Goal: Information Seeking & Learning: Understand process/instructions

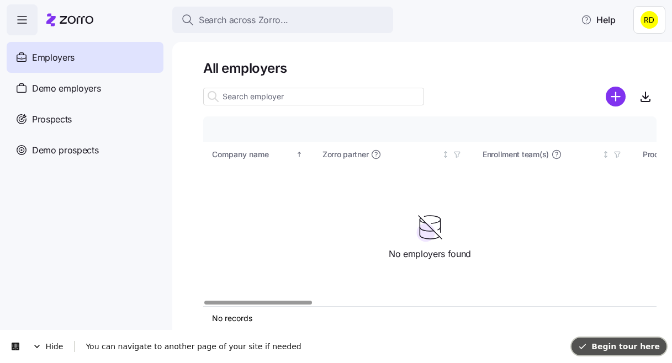
click at [635, 346] on span "Begin tour here" at bounding box center [619, 346] width 82 height 9
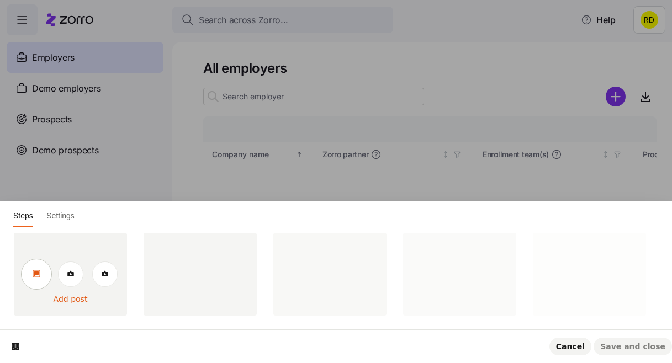
click at [38, 278] on link at bounding box center [36, 274] width 31 height 31
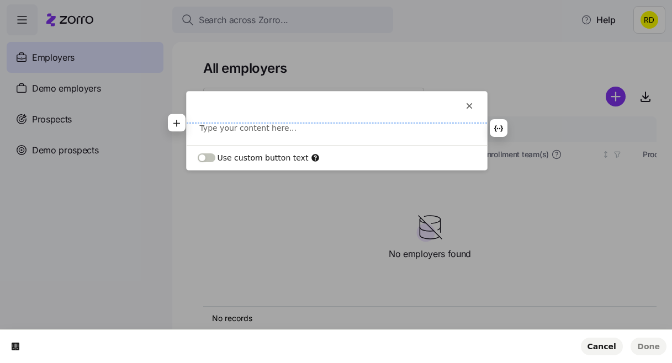
click at [226, 124] on p at bounding box center [337, 128] width 274 height 11
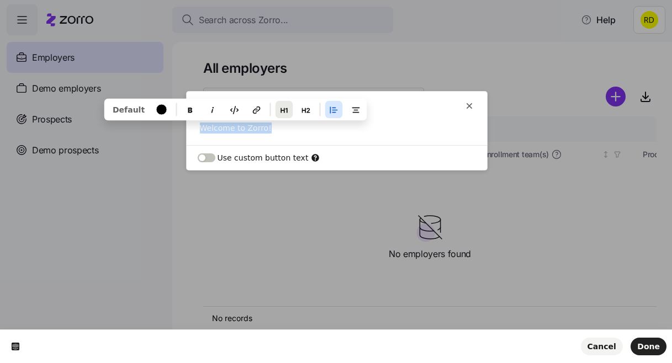
click at [275, 102] on button "button" at bounding box center [284, 109] width 18 height 18
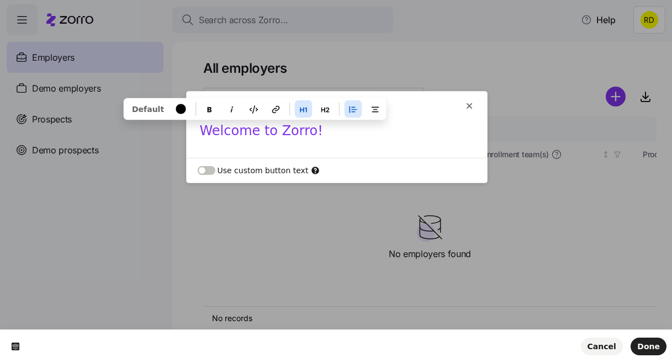
click at [292, 141] on h1 "Welcome to Zorro!" at bounding box center [337, 135] width 274 height 24
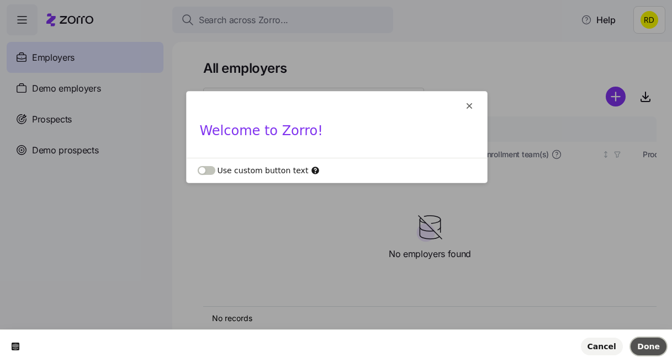
click at [643, 338] on button "Done" at bounding box center [648, 347] width 36 height 18
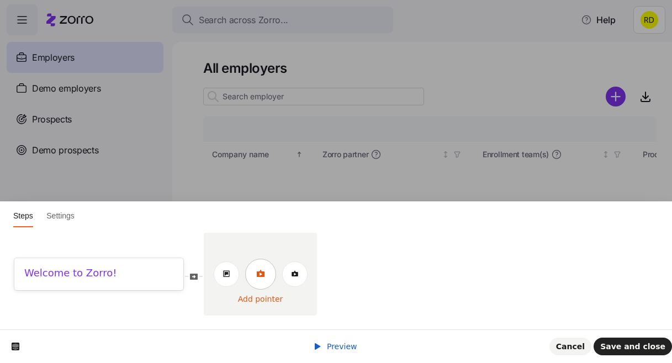
click at [257, 277] on icon at bounding box center [260, 273] width 9 height 9
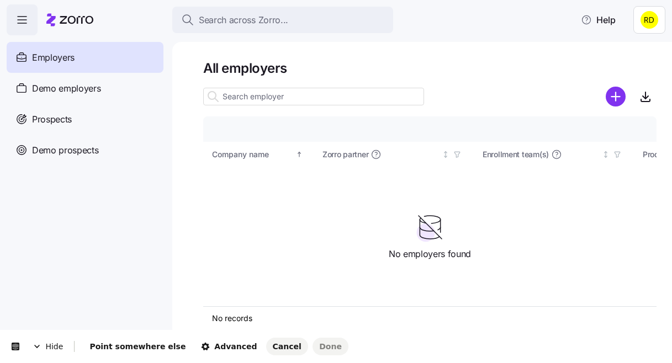
click at [172, 43] on body "Search across Zorro... Help Employers Demo employers Prospects Demo prospects A…" at bounding box center [336, 178] width 672 height 357
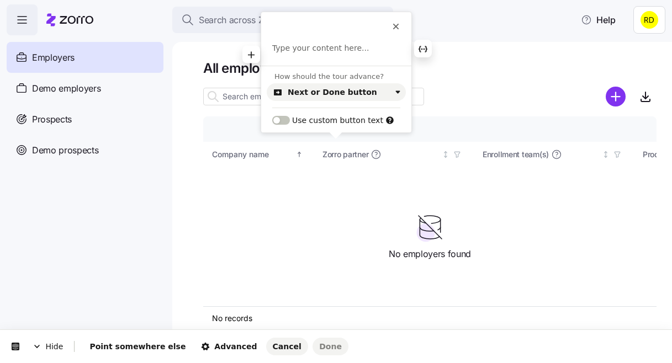
click at [312, 52] on p at bounding box center [336, 48] width 128 height 11
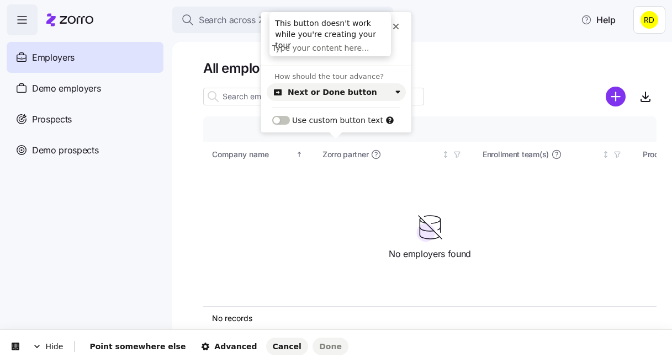
click at [396, 25] on icon at bounding box center [396, 27] width 6 height 6
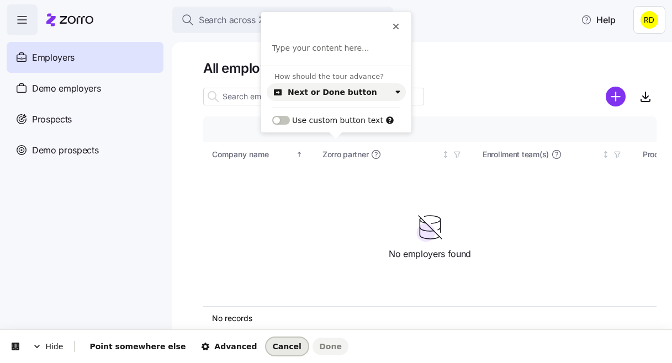
click at [273, 347] on span "Cancel" at bounding box center [287, 346] width 29 height 9
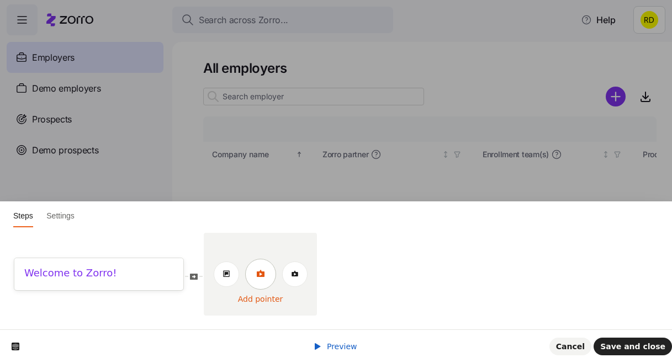
click at [264, 280] on link at bounding box center [260, 274] width 31 height 31
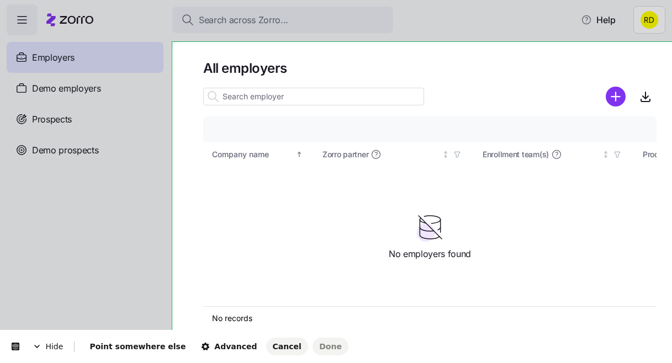
click at [269, 47] on body "Search across Zorro... Help Employers Demo employers Prospects Demo prospects A…" at bounding box center [336, 178] width 672 height 357
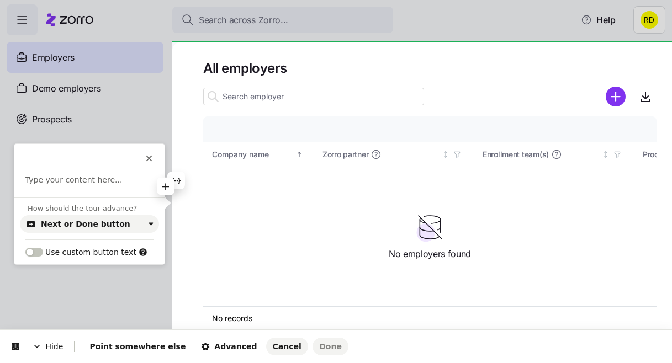
click at [89, 185] on p at bounding box center [89, 180] width 128 height 11
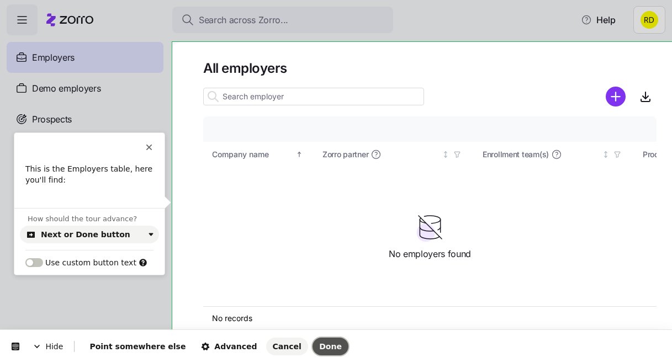
click at [319, 347] on span "Done" at bounding box center [330, 346] width 23 height 9
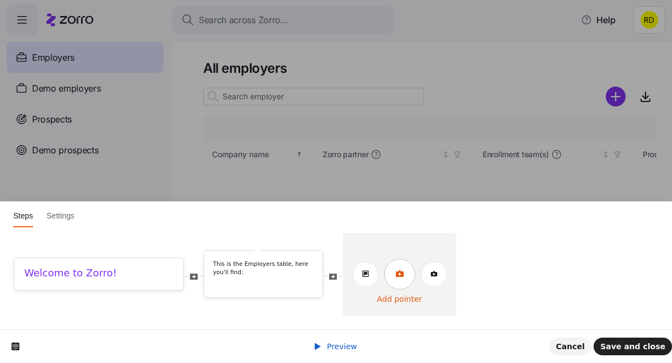
click at [402, 280] on link at bounding box center [399, 274] width 31 height 31
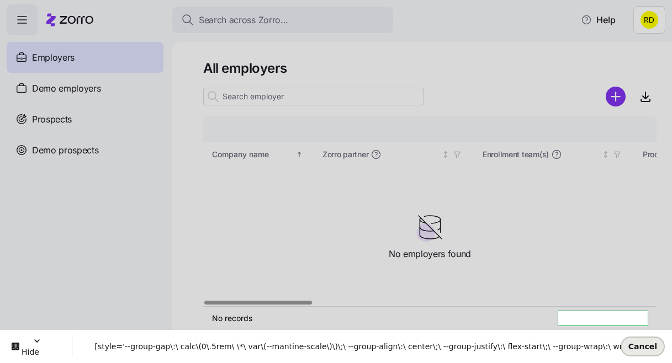
click at [640, 347] on span "Cancel" at bounding box center [642, 346] width 29 height 9
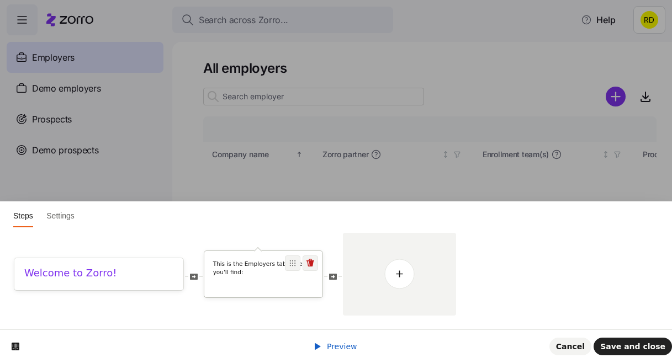
click at [266, 283] on p "This is the Employers table, here you'll find: ​" at bounding box center [263, 272] width 101 height 24
click at [256, 268] on p "This is the Employers table, here you'll find: ​" at bounding box center [263, 272] width 101 height 24
click at [314, 265] on icon at bounding box center [310, 263] width 9 height 9
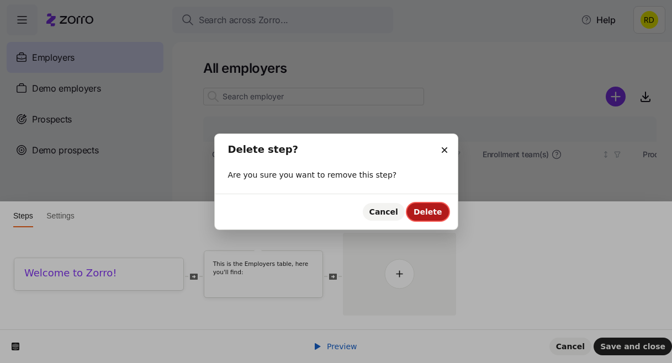
click at [432, 204] on button "Delete" at bounding box center [428, 212] width 42 height 18
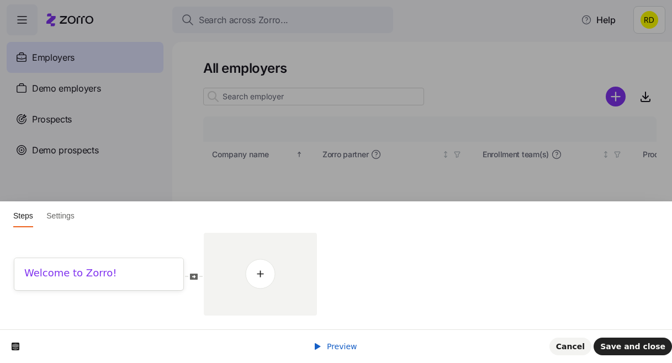
click at [280, 0] on html "Steps Settings Welcome to Zorro! Preview Cancel Save and close" at bounding box center [336, 0] width 672 height 0
click at [258, 275] on icon at bounding box center [260, 273] width 8 height 7
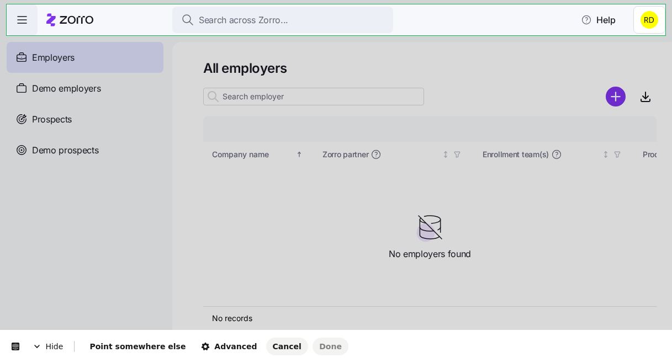
click at [117, 14] on body "Search across Zorro... Help Employers Demo employers Prospects Demo prospects A…" at bounding box center [336, 178] width 672 height 357
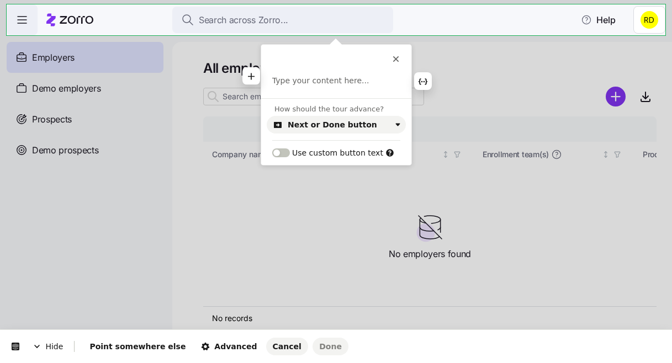
click at [296, 79] on p at bounding box center [336, 81] width 128 height 11
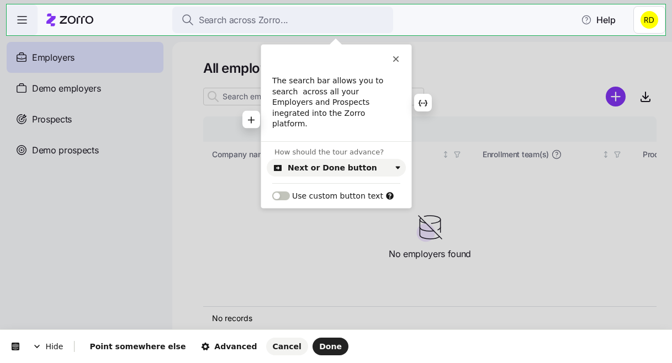
click at [316, 104] on p "The search bar allows you to search across all your Employers and Prospects ine…" at bounding box center [336, 103] width 128 height 54
click at [312, 352] on button "Done" at bounding box center [330, 347] width 36 height 18
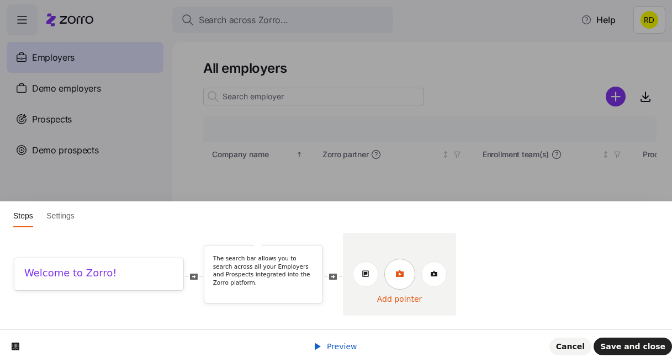
click at [399, 278] on link at bounding box center [399, 274] width 31 height 31
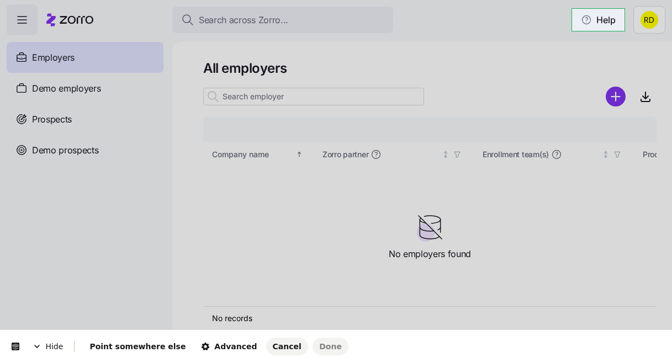
click at [585, 9] on body "Search across Zorro... Help Employers Demo employers Prospects Demo prospects A…" at bounding box center [336, 178] width 672 height 357
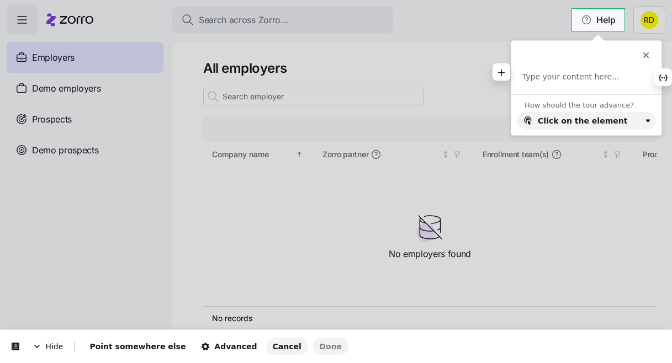
click at [540, 73] on p at bounding box center [586, 77] width 128 height 11
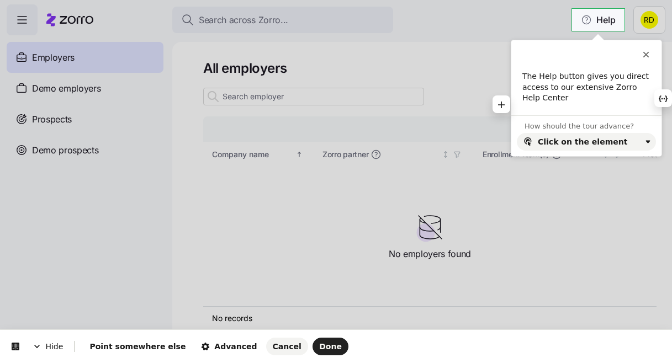
click at [616, 88] on p "The Help button gives you direct access to our extensive Zorro Help Center" at bounding box center [586, 87] width 128 height 33
click at [597, 103] on p "The Help button gives you direct access to our extensive Help Center" at bounding box center [586, 87] width 128 height 33
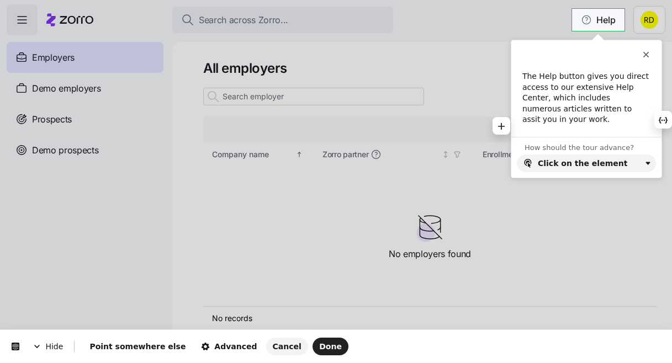
click at [595, 113] on p "The Help button gives you direct access to our extensive Help Center, which inc…" at bounding box center [586, 98] width 128 height 54
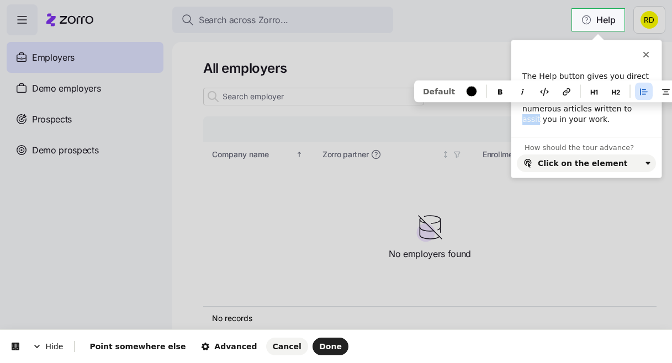
click at [599, 113] on p "The Help button gives you direct access to our extensive Help Center, which inc…" at bounding box center [586, 98] width 128 height 54
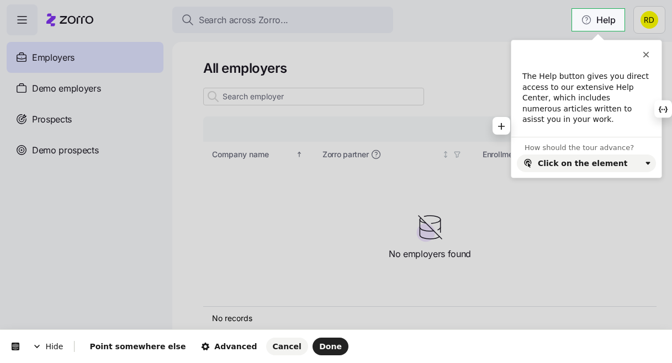
click at [594, 120] on p "The Help button gives you direct access to our extensive Help Center, which inc…" at bounding box center [586, 98] width 128 height 54
click at [593, 105] on p "The Help button gives you direct access to our extensive Help Center, which inc…" at bounding box center [586, 98] width 128 height 54
click at [610, 108] on p "The Help button gives you direct access to our extensive Help Center, which inc…" at bounding box center [586, 98] width 128 height 54
click at [608, 108] on p "The Help button gives you direct access to our extensive Help Center, which inc…" at bounding box center [586, 98] width 128 height 54
click at [319, 347] on span "Done" at bounding box center [330, 346] width 23 height 9
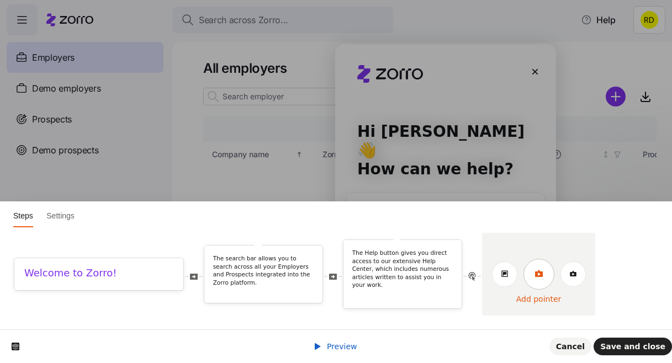
click at [541, 272] on icon at bounding box center [538, 273] width 8 height 7
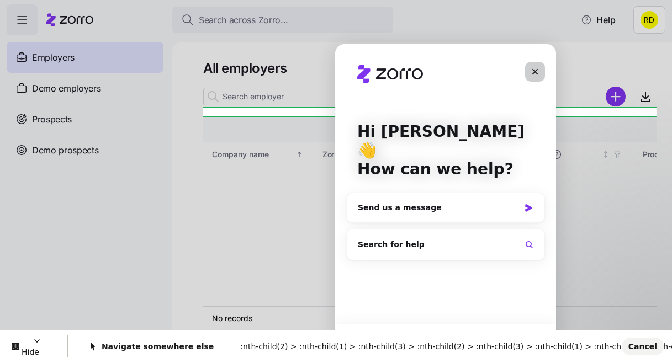
click at [535, 71] on icon "Close" at bounding box center [535, 72] width 6 height 6
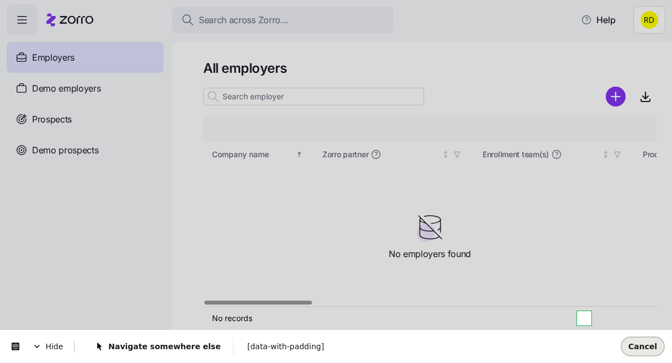
click at [638, 339] on button "Cancel" at bounding box center [643, 347] width 42 height 18
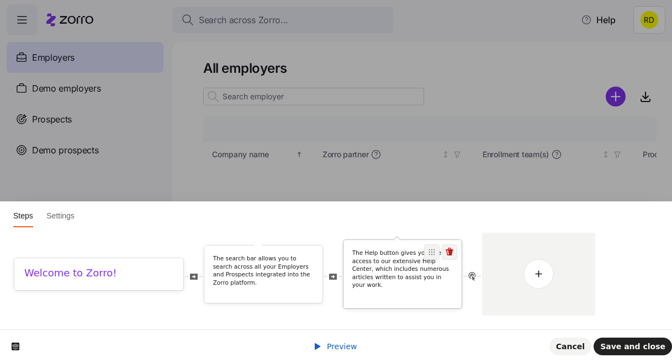
click at [380, 270] on p "The Help button gives you direct access to our extensive Help Center, which inc…" at bounding box center [402, 269] width 101 height 40
click at [404, 251] on div "The Help button gives you direct access to our extensive Help Center, which inc…" at bounding box center [402, 274] width 118 height 68
click at [432, 255] on icon at bounding box center [432, 253] width 6 height 6
click at [377, 258] on p "The Help button gives you direct access to our extensive Help Center, which inc…" at bounding box center [402, 269] width 101 height 40
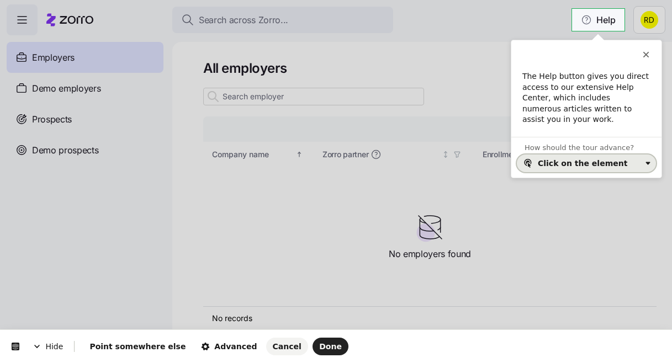
click at [560, 162] on div "Click on the element" at bounding box center [582, 163] width 89 height 9
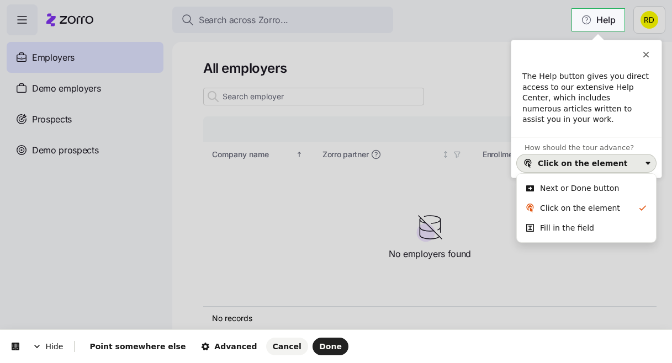
click at [563, 188] on div "Next or Done button" at bounding box center [579, 188] width 79 height 11
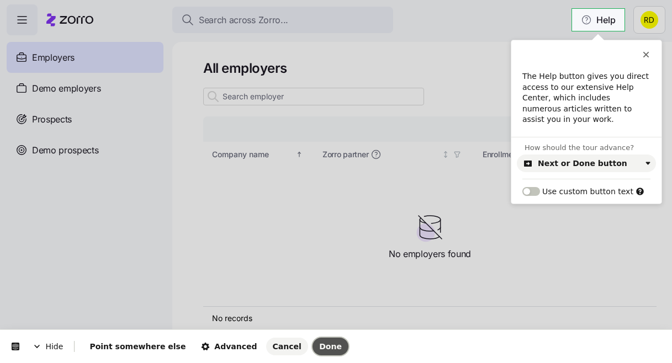
click at [319, 350] on span "Done" at bounding box center [330, 346] width 23 height 9
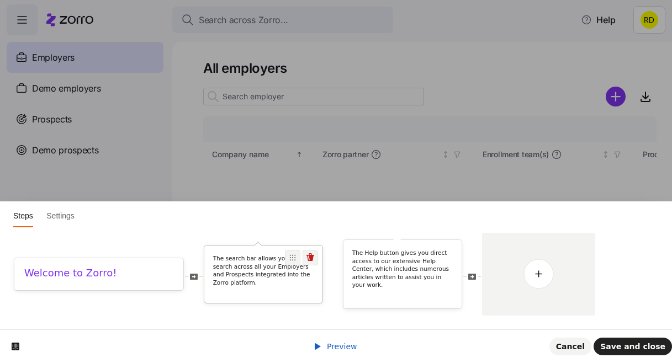
click at [252, 282] on p "The search bar allows you to search across all your Employers and Prospects int…" at bounding box center [263, 270] width 101 height 33
click at [290, 255] on icon at bounding box center [293, 258] width 6 height 6
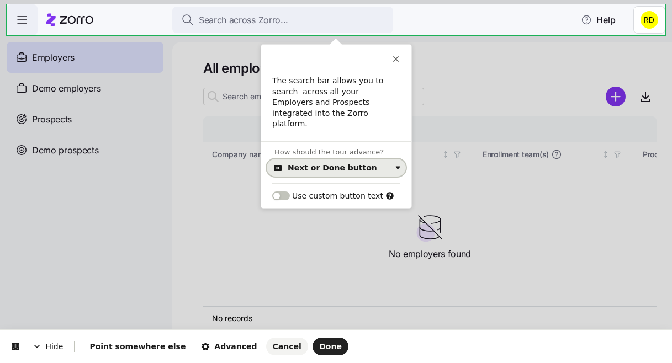
click at [368, 163] on div "Next or Done button" at bounding box center [339, 167] width 103 height 9
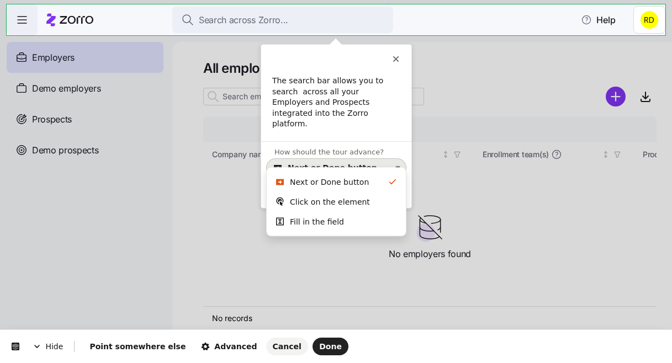
click at [368, 163] on div "Next or Done button" at bounding box center [339, 167] width 103 height 9
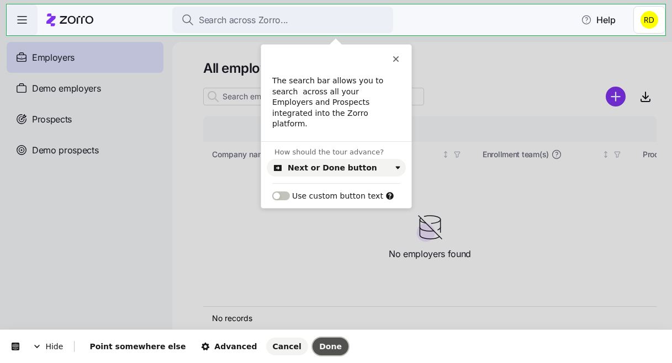
click at [319, 347] on span "Done" at bounding box center [330, 346] width 23 height 9
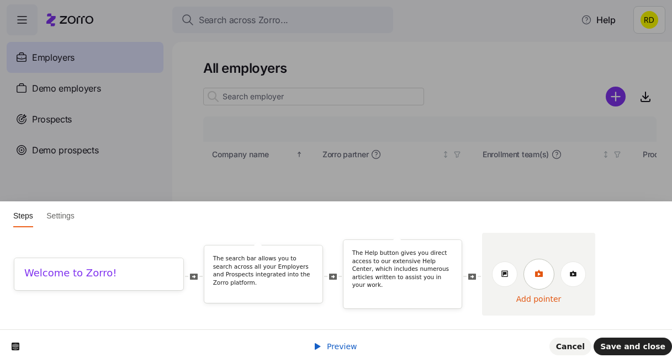
click at [542, 284] on link at bounding box center [538, 274] width 31 height 31
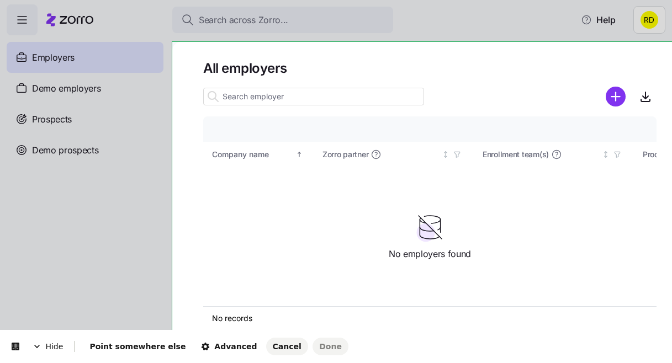
click at [217, 46] on body "Search across Zorro... Help Employers Demo employers Prospects Demo prospects A…" at bounding box center [336, 178] width 672 height 357
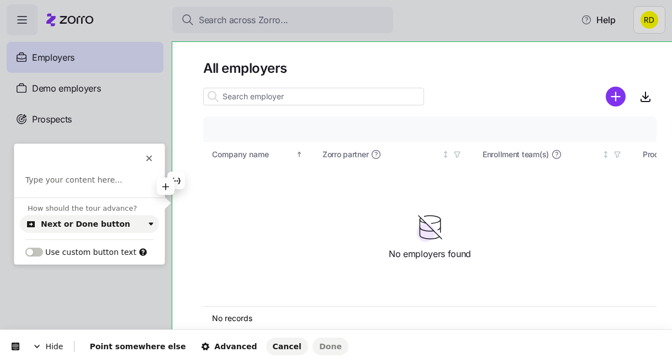
click at [104, 209] on span "How should the tour advance?" at bounding box center [82, 208] width 109 height 8
click at [97, 202] on div "How should the tour advance? Next or Done button Use custom button text" at bounding box center [89, 231] width 150 height 67
click at [97, 184] on p at bounding box center [89, 180] width 128 height 11
click at [319, 343] on span "Done" at bounding box center [330, 346] width 23 height 9
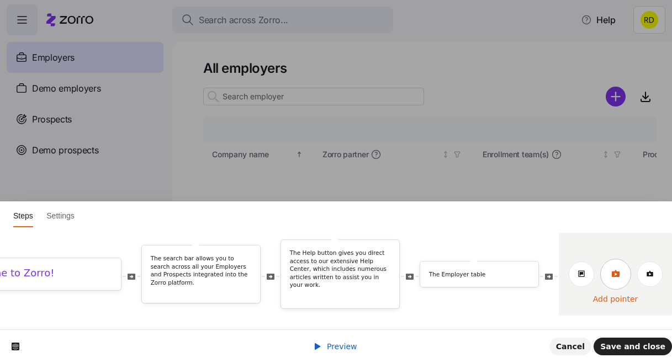
click at [608, 276] on link at bounding box center [615, 274] width 31 height 31
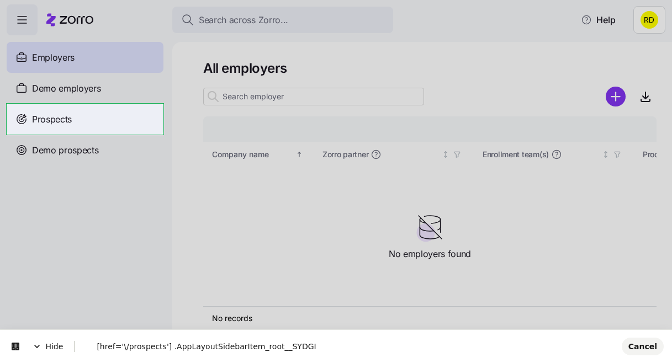
click at [126, 112] on body "Search across Zorro... Help Employers Demo employers Prospects Demo prospects A…" at bounding box center [336, 178] width 672 height 357
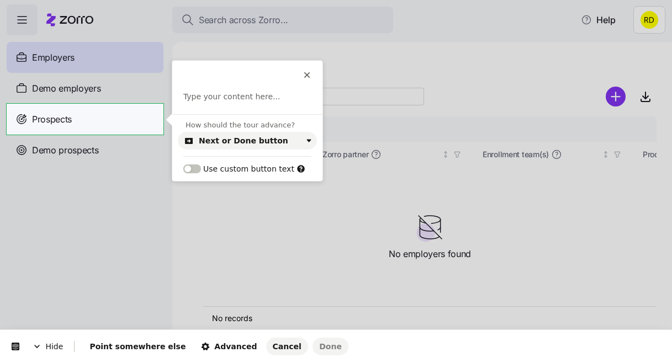
click at [247, 150] on div "How should the tour advance? Next or Done button Use custom button text" at bounding box center [247, 147] width 150 height 67
click at [248, 143] on div "Next or Done button" at bounding box center [243, 140] width 89 height 9
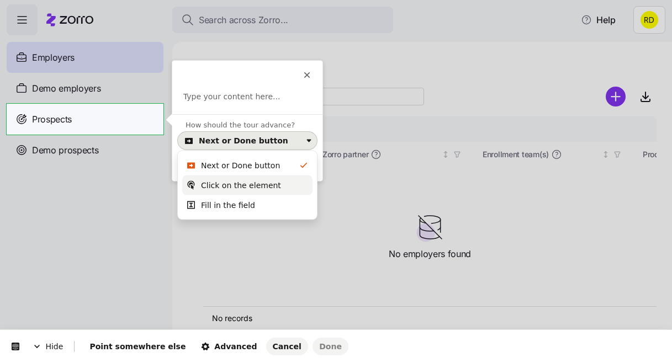
click at [250, 181] on div "Click on the element" at bounding box center [241, 185] width 80 height 11
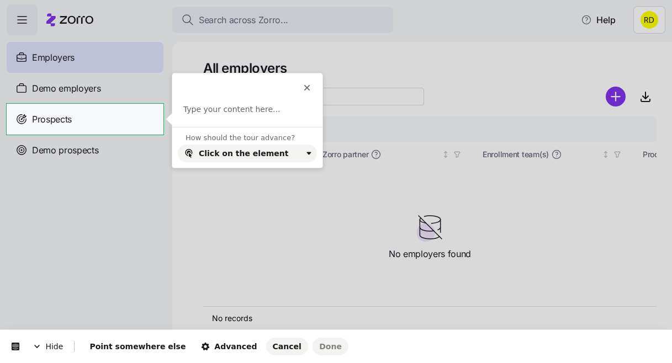
click at [240, 116] on div "Type your content here..." at bounding box center [247, 115] width 150 height 23
click at [238, 109] on p at bounding box center [247, 109] width 128 height 11
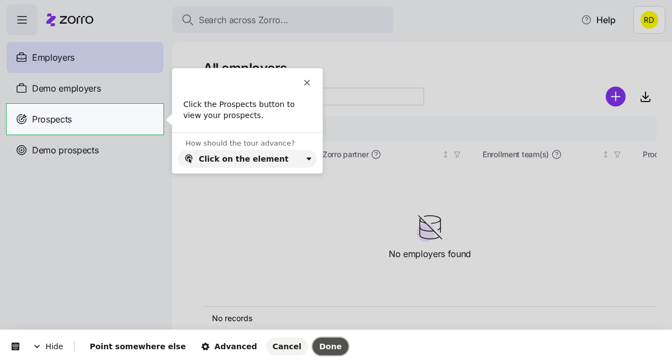
click at [312, 342] on button "Done" at bounding box center [330, 347] width 36 height 18
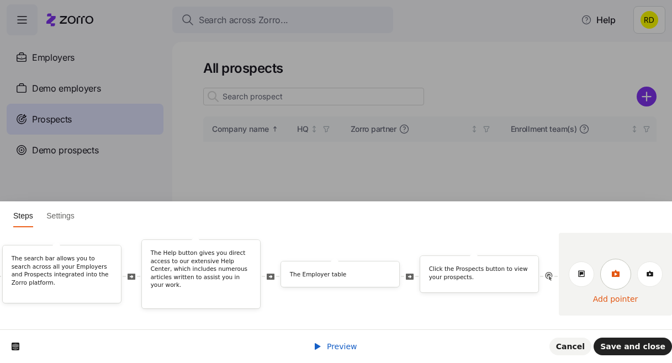
click at [621, 283] on link at bounding box center [615, 274] width 31 height 31
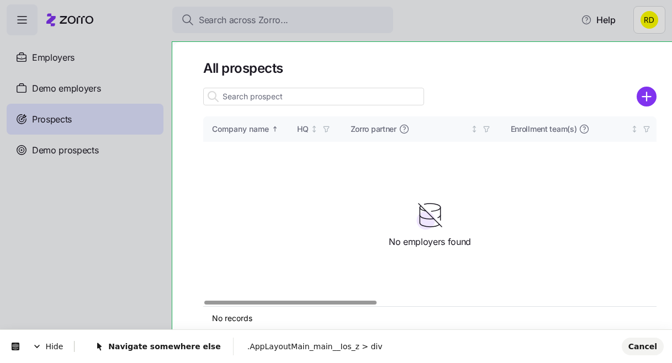
click at [356, 52] on body "Search across Zorro... Help Employers Demo employers Prospects Demo prospects A…" at bounding box center [336, 178] width 672 height 357
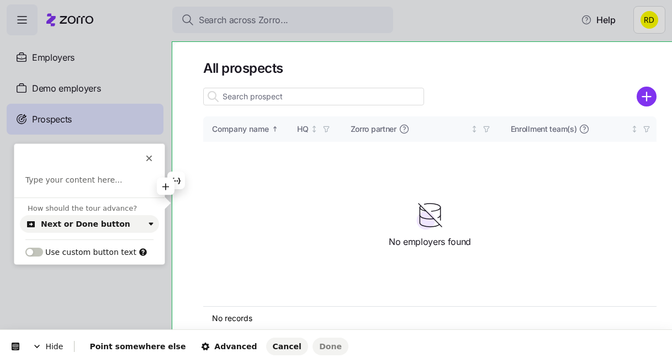
click at [99, 183] on p at bounding box center [89, 180] width 128 height 11
click at [312, 342] on button "Done" at bounding box center [330, 347] width 36 height 18
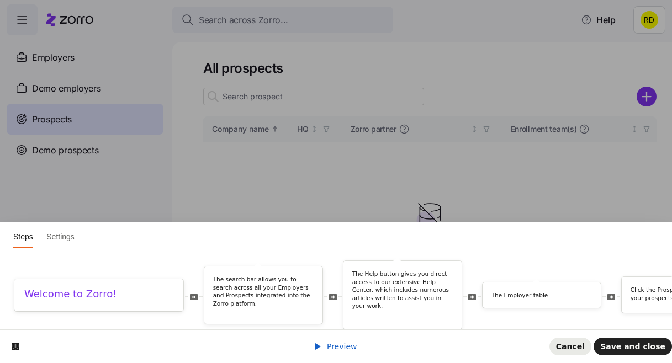
scroll to position [0, 341]
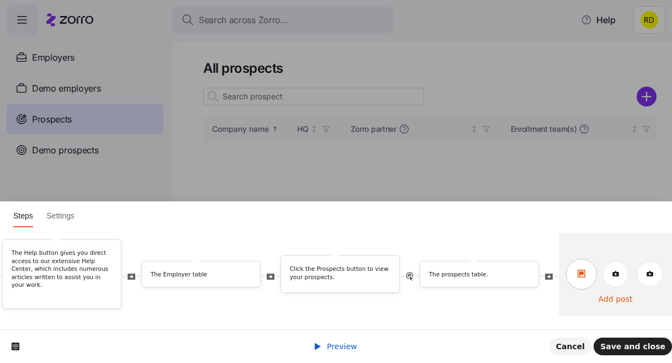
click at [580, 268] on link at bounding box center [581, 274] width 31 height 31
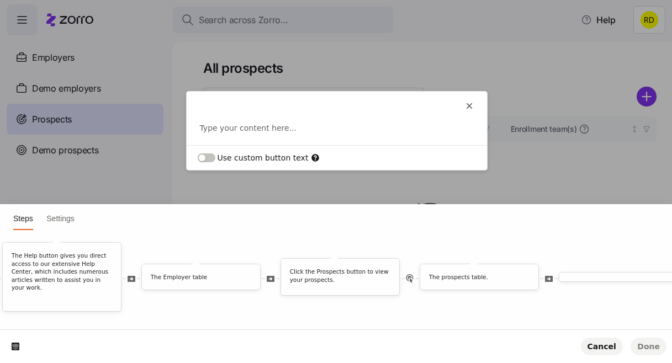
scroll to position [0, 0]
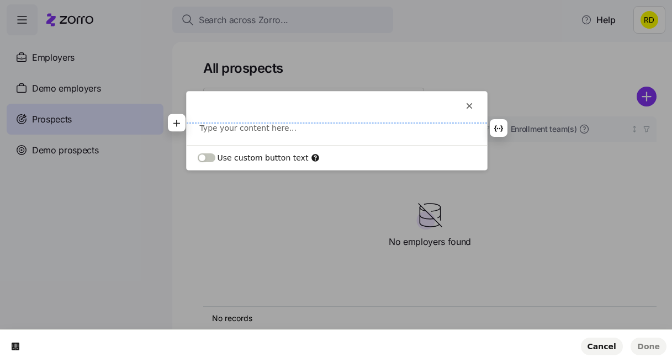
click at [231, 126] on p at bounding box center [337, 128] width 274 height 11
click at [176, 121] on icon "button" at bounding box center [176, 123] width 7 height 7
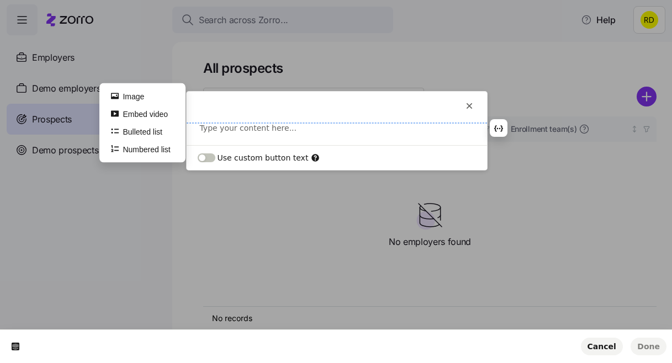
click at [220, 126] on p at bounding box center [337, 128] width 274 height 11
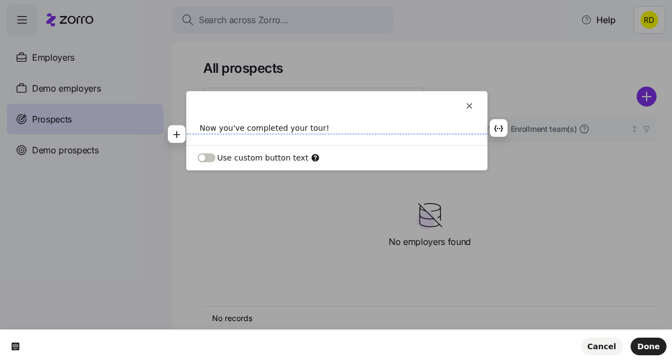
click at [316, 137] on div "Now you've completed your tour!" at bounding box center [337, 134] width 300 height 23
click at [315, 131] on p "Now you've completed your tour!" at bounding box center [337, 128] width 274 height 11
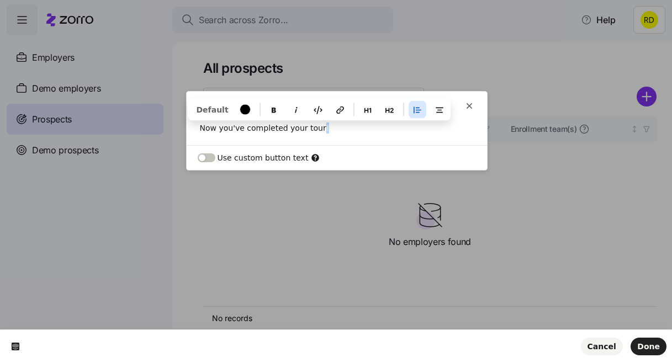
click at [315, 131] on p "Now you've completed your tour!" at bounding box center [337, 128] width 274 height 11
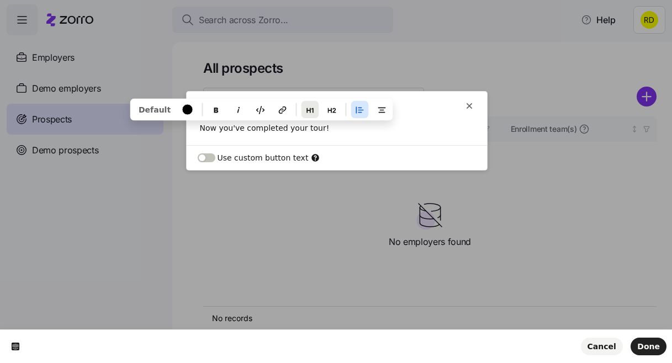
click at [305, 107] on icon "button" at bounding box center [309, 109] width 9 height 9
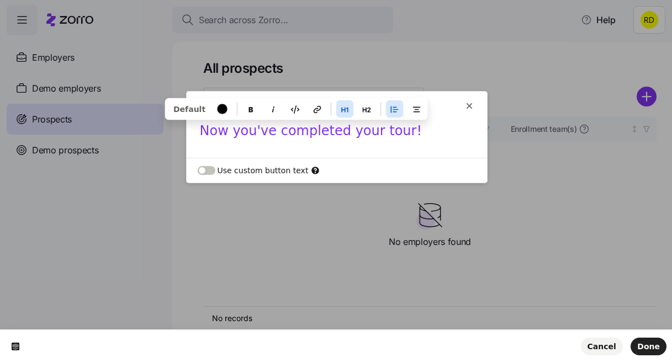
click at [336, 141] on h1 "Now you've completed your tour!" at bounding box center [337, 135] width 274 height 24
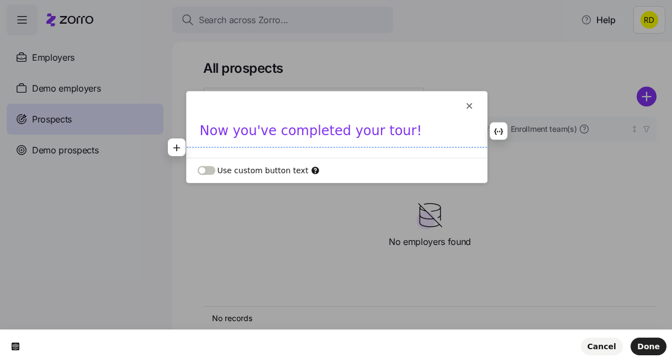
click at [402, 137] on h1 "Now you've completed your tour!" at bounding box center [337, 135] width 274 height 24
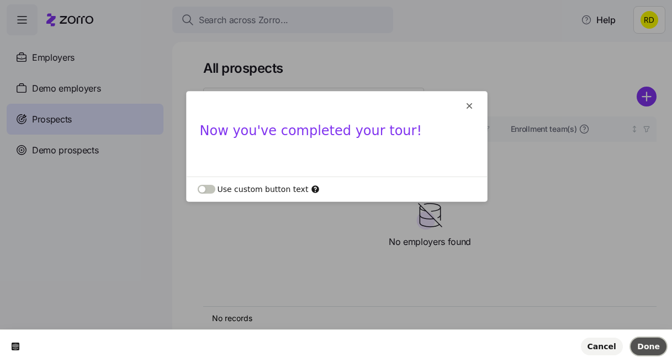
click at [654, 346] on span "Done" at bounding box center [648, 346] width 23 height 9
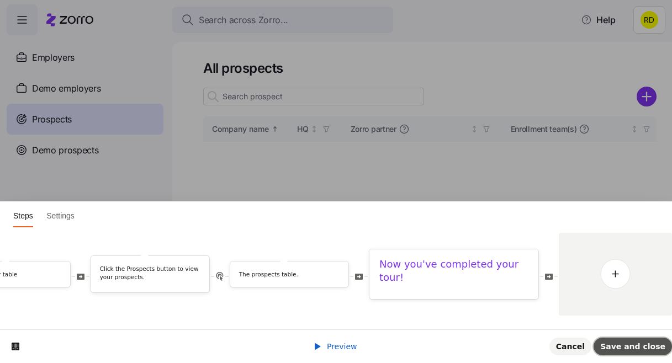
click at [627, 348] on span "Save and close" at bounding box center [632, 346] width 65 height 9
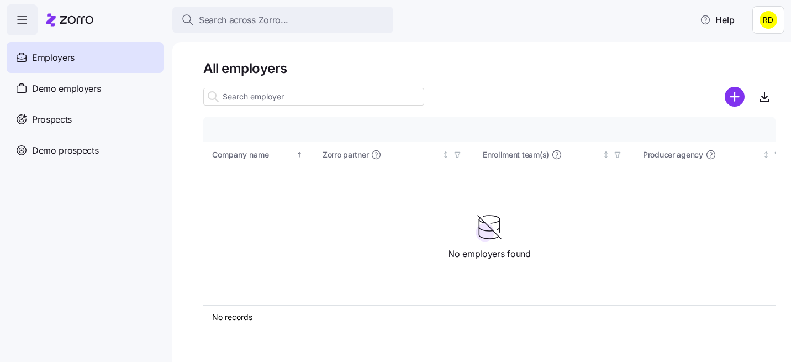
click at [15, 15] on span "button" at bounding box center [22, 20] width 30 height 30
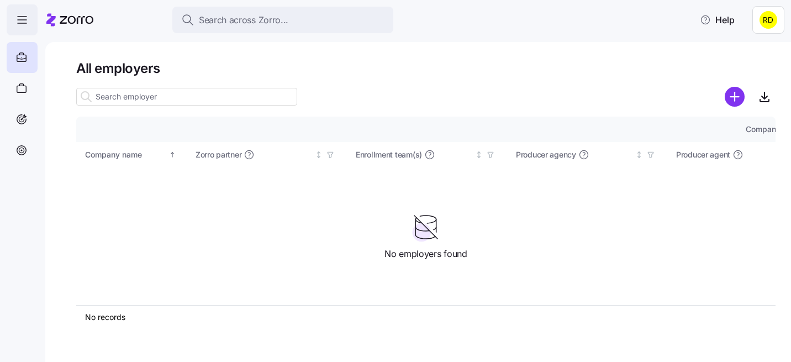
click at [15, 15] on span "button" at bounding box center [22, 20] width 30 height 30
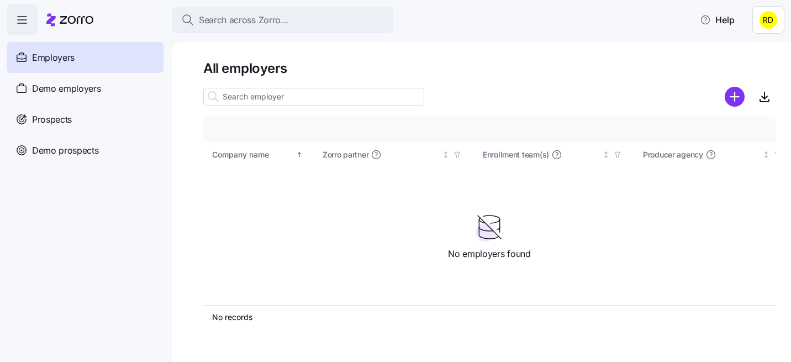
click at [15, 15] on span "button" at bounding box center [22, 20] width 30 height 30
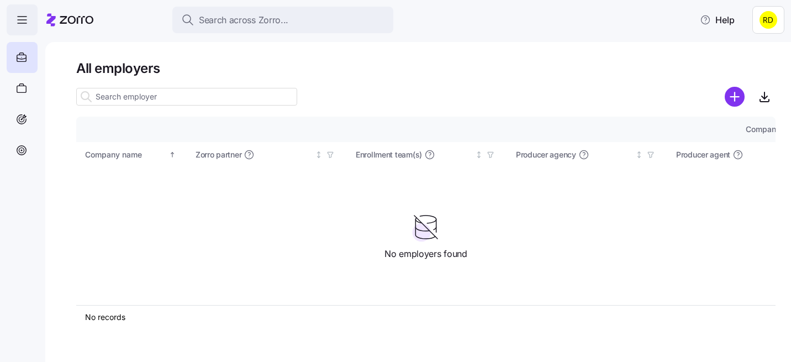
click at [15, 15] on span "button" at bounding box center [22, 20] width 30 height 30
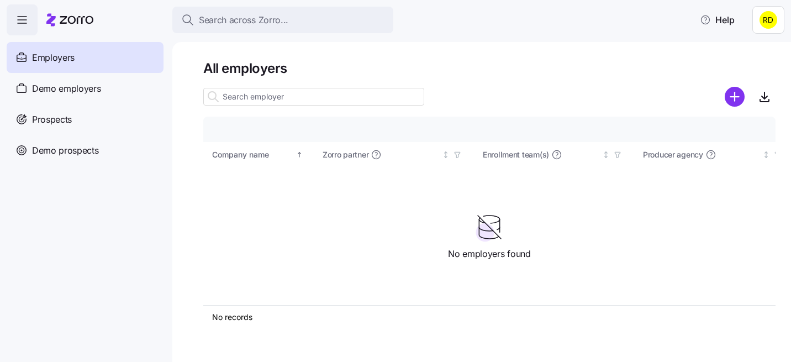
click at [66, 19] on icon at bounding box center [69, 19] width 47 height 13
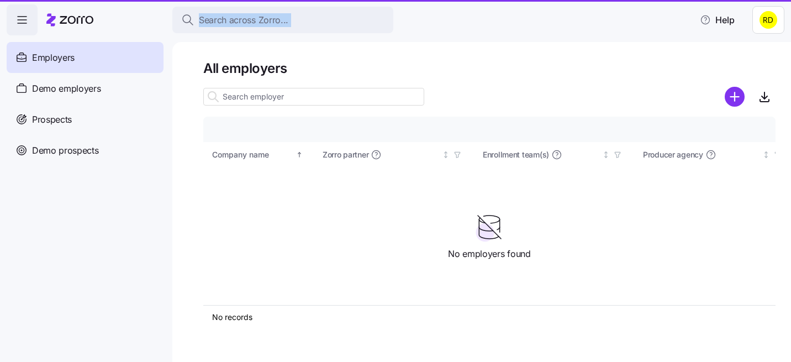
click at [66, 19] on icon at bounding box center [69, 19] width 47 height 13
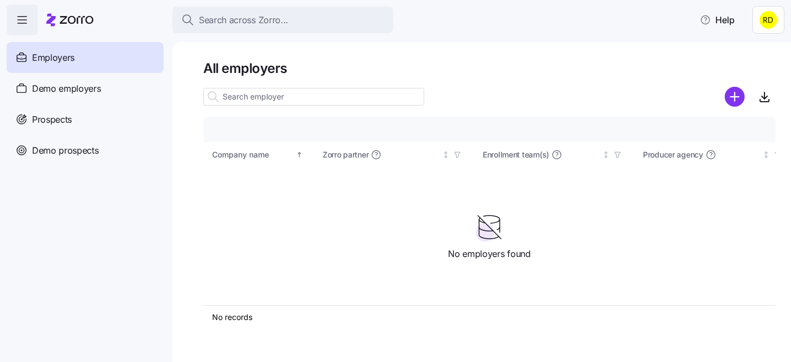
click at [434, 64] on h1 "All employers" at bounding box center [489, 68] width 572 height 17
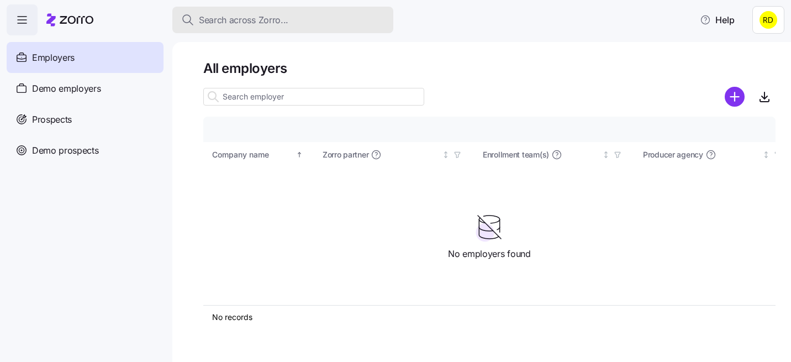
click at [319, 21] on div "Search across Zorro..." at bounding box center [282, 20] width 203 height 14
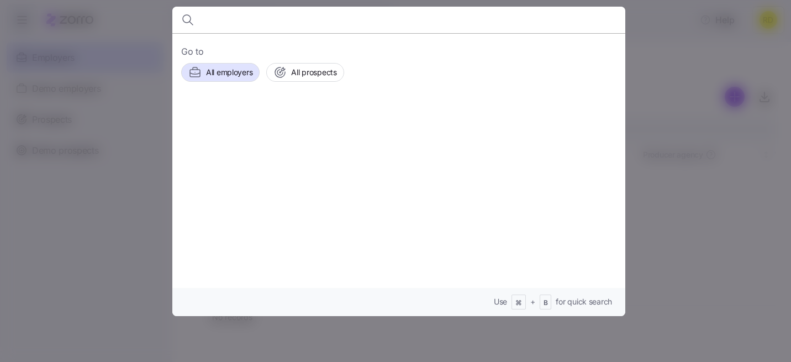
click at [666, 73] on div at bounding box center [395, 181] width 791 height 362
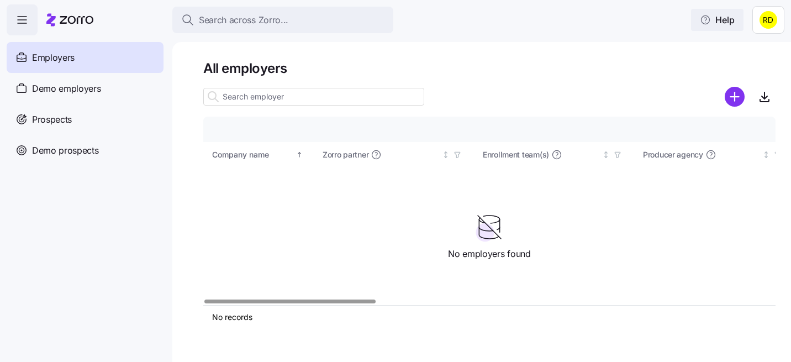
click at [735, 24] on button "Help" at bounding box center [717, 20] width 52 height 22
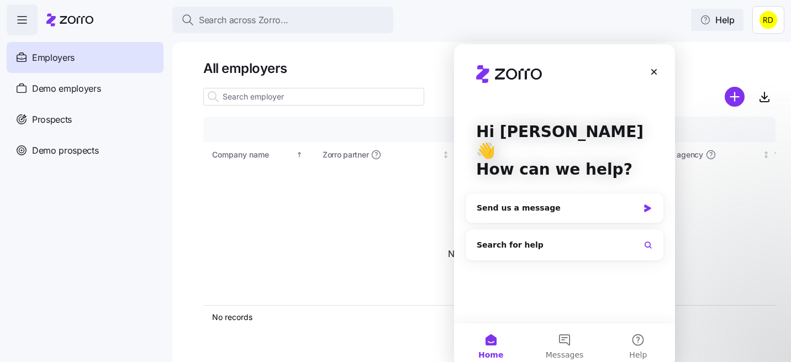
click at [735, 24] on button "Help" at bounding box center [717, 20] width 52 height 22
click at [761, 19] on html "Search across Zorro... Help Employers Demo employers Prospects Demo prospects A…" at bounding box center [395, 177] width 791 height 355
click at [657, 30] on html "Search across Zorro... Help Employers Demo employers Prospects Demo prospects A…" at bounding box center [395, 177] width 791 height 355
click at [649, 75] on icon "Close" at bounding box center [653, 71] width 9 height 9
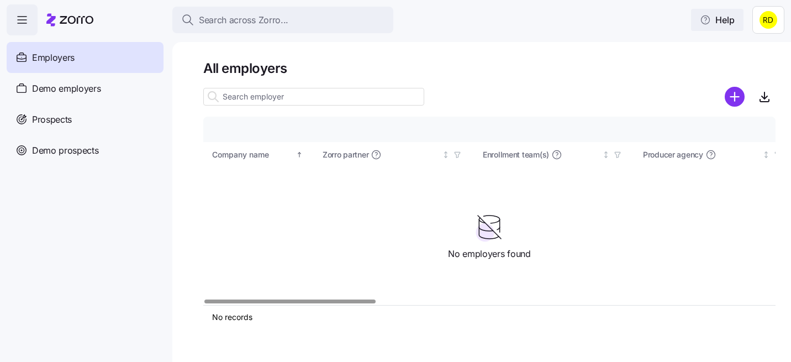
click at [718, 20] on span "Help" at bounding box center [716, 19] width 35 height 13
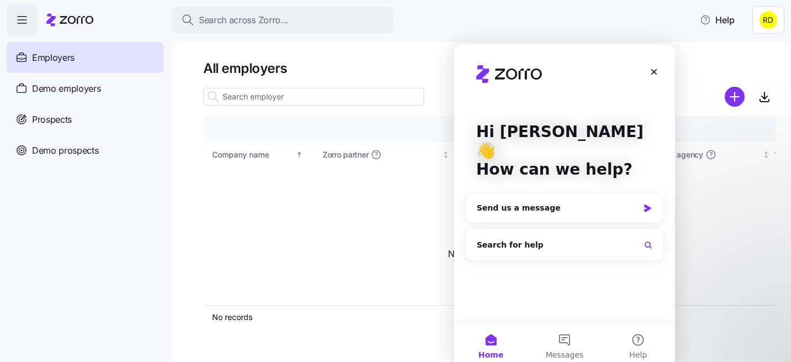
click at [648, 82] on div "Intercom messenger" at bounding box center [564, 73] width 177 height 22
click at [655, 76] on icon "Close" at bounding box center [653, 71] width 9 height 9
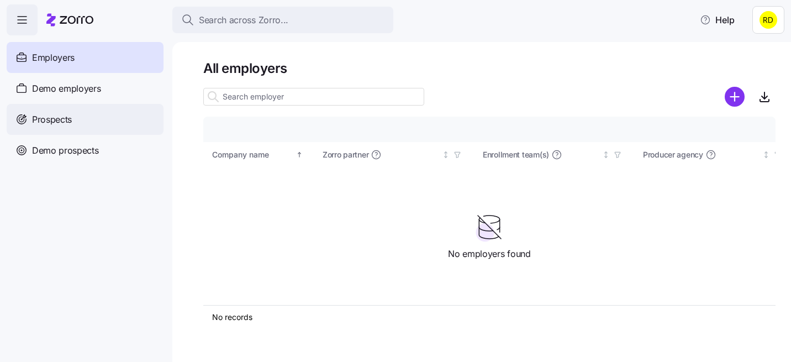
click at [66, 115] on span "Prospects" at bounding box center [52, 120] width 40 height 14
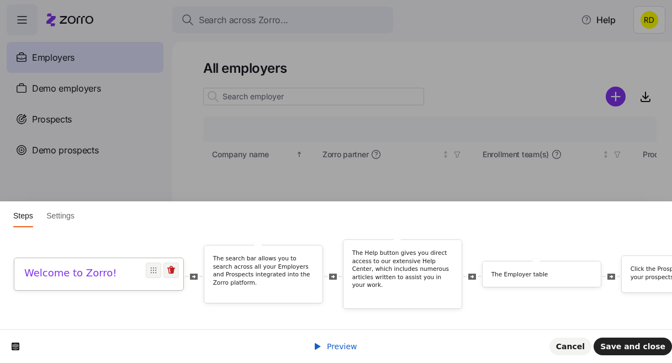
click at [128, 272] on h1 "Welcome to Zorro!" at bounding box center [98, 273] width 149 height 13
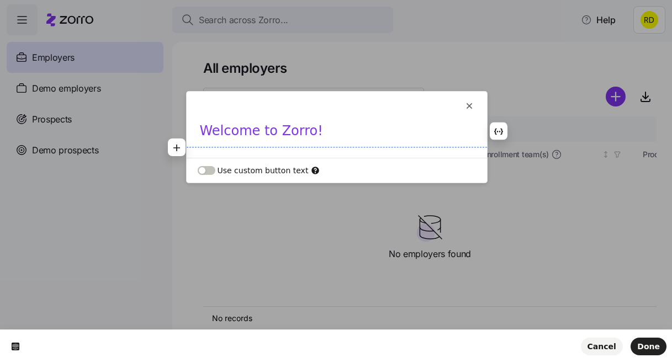
click at [302, 136] on h1 "Welcome to Zorro!" at bounding box center [337, 135] width 274 height 24
click at [308, 136] on h1 "Welcome to Zorro!" at bounding box center [337, 135] width 274 height 24
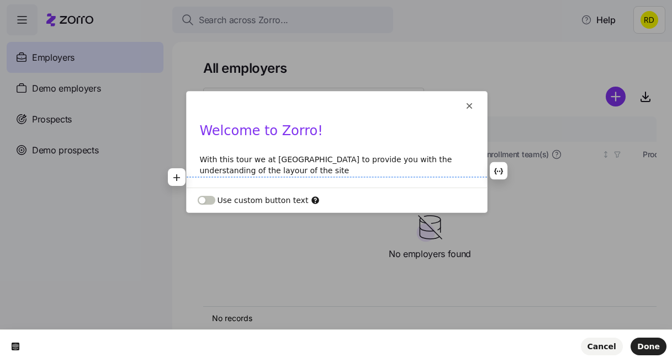
click at [222, 172] on p "With this tour we at Zorro hope to provide you with the understanding of the la…" at bounding box center [337, 165] width 274 height 22
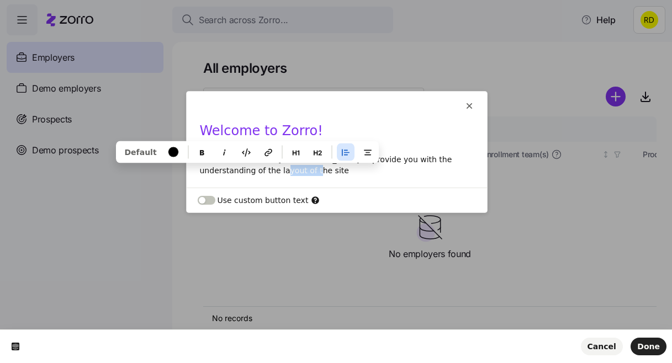
drag, startPoint x: 282, startPoint y: 171, endPoint x: 230, endPoint y: 166, distance: 52.6
click at [230, 166] on p "With this tour we at Zorro hope to provide you with the understanding of the la…" at bounding box center [337, 165] width 274 height 22
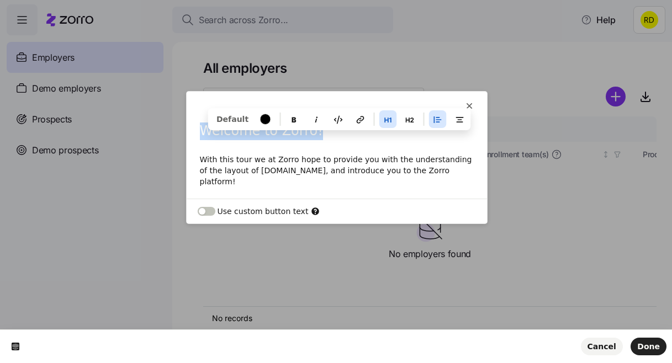
click at [399, 165] on p "With this tour we at Zorro hope to provide you with the understanding of the la…" at bounding box center [337, 170] width 274 height 33
copy h1 "Welcome to Zorro!"
click at [295, 159] on p "With this tour we at Zorro hope to provide you with the understanding of the la…" at bounding box center [337, 170] width 274 height 33
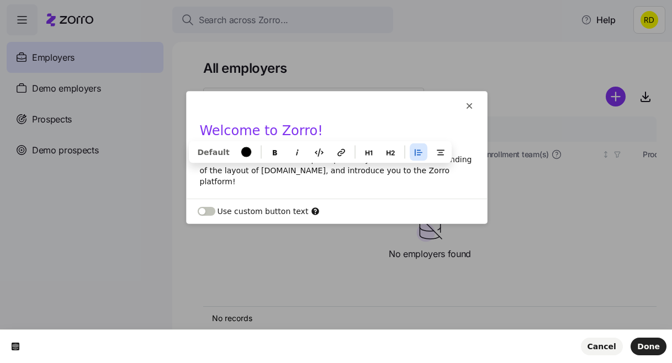
drag, startPoint x: 441, startPoint y: 168, endPoint x: 197, endPoint y: 156, distance: 243.7
click at [197, 156] on div "Welcome to Zorro! With this tour we at Zorro hope to provide you with the under…" at bounding box center [337, 156] width 300 height 66
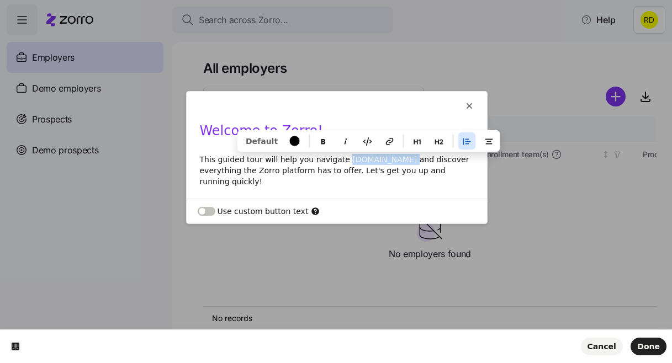
drag, startPoint x: 393, startPoint y: 157, endPoint x: 337, endPoint y: 157, distance: 56.3
click at [337, 157] on p "This guided tour will help you navigate ops.myzorro.co and discover everything …" at bounding box center [337, 170] width 274 height 33
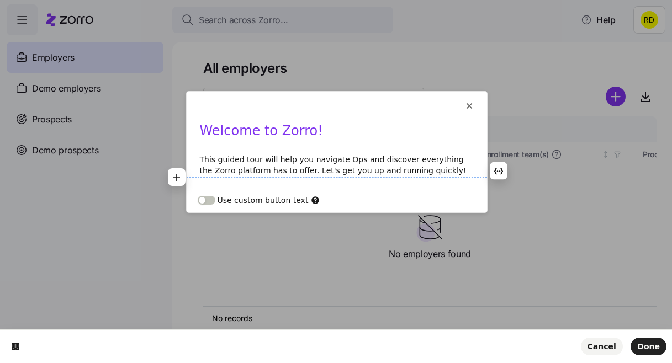
click at [395, 172] on p "This guided tour will help you navigate Ops and discover everything the Zorro p…" at bounding box center [337, 165] width 274 height 22
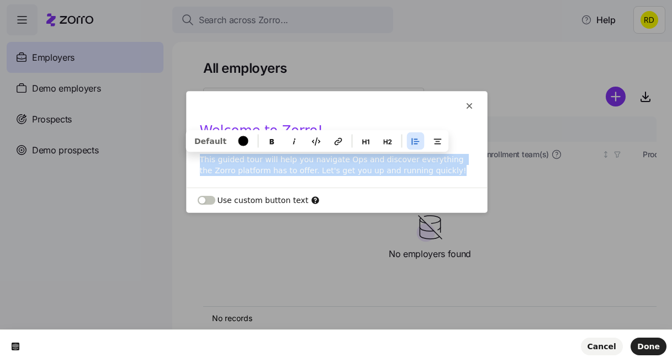
drag, startPoint x: 435, startPoint y: 169, endPoint x: 200, endPoint y: 157, distance: 234.9
click at [200, 157] on p "This guided tour will help you navigate Ops and discover everything the Zorro p…" at bounding box center [337, 165] width 274 height 22
click at [383, 140] on icon "button" at bounding box center [387, 141] width 9 height 9
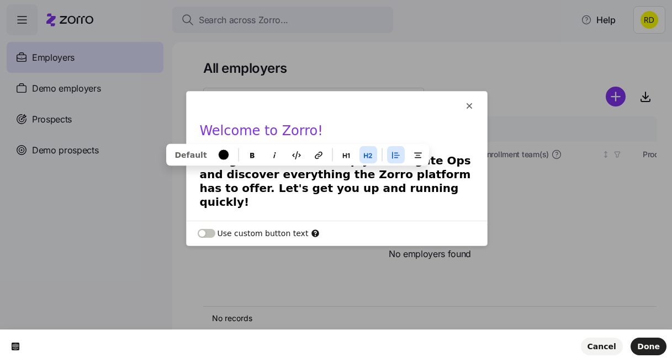
click at [365, 184] on h2 "This guided tour will help you navigate Ops and discover everything the Zorro p…" at bounding box center [337, 181] width 274 height 55
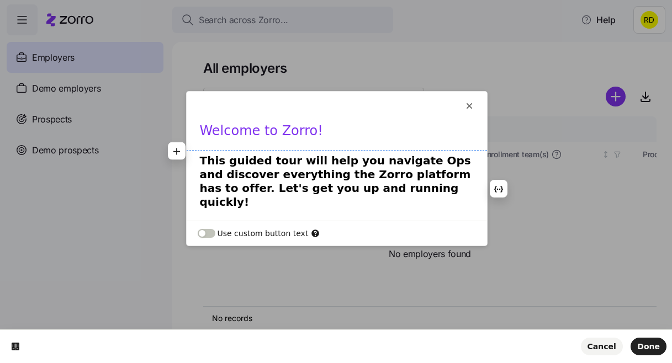
click at [404, 189] on h2 "This guided tour will help you navigate Ops and discover everything the Zorro p…" at bounding box center [337, 181] width 274 height 55
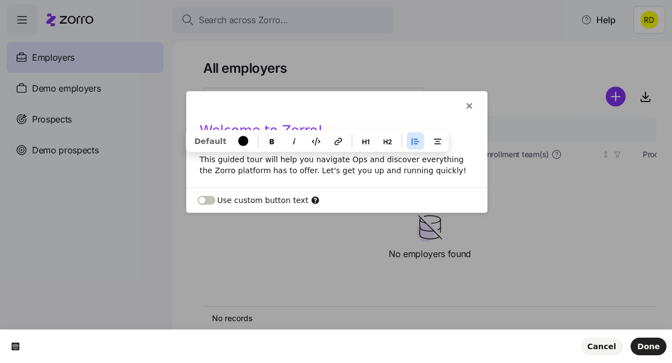
click at [399, 168] on p "This guided tour will help you navigate Ops and discover everything the Zorro p…" at bounding box center [337, 165] width 274 height 22
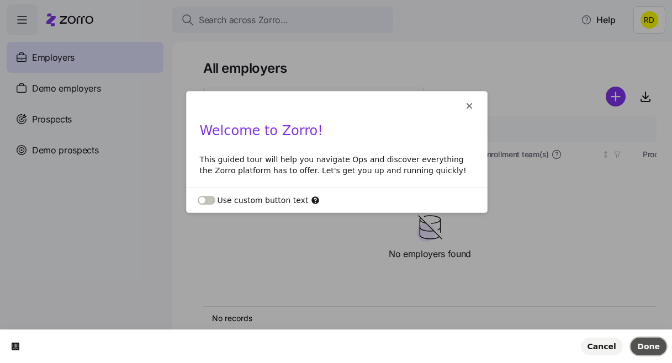
click at [642, 352] on button "Done" at bounding box center [648, 347] width 36 height 18
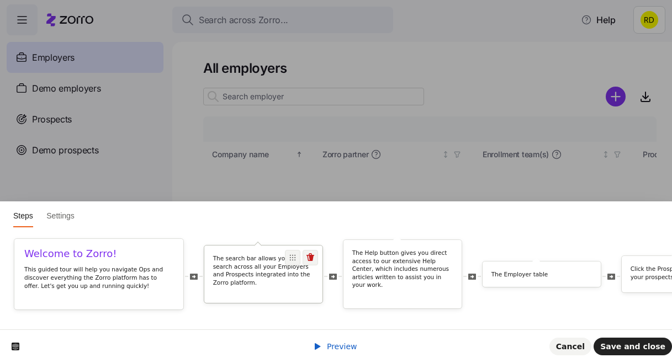
click at [235, 287] on div "The search bar allows you to search across all your Employers and Prospects int…" at bounding box center [263, 272] width 118 height 36
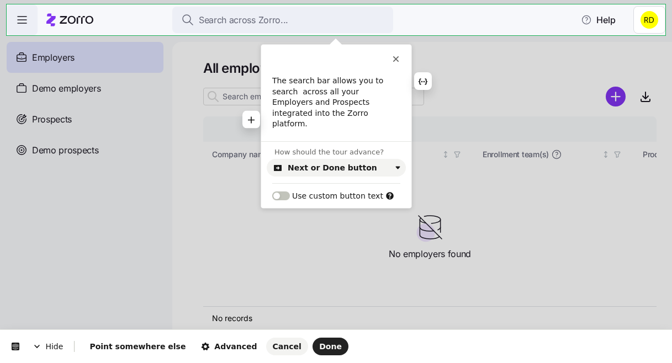
click at [318, 100] on p "The search bar allows you to search across all your Employers and Prospects int…" at bounding box center [336, 103] width 128 height 54
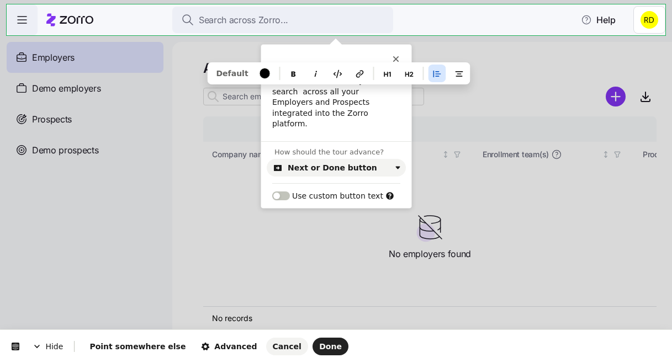
click at [307, 102] on p "The search bar allows you to search across all your Employers and Prospects int…" at bounding box center [336, 103] width 128 height 54
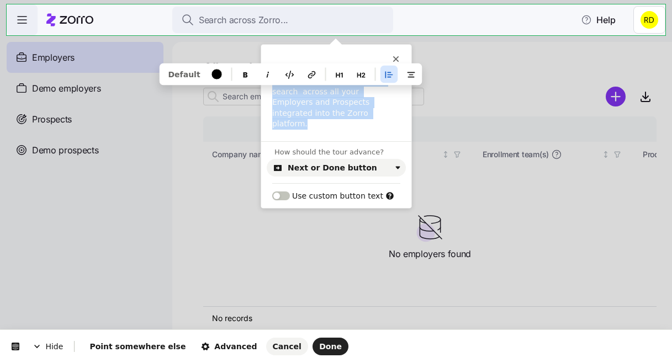
drag, startPoint x: 311, startPoint y: 115, endPoint x: 265, endPoint y: 76, distance: 60.7
click at [265, 76] on div "The search bar allows you to search across all your Employers and Prospects int…" at bounding box center [336, 103] width 150 height 55
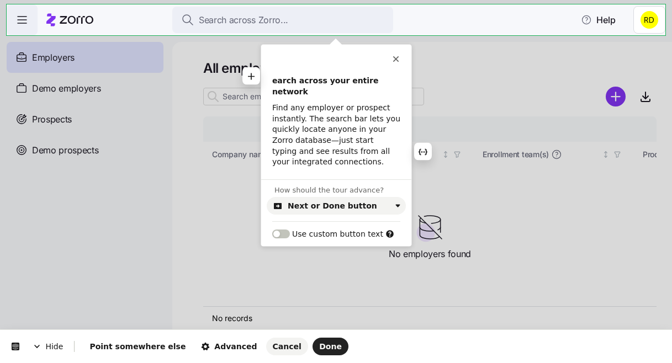
click at [330, 79] on b "earch across your entire network" at bounding box center [326, 86] width 109 height 20
click at [272, 81] on b "earch across your entire network" at bounding box center [326, 86] width 109 height 20
click at [327, 84] on b "Search across your entire network" at bounding box center [329, 86] width 115 height 20
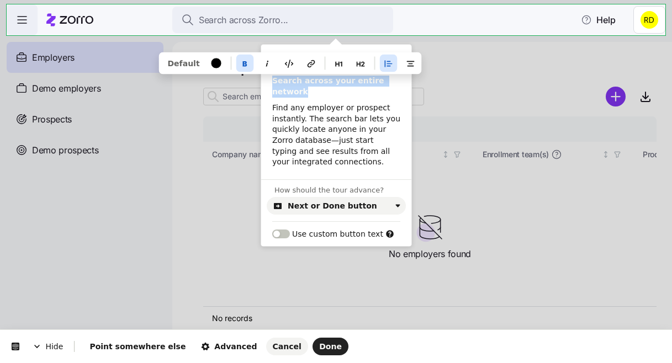
drag, startPoint x: 311, startPoint y: 92, endPoint x: 268, endPoint y: 81, distance: 43.9
click at [268, 81] on div "Search across your entire network Find any employer or prospect instantly. The …" at bounding box center [336, 122] width 150 height 93
click at [358, 62] on icon "button" at bounding box center [361, 63] width 9 height 9
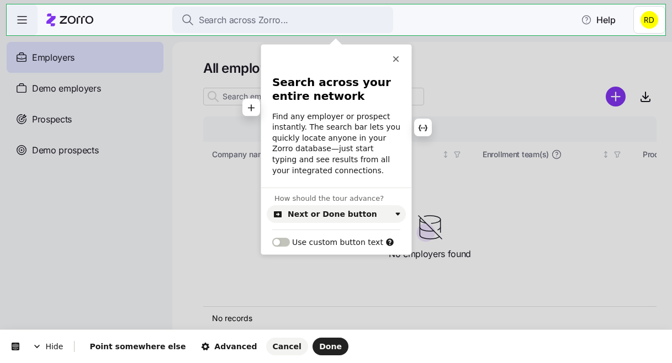
click at [328, 126] on p "Find any employer or prospect instantly. The search bar lets you quickly locate…" at bounding box center [336, 144] width 128 height 65
click at [327, 166] on p "Find any employer or prospect instantly. The search bar lets you quickly locate…" at bounding box center [336, 144] width 128 height 65
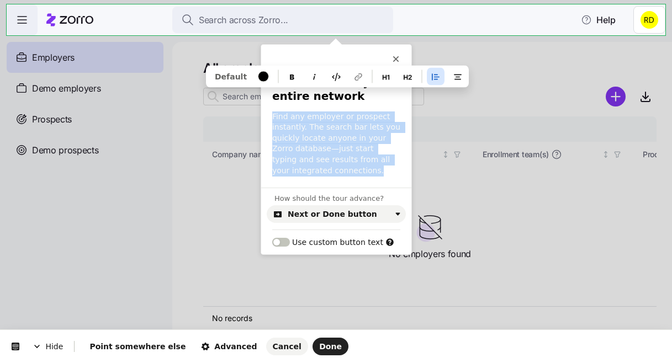
drag, startPoint x: 356, startPoint y: 94, endPoint x: 241, endPoint y: 78, distance: 116.6
click at [261, 78] on div "Search across your entire network Find any employer or prospect instantly. The …" at bounding box center [336, 132] width 150 height 112
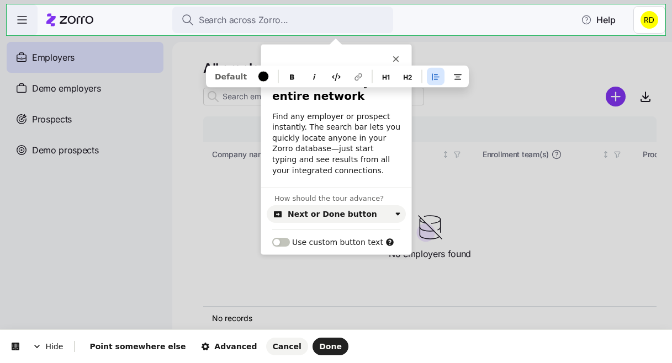
click at [281, 110] on div "Search across your entire network Find any employer or prospect instantly. The …" at bounding box center [336, 126] width 150 height 101
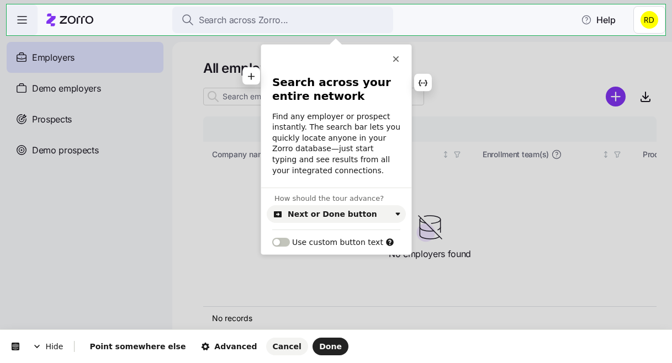
click at [295, 88] on b "Search across your entire network" at bounding box center [333, 89] width 123 height 27
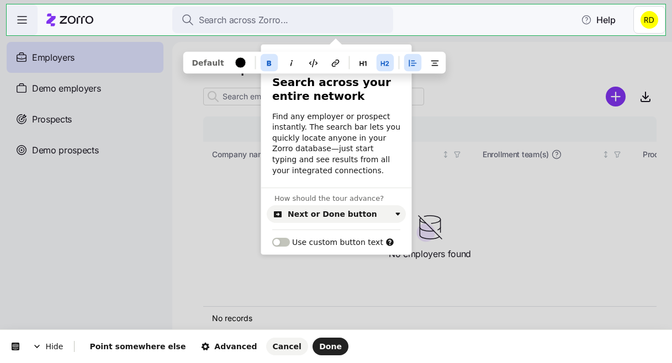
click at [295, 88] on b "Search across your entire network" at bounding box center [333, 89] width 123 height 27
click at [360, 62] on icon "button" at bounding box center [362, 63] width 7 height 5
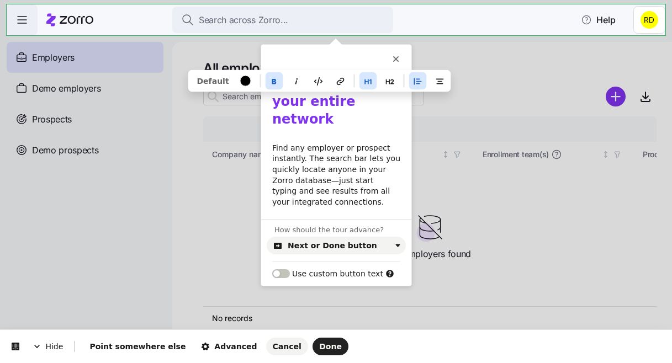
click at [332, 149] on p "Find any employer or prospect instantly. The search bar lets you quickly locate…" at bounding box center [336, 175] width 128 height 65
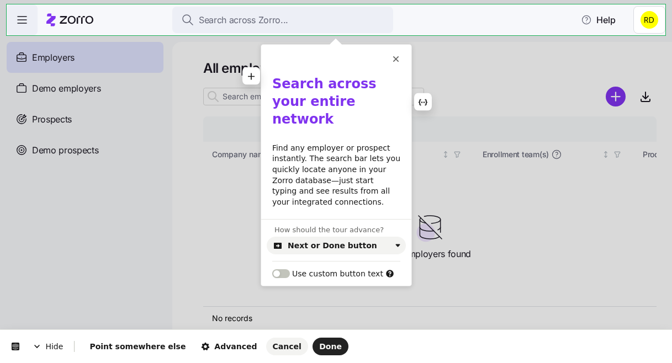
click at [332, 98] on b "Search across your entire network" at bounding box center [326, 101] width 109 height 51
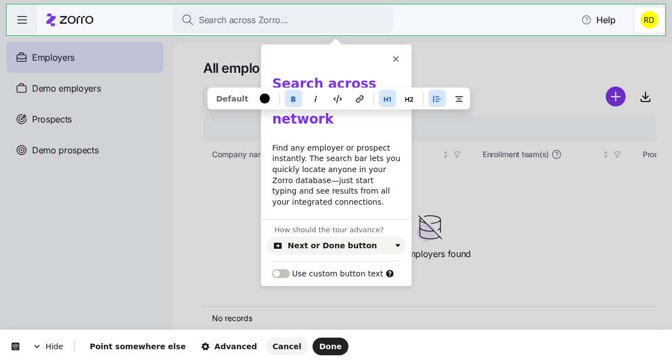
click at [332, 98] on b "Search across your entire network" at bounding box center [326, 101] width 109 height 51
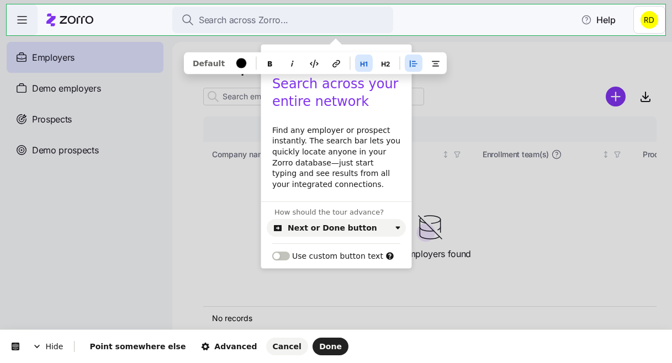
click at [337, 155] on p "Find any employer or prospect instantly. The search bar lets you quickly locate…" at bounding box center [336, 157] width 128 height 65
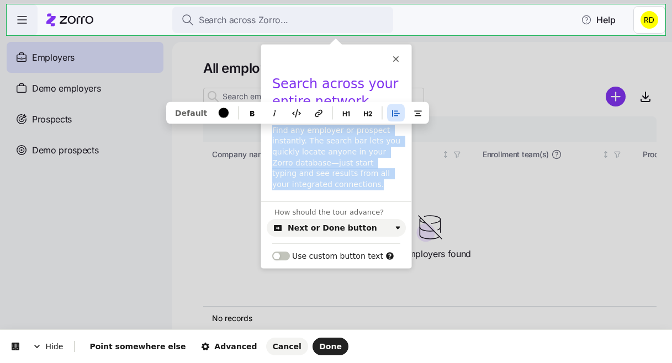
drag, startPoint x: 320, startPoint y: 187, endPoint x: 266, endPoint y: 128, distance: 79.3
click at [266, 128] on div "Search across your entire network Find any employer or prospect instantly. The …" at bounding box center [336, 133] width 150 height 115
click at [336, 172] on p "Find any employer or prospect instantly. The search bar lets you quickly locate…" at bounding box center [336, 157] width 128 height 65
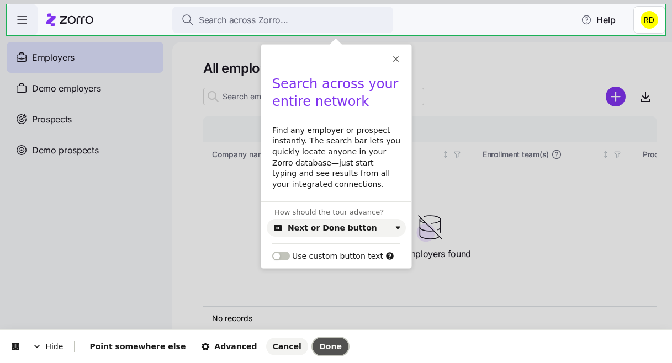
click at [312, 341] on button "Done" at bounding box center [330, 347] width 36 height 18
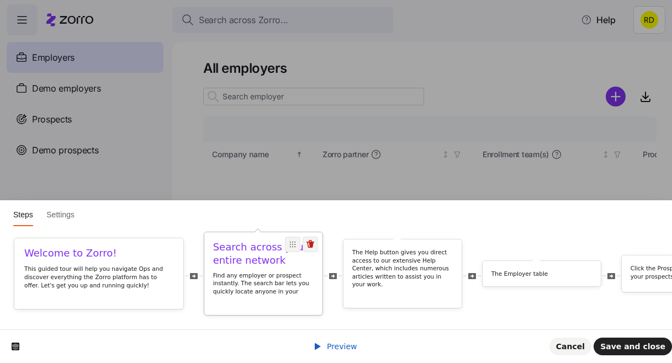
click at [268, 278] on p "Find any employer or prospect instantly. The search bar lets you quickly locate…" at bounding box center [263, 296] width 101 height 49
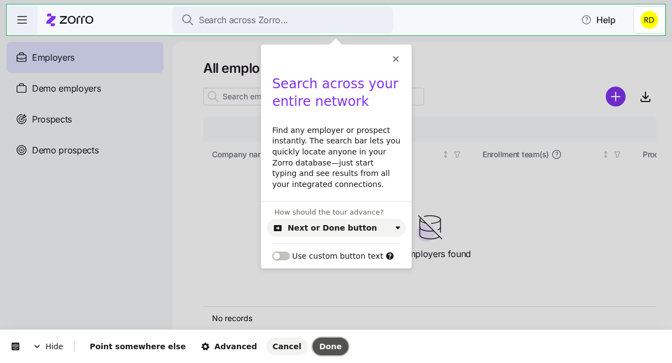
click at [319, 344] on span "Done" at bounding box center [330, 346] width 23 height 9
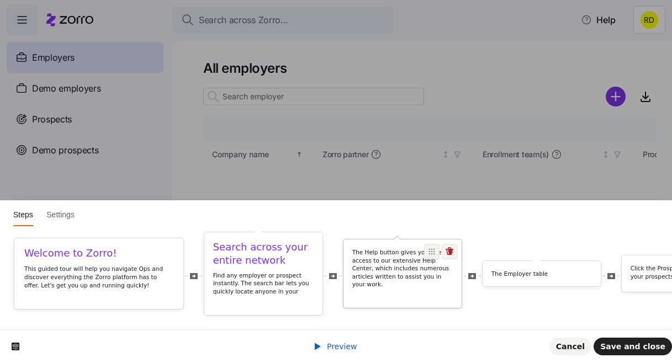
click at [357, 291] on div "The Help button gives you direct access to our extensive Help Center, which inc…" at bounding box center [402, 274] width 118 height 68
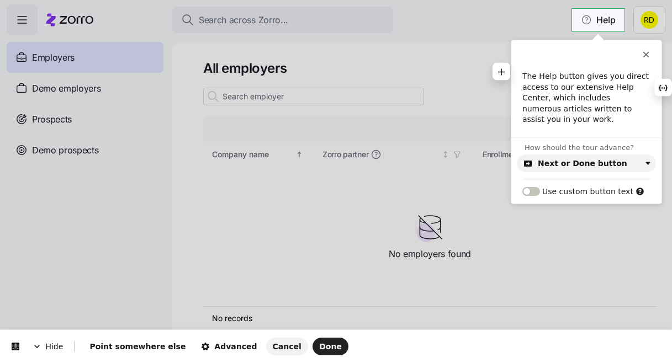
click at [580, 90] on p "The Help button gives you direct access to our extensive Help Center, which inc…" at bounding box center [586, 98] width 128 height 54
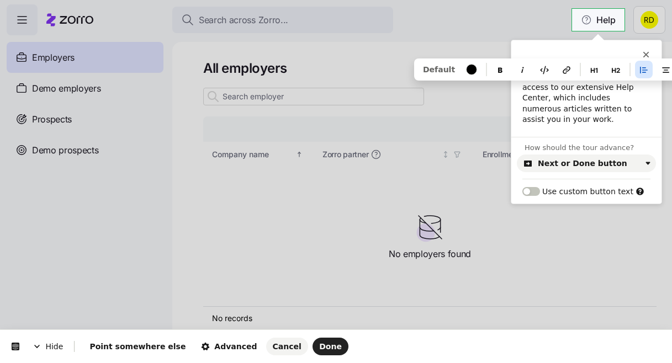
click at [580, 90] on p "The Help button gives you direct access to our extensive Help Center, which inc…" at bounding box center [586, 98] width 128 height 54
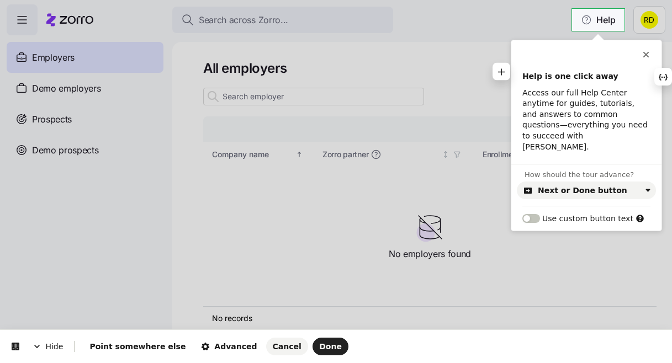
click at [555, 75] on b "Help is one click away" at bounding box center [570, 76] width 96 height 9
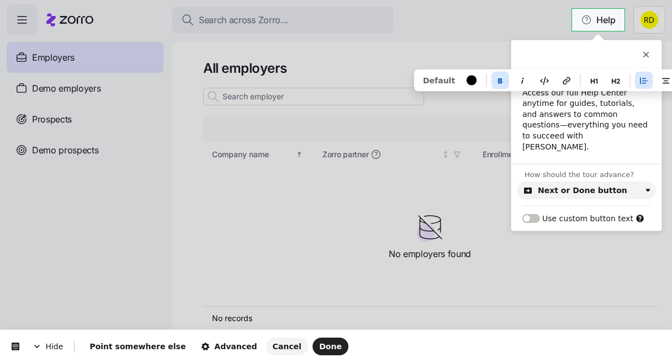
click at [555, 75] on b "Help is one click away" at bounding box center [570, 76] width 96 height 9
click at [498, 78] on icon "button" at bounding box center [500, 80] width 4 height 5
click at [595, 72] on button "button" at bounding box center [594, 81] width 18 height 18
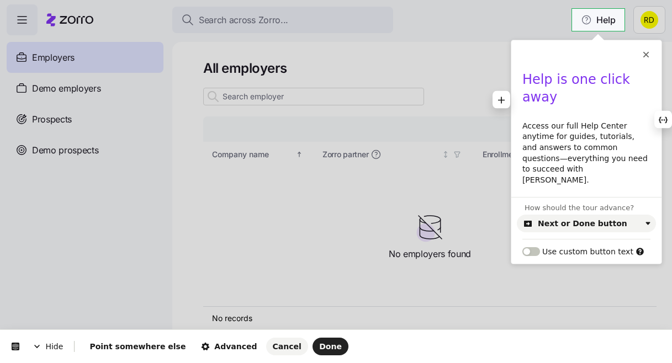
click at [584, 121] on p "Access our full Help Center anytime for guides, tutorials, and answers to commo…" at bounding box center [586, 153] width 128 height 65
click at [312, 341] on button "Done" at bounding box center [330, 347] width 36 height 18
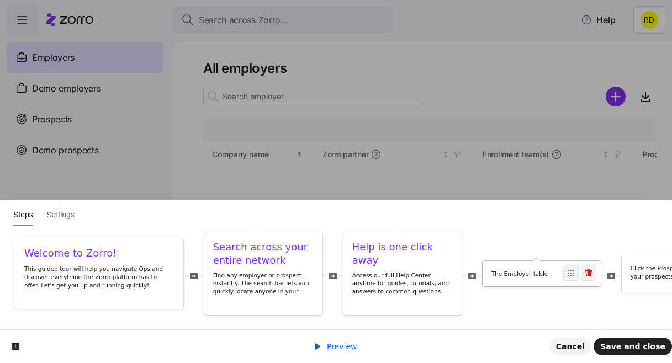
click at [505, 276] on p "The Employer table" at bounding box center [541, 274] width 101 height 8
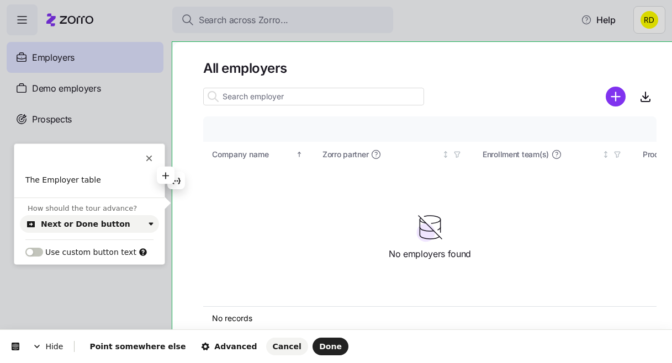
click at [81, 179] on p "The Employer table" at bounding box center [89, 180] width 128 height 11
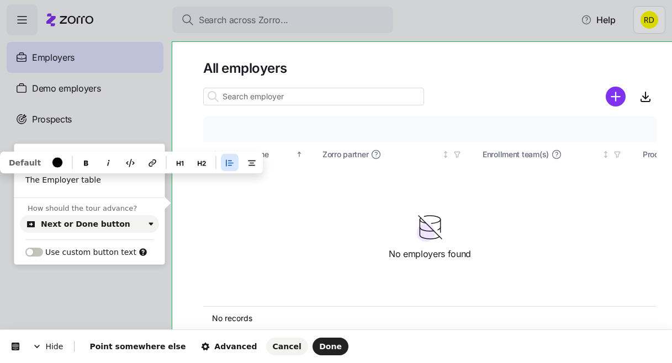
click at [81, 179] on p "The Employer table" at bounding box center [89, 180] width 128 height 11
click at [81, 178] on p "The Employer table" at bounding box center [89, 180] width 128 height 11
drag, startPoint x: 109, startPoint y: 181, endPoint x: 26, endPoint y: 178, distance: 82.9
click at [26, 178] on p "The Employer table" at bounding box center [89, 180] width 128 height 11
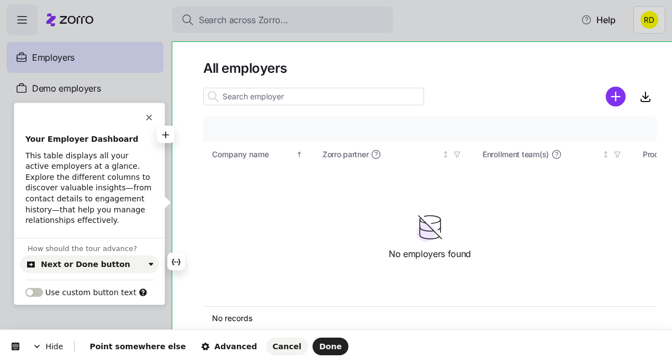
click at [78, 137] on b "Your Employer Dashboard" at bounding box center [81, 139] width 113 height 9
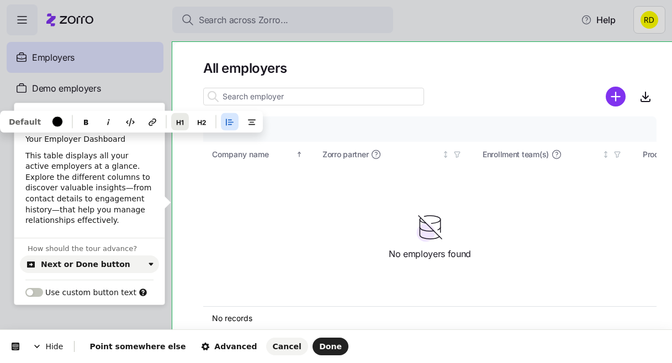
click at [176, 118] on icon "button" at bounding box center [180, 122] width 9 height 9
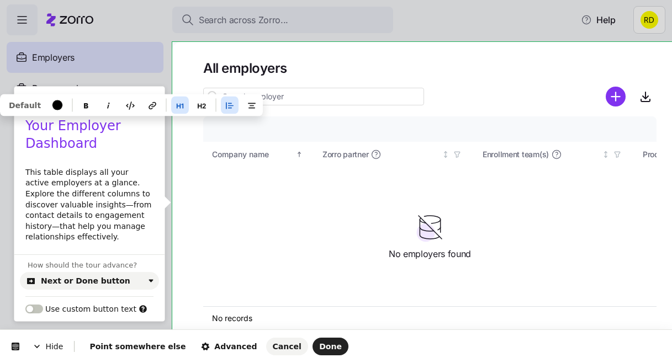
click at [87, 192] on p "This table displays all your active employers at a glance. Explore the differen…" at bounding box center [89, 205] width 128 height 76
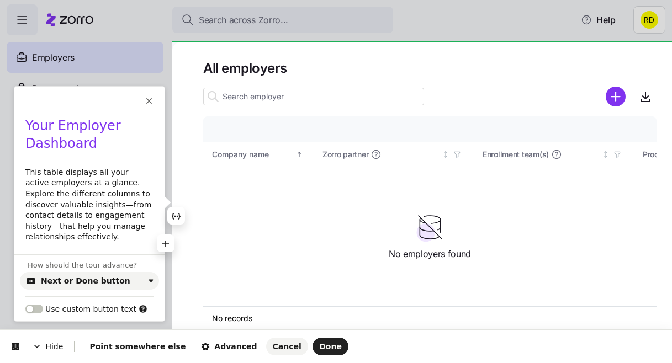
click at [75, 218] on p "This table displays all your active employers at a glance. Explore the differen…" at bounding box center [89, 205] width 128 height 76
click at [124, 217] on p "This table displays all your active employers at a glance. Explore the differen…" at bounding box center [89, 205] width 128 height 76
click at [121, 204] on p "This table displays all your active employers at a glance. Explore the differen…" at bounding box center [89, 205] width 128 height 76
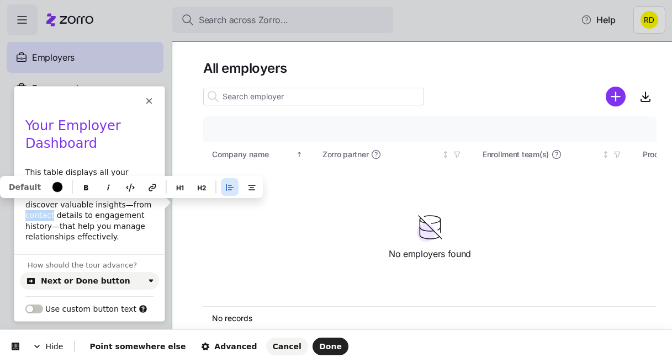
click at [121, 204] on p "This table displays all your active employers at a glance. Explore the differen…" at bounding box center [89, 205] width 128 height 76
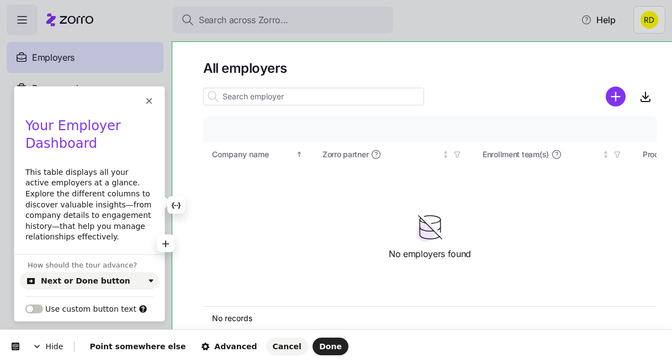
click at [71, 207] on p "This table displays all your active employers at a glance. Explore the differen…" at bounding box center [89, 205] width 128 height 76
click at [71, 219] on p "This table displays all your active employers at a glance. Explore the differen…" at bounding box center [89, 205] width 128 height 76
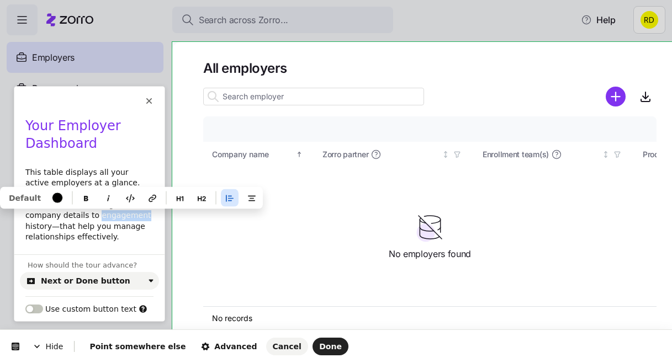
click at [71, 219] on p "This table displays all your active employers at a glance. Explore the differen…" at bounding box center [89, 205] width 128 height 76
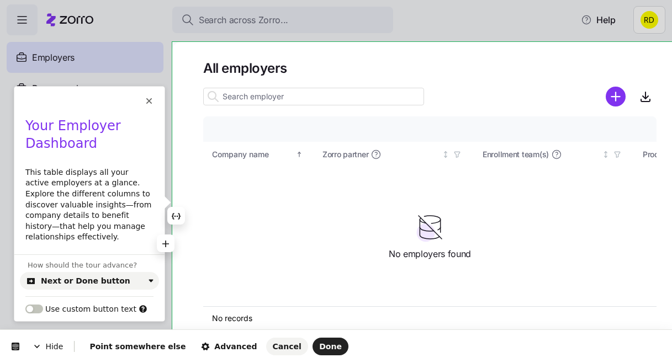
click at [102, 215] on p "This table displays all your active employers at a glance. Explore the differen…" at bounding box center [89, 205] width 128 height 76
click at [86, 235] on p "This table displays all your active employers at a glance. Explore the differen…" at bounding box center [89, 205] width 128 height 76
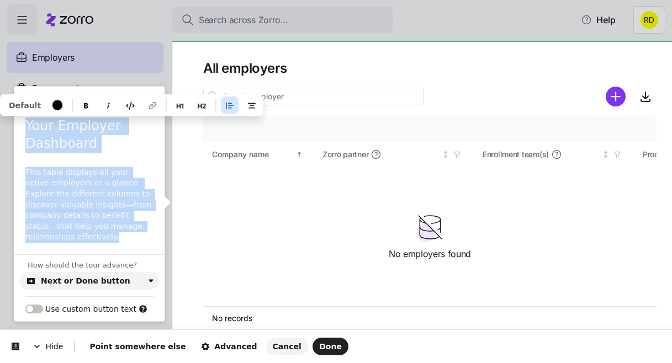
drag, startPoint x: 82, startPoint y: 236, endPoint x: 25, endPoint y: 130, distance: 120.3
click at [25, 130] on div "Your Employer Dashboard This table displays all your active employers at a glan…" at bounding box center [89, 181] width 150 height 126
copy div "Your Employer Dashboard This table displays all your active employers at a glan…"
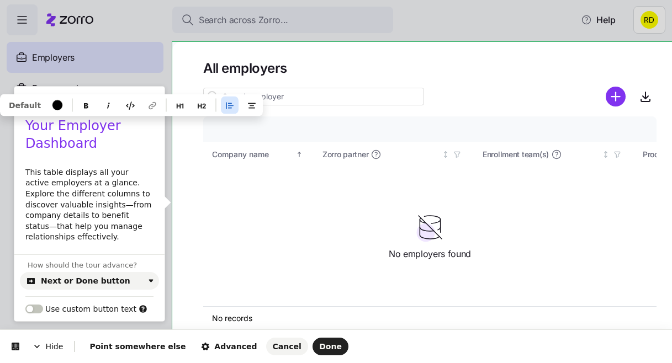
click at [109, 185] on p "This table displays all your active employers at a glance. Explore the differen…" at bounding box center [89, 205] width 128 height 76
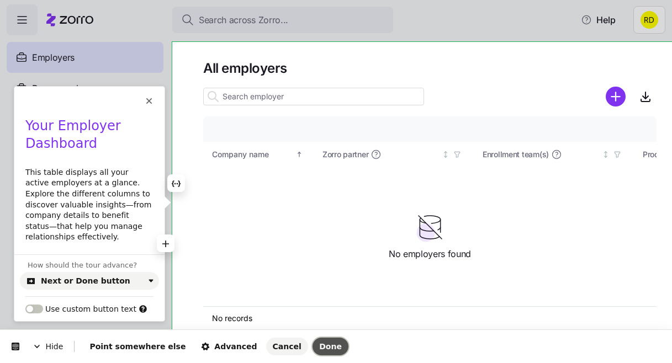
click at [319, 346] on span "Done" at bounding box center [330, 346] width 23 height 9
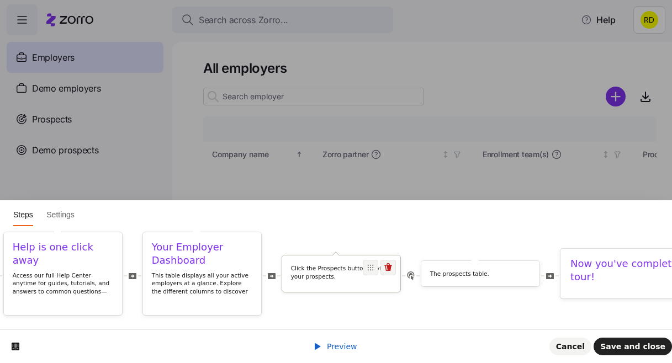
scroll to position [0, 350]
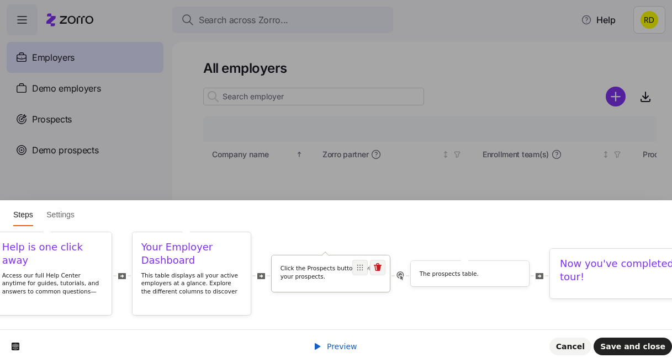
click at [300, 289] on div "Click the Prospects button to view your prospects." at bounding box center [331, 274] width 118 height 36
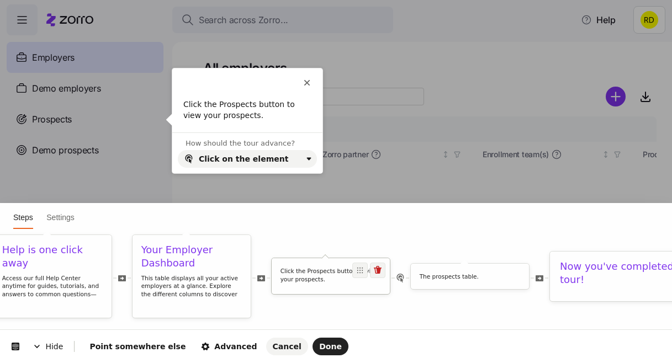
scroll to position [0, 0]
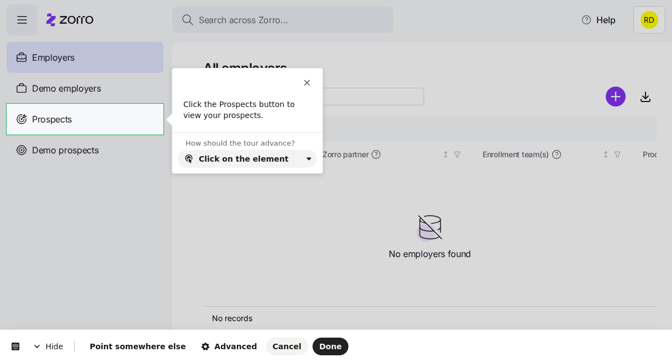
click at [226, 121] on div "Click the Prospects button to view your prospects." at bounding box center [247, 115] width 150 height 33
click at [226, 115] on p "Click the Prospects button to view your prospects." at bounding box center [247, 110] width 128 height 22
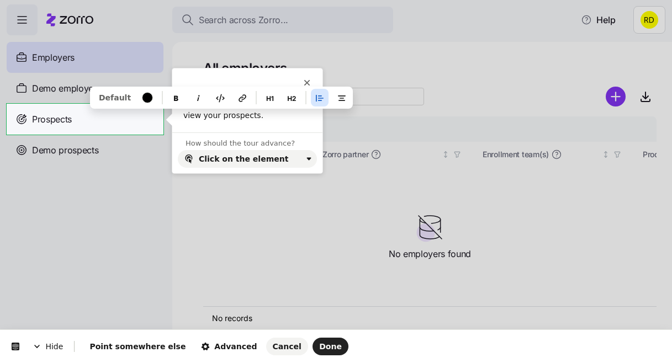
click at [226, 115] on p "Click the Prospects button to view your prospects." at bounding box center [247, 110] width 128 height 22
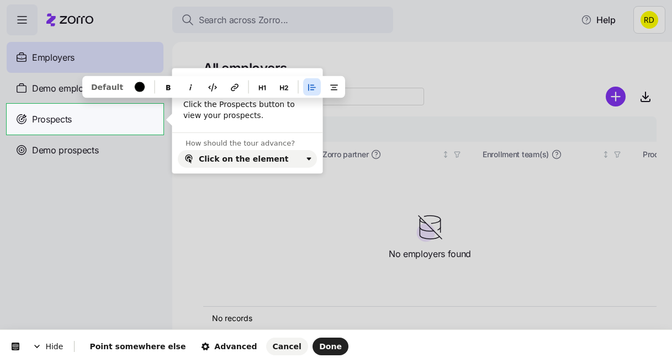
click at [226, 108] on p "Click the Prospects button to view your prospects." at bounding box center [247, 110] width 128 height 22
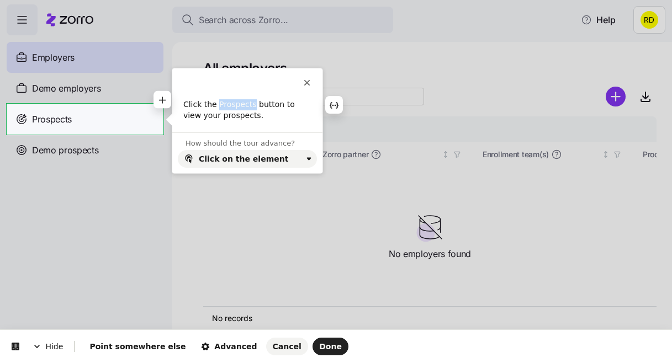
click at [226, 108] on p "Click the Prospects button to view your prospects." at bounding box center [247, 110] width 128 height 22
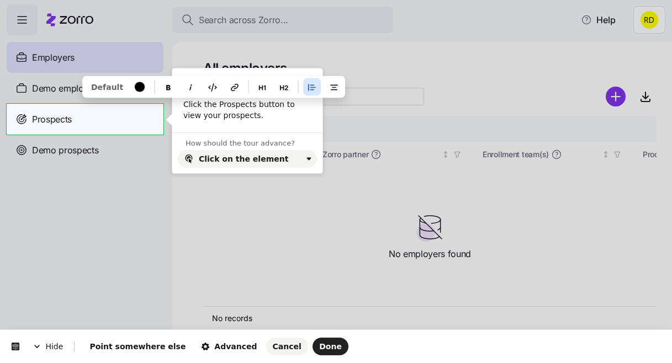
click at [190, 108] on p "Click the Prospects button to view your prospects." at bounding box center [247, 110] width 128 height 22
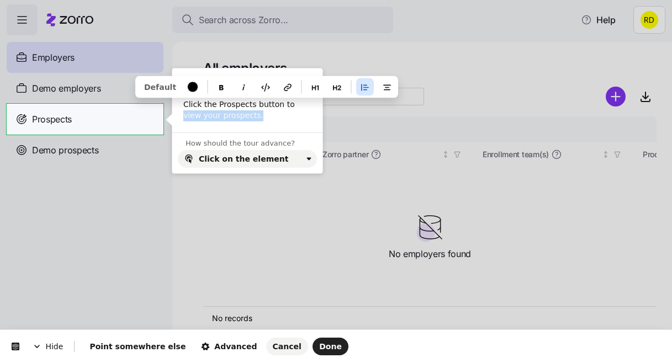
drag, startPoint x: 256, startPoint y: 118, endPoint x: 289, endPoint y: 100, distance: 38.3
click at [289, 100] on p "Click the Prospects button to view your prospects." at bounding box center [247, 110] width 128 height 22
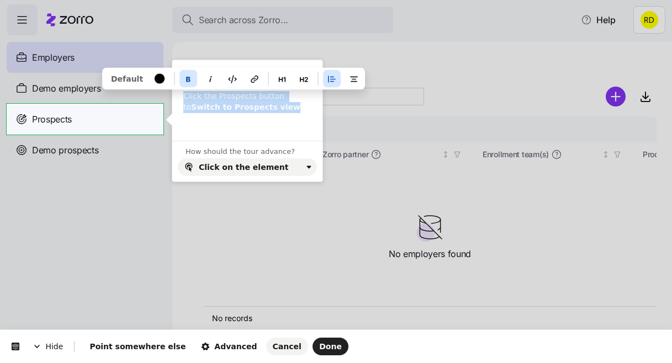
drag, startPoint x: 285, startPoint y: 111, endPoint x: 183, endPoint y: 98, distance: 102.4
click at [183, 98] on p "Click the Prospects button to Switch to Prospects view" at bounding box center [247, 102] width 128 height 22
click at [278, 75] on icon "button" at bounding box center [282, 79] width 9 height 9
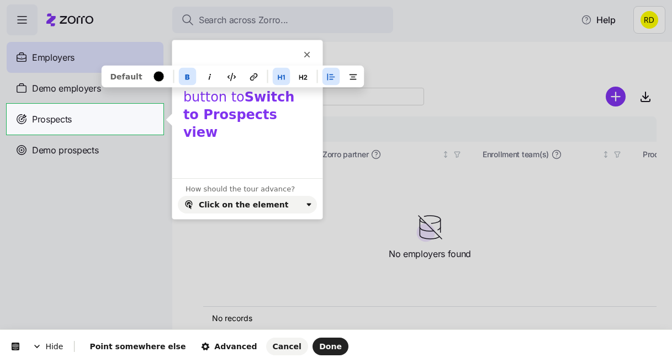
click at [268, 109] on b "Switch to Prospects view" at bounding box center [241, 114] width 116 height 51
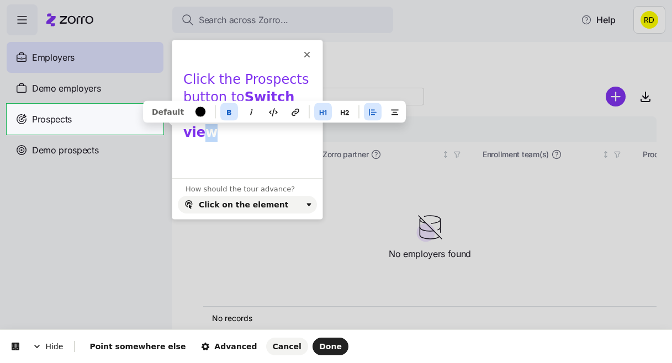
drag, startPoint x: 286, startPoint y: 118, endPoint x: 263, endPoint y: 110, distance: 24.4
click at [263, 110] on h1 "Click the Prospects button to Switch to Prospects view" at bounding box center [247, 109] width 128 height 77
click at [269, 116] on b "Switch to Prospects view" at bounding box center [241, 114] width 116 height 51
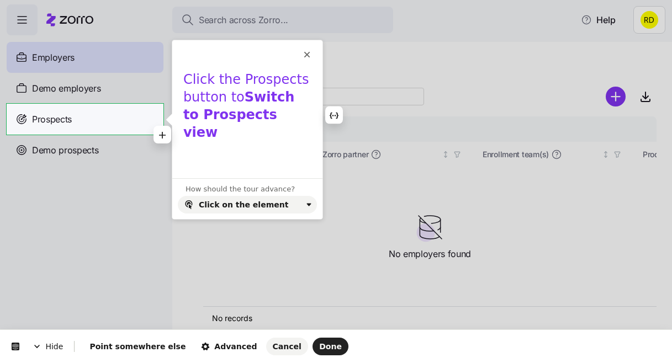
click at [301, 102] on h1 "Click the Prospects button to Switch to Prospects view" at bounding box center [247, 109] width 128 height 77
click at [308, 115] on h1 "Click the Prospects button to Switch to the Prospects view" at bounding box center [247, 109] width 128 height 77
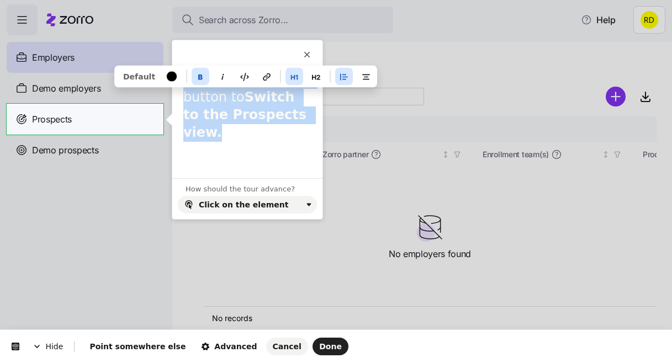
drag, startPoint x: 308, startPoint y: 115, endPoint x: 186, endPoint y: 73, distance: 129.0
click at [186, 73] on h1 "Click the Prospects button to Switch to the Prospects view." at bounding box center [247, 109] width 128 height 77
copy h1 "Click the Prospects button to Switch to the Prospects view."
click at [271, 130] on h1 "Click the Prospects button to Switch to the Prospects view." at bounding box center [247, 109] width 128 height 77
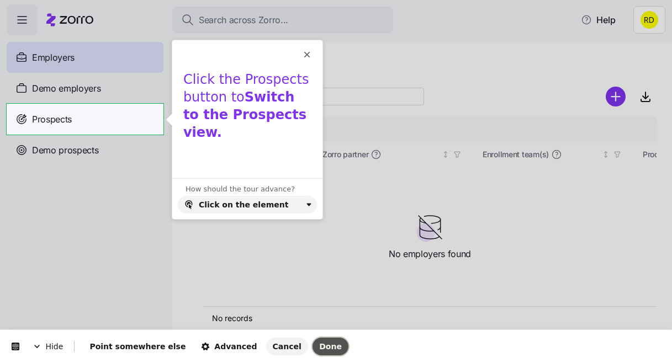
click at [315, 343] on button "Done" at bounding box center [330, 347] width 36 height 18
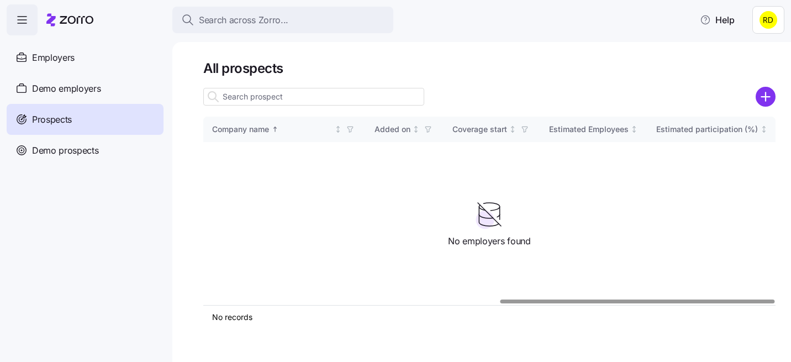
scroll to position [0, 617]
click at [717, 15] on span "Help" at bounding box center [716, 19] width 35 height 13
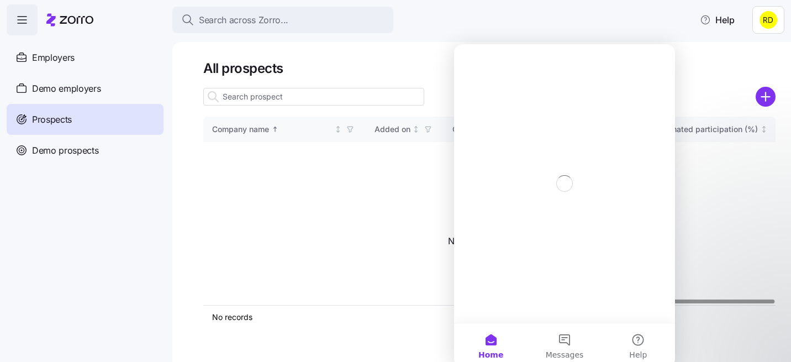
scroll to position [0, 0]
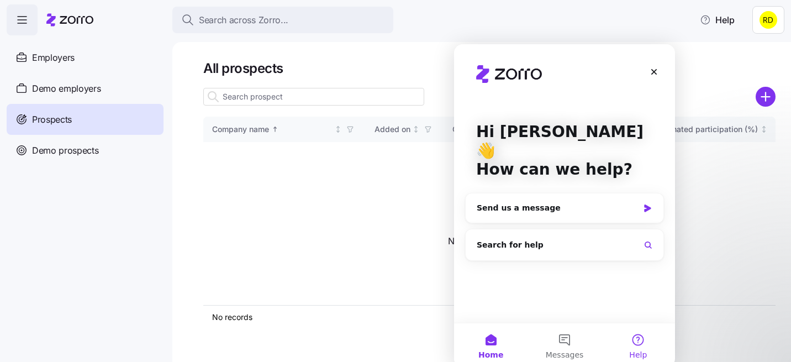
click at [630, 337] on button "Help" at bounding box center [637, 345] width 73 height 44
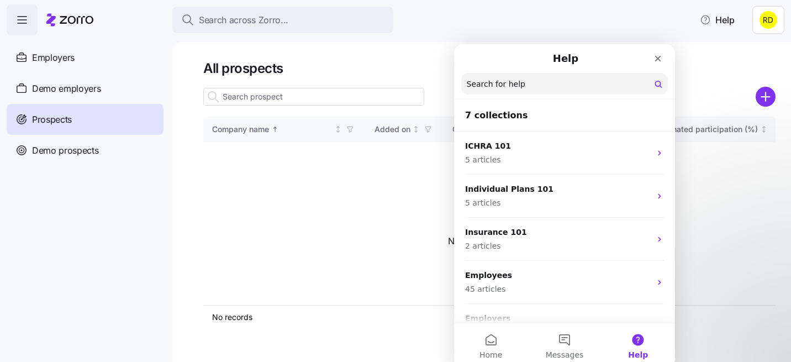
click at [533, 91] on input "Search for help" at bounding box center [564, 84] width 206 height 22
type input "pros"
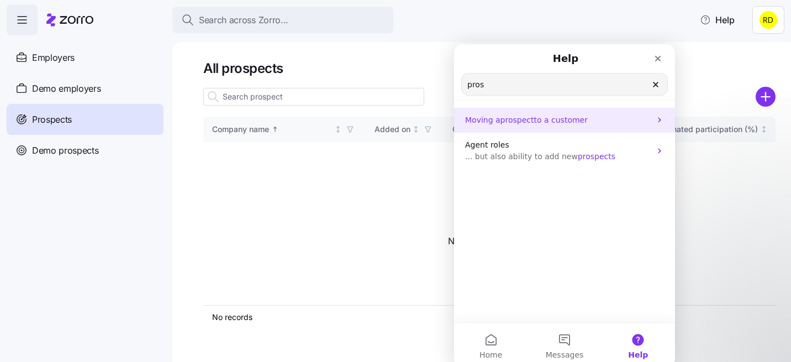
click at [612, 123] on p "Moving a prospect to a customer" at bounding box center [557, 120] width 185 height 12
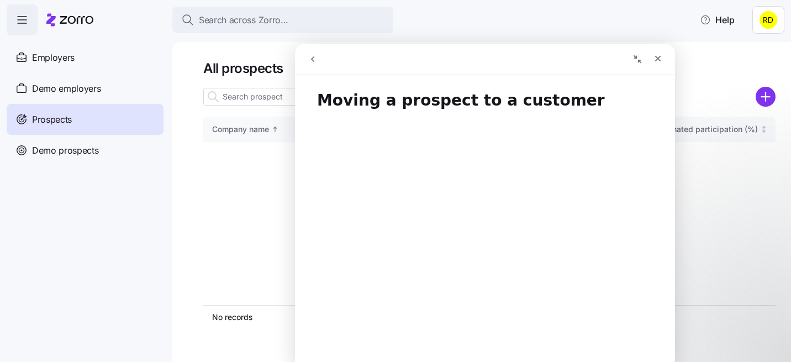
click at [312, 56] on icon "go back" at bounding box center [312, 59] width 9 height 9
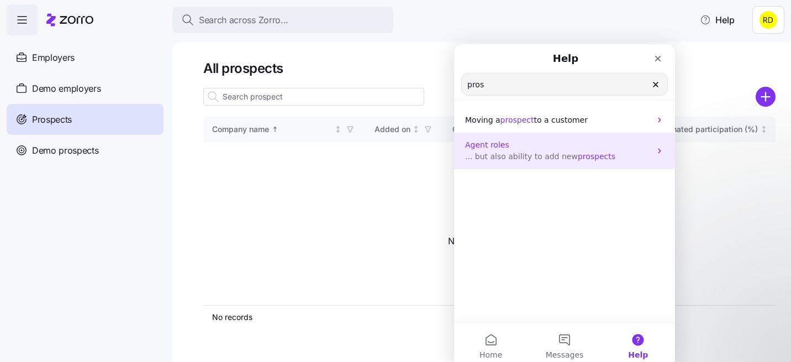
click at [538, 161] on p "... but also ability to add new prospects" at bounding box center [557, 157] width 185 height 12
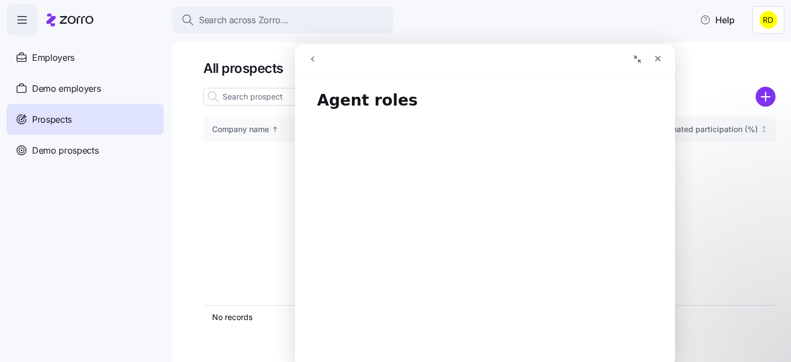
click at [314, 63] on button "go back" at bounding box center [312, 59] width 21 height 21
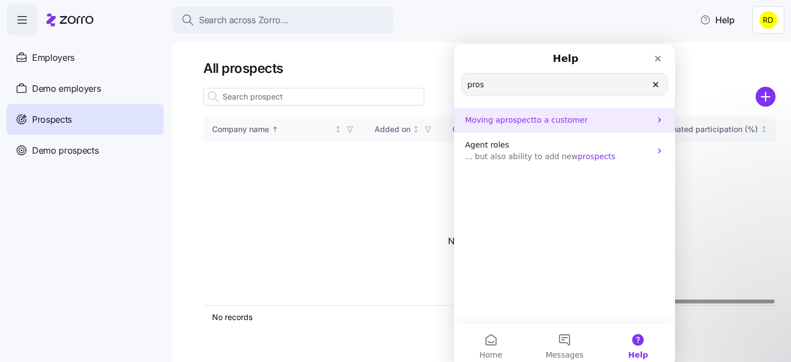
click at [549, 121] on span "to a customer" at bounding box center [561, 119] width 54 height 9
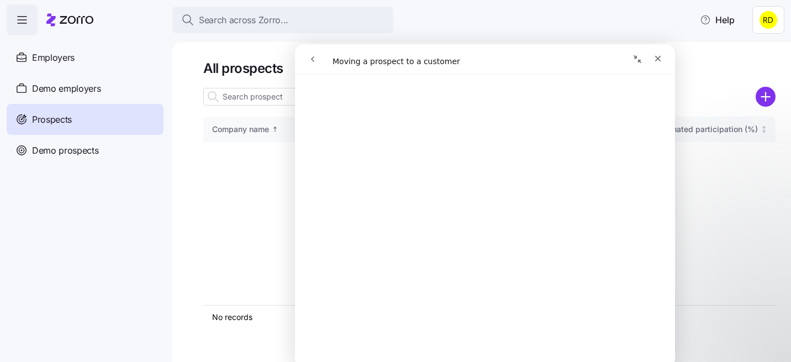
scroll to position [208, 0]
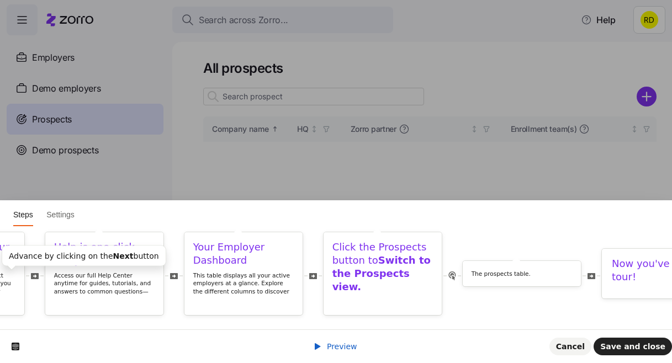
scroll to position [0, 336]
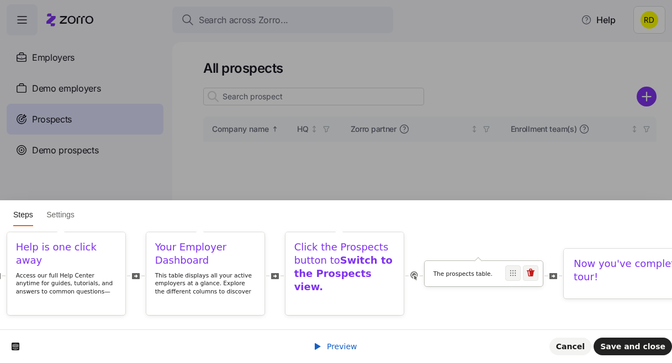
click at [495, 275] on p "The prospects table." at bounding box center [483, 274] width 101 height 8
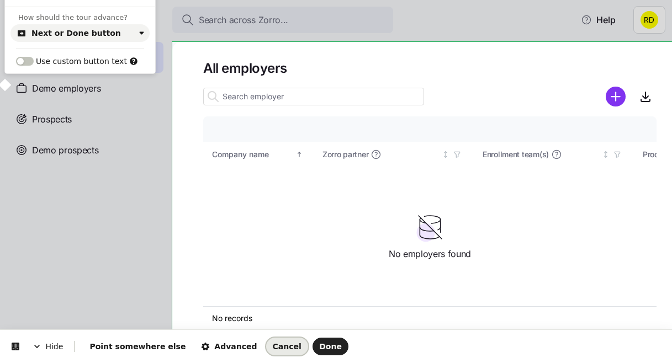
click at [266, 340] on button "Cancel" at bounding box center [287, 347] width 42 height 18
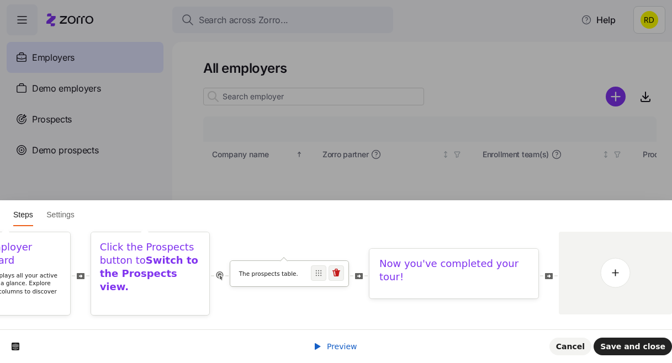
click at [263, 272] on p "The prospects table." at bounding box center [289, 274] width 101 height 8
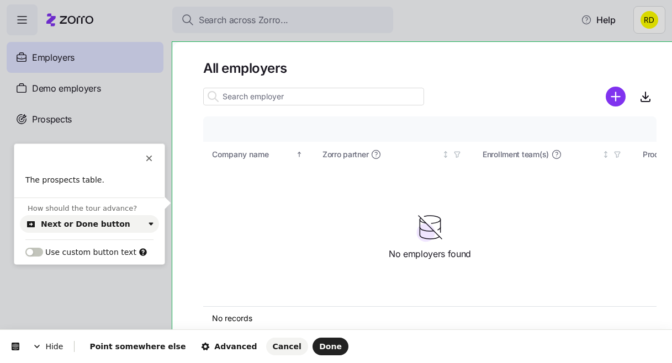
click at [153, 161] on div "This button doesn't work while you're creating your tour" at bounding box center [89, 158] width 150 height 11
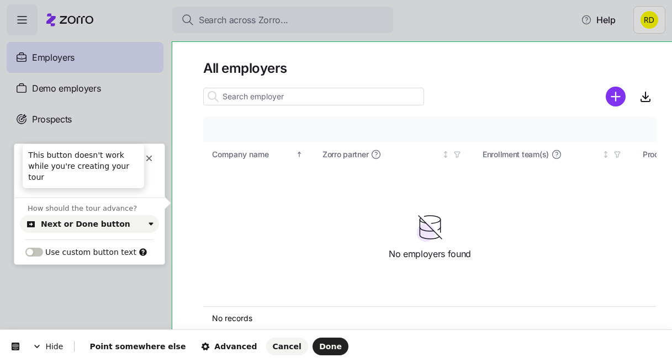
click at [145, 153] on div "This button doesn't work while you're creating your tour" at bounding box center [149, 158] width 9 height 11
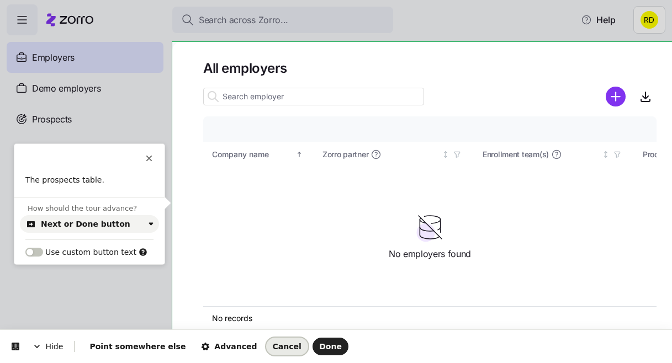
click at [273, 346] on span "Cancel" at bounding box center [287, 346] width 29 height 9
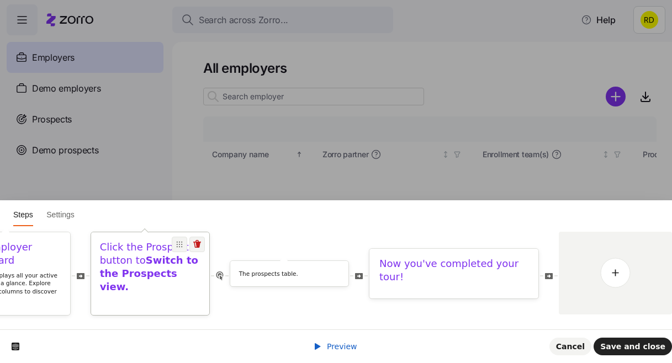
click at [142, 274] on h1 "Click the Prospects button to Switch to the Prospects view." at bounding box center [150, 267] width 101 height 53
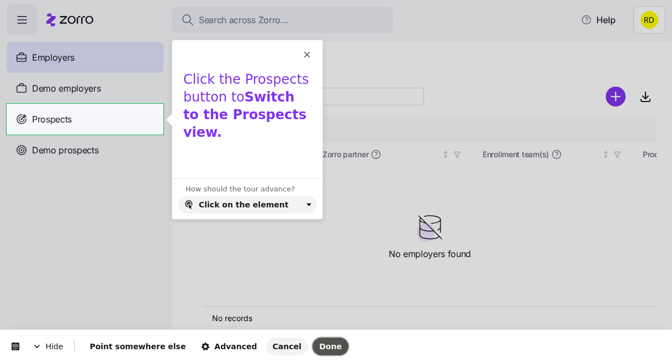
click at [319, 343] on span "Done" at bounding box center [330, 346] width 23 height 9
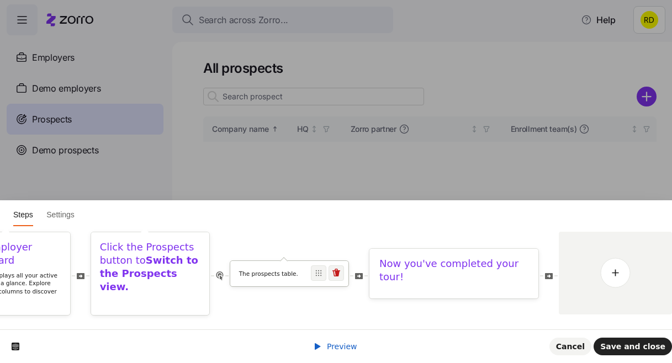
click at [264, 277] on p "The prospects table." at bounding box center [289, 274] width 101 height 8
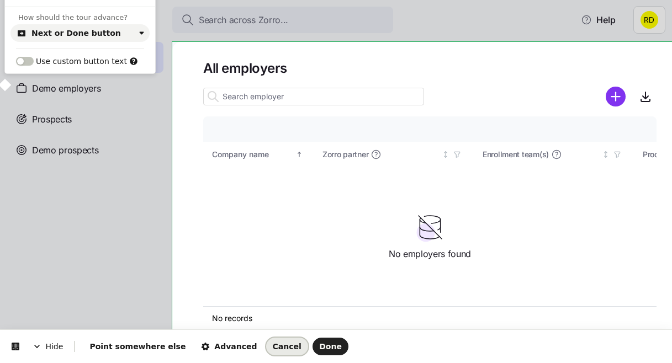
click at [273, 346] on span "Cancel" at bounding box center [287, 346] width 29 height 9
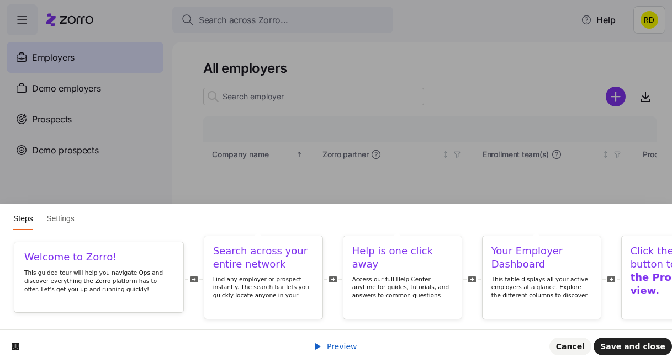
scroll to position [0, 531]
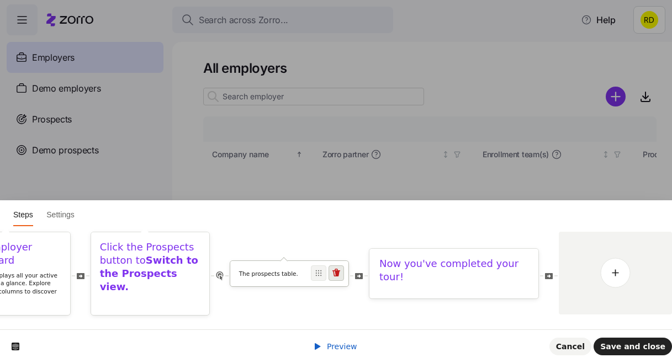
click at [337, 273] on icon at bounding box center [336, 273] width 8 height 8
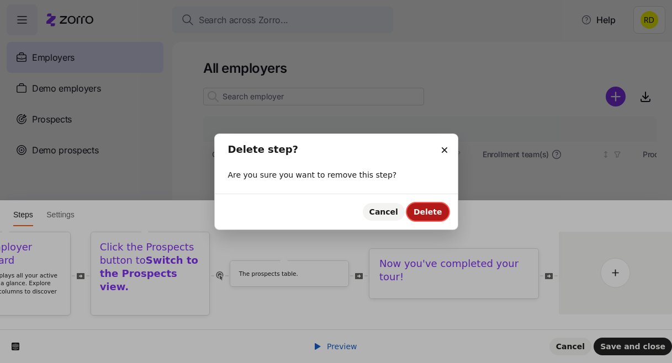
click at [425, 220] on button "Delete" at bounding box center [428, 212] width 42 height 18
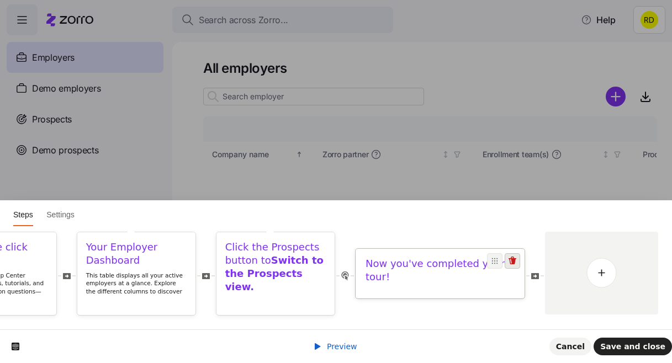
click at [512, 266] on icon at bounding box center [512, 261] width 9 height 9
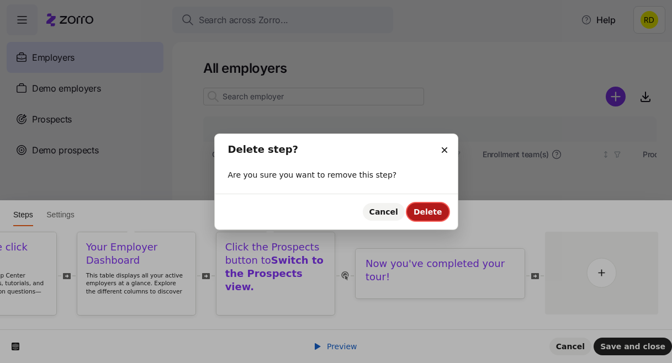
click at [418, 206] on button "Delete" at bounding box center [428, 212] width 42 height 18
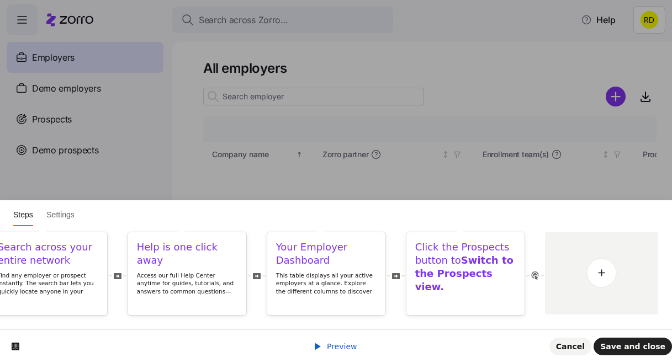
scroll to position [0, 215]
click at [459, 272] on b "Switch to the Prospects view." at bounding box center [464, 274] width 98 height 38
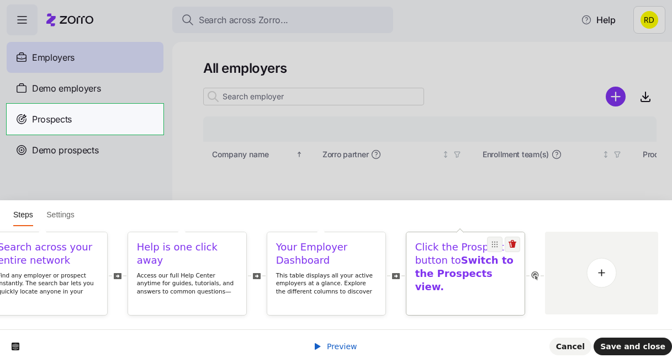
scroll to position [0, 0]
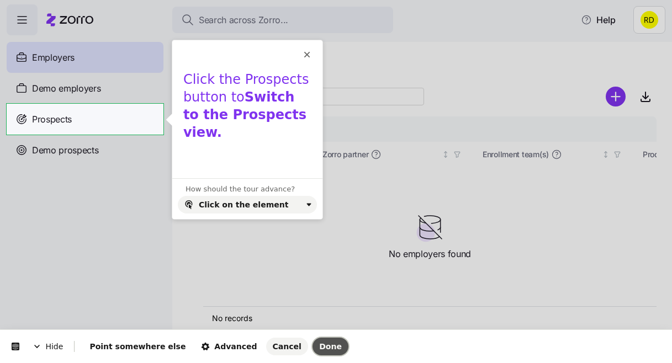
click at [319, 349] on span "Done" at bounding box center [330, 346] width 23 height 9
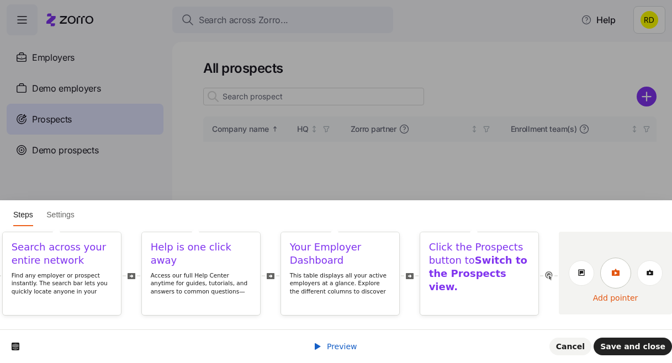
click at [609, 272] on link at bounding box center [615, 273] width 31 height 31
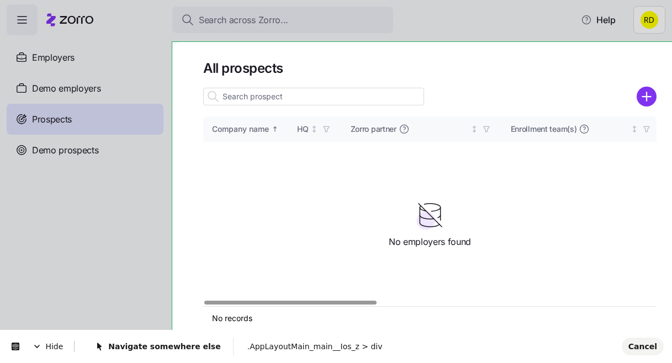
click at [185, 45] on body "Search across Zorro... Help Employers Demo employers Prospects Demo prospects A…" at bounding box center [336, 178] width 672 height 357
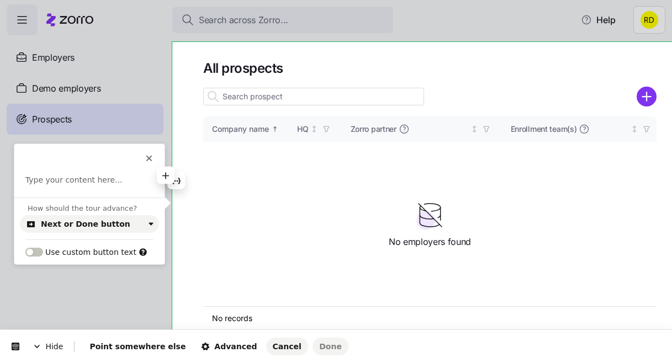
click at [109, 179] on p at bounding box center [89, 180] width 128 height 11
click at [88, 177] on p at bounding box center [89, 180] width 128 height 11
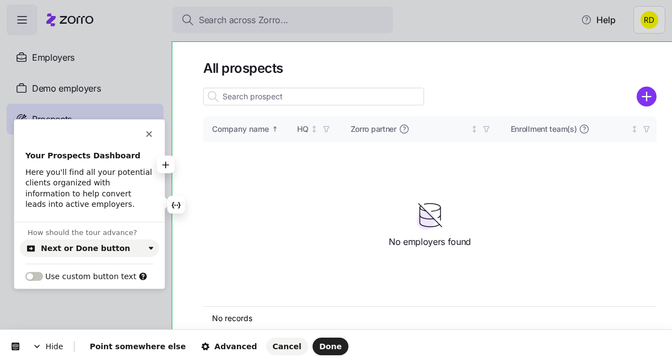
drag, startPoint x: 73, startPoint y: 210, endPoint x: 31, endPoint y: 162, distance: 64.1
click at [31, 161] on div "Your Prospects Dashboard Here you'll find all your potential clients organized …" at bounding box center [89, 181] width 150 height 60
click at [45, 158] on b "Your Prospects Dashboard" at bounding box center [82, 155] width 115 height 9
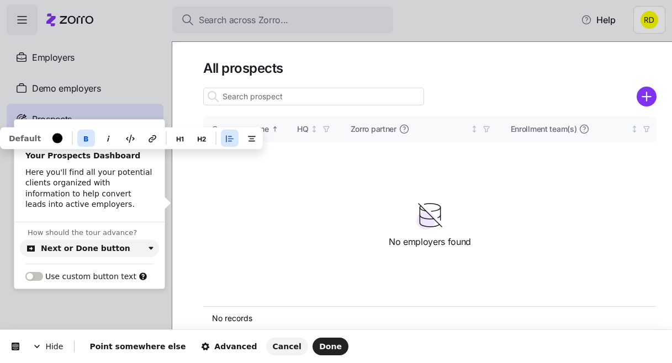
click at [86, 136] on button "button" at bounding box center [86, 138] width 18 height 18
click at [177, 138] on icon "button" at bounding box center [180, 139] width 7 height 5
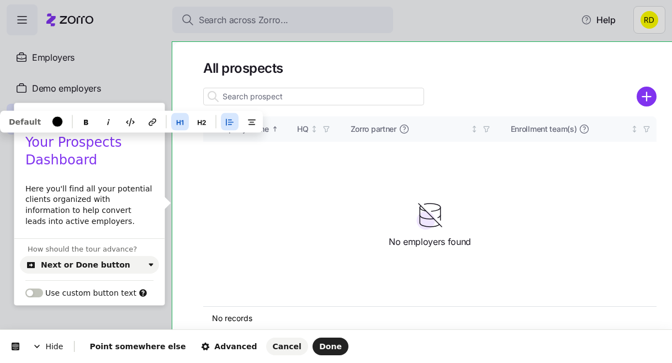
click at [104, 177] on div "Your Prospects Dashboard Here you'll find all your potential clients organized …" at bounding box center [89, 180] width 150 height 93
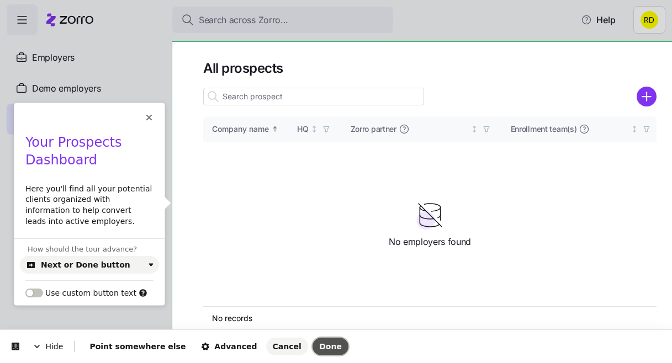
click at [319, 346] on span "Done" at bounding box center [330, 346] width 23 height 9
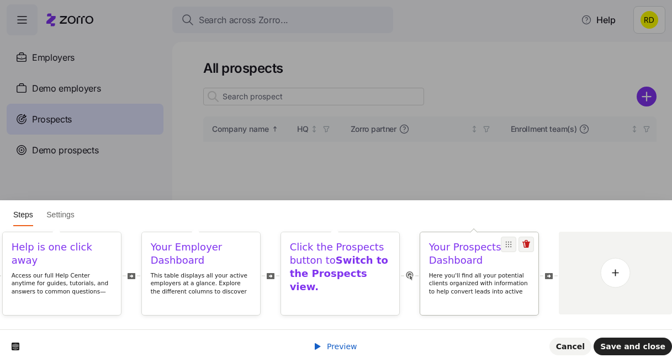
scroll to position [0, 354]
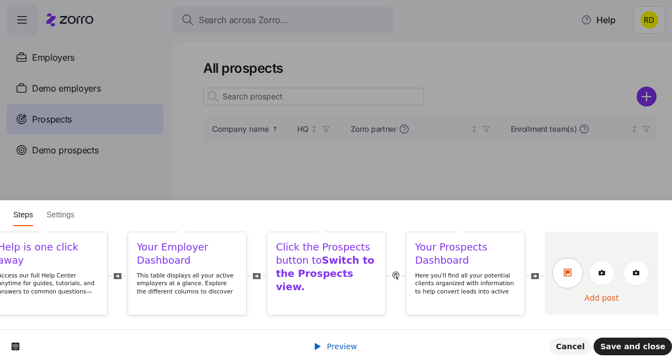
click at [568, 272] on icon at bounding box center [568, 273] width 8 height 8
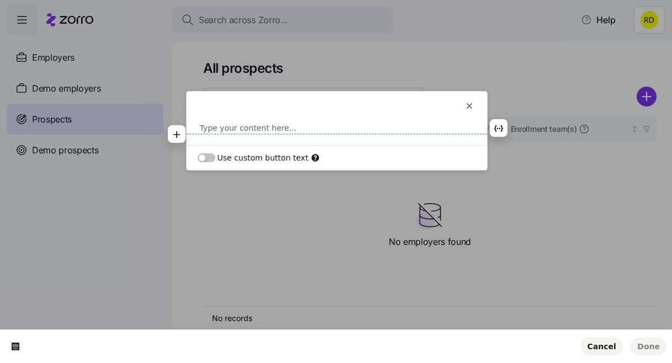
click at [251, 132] on p at bounding box center [337, 128] width 274 height 11
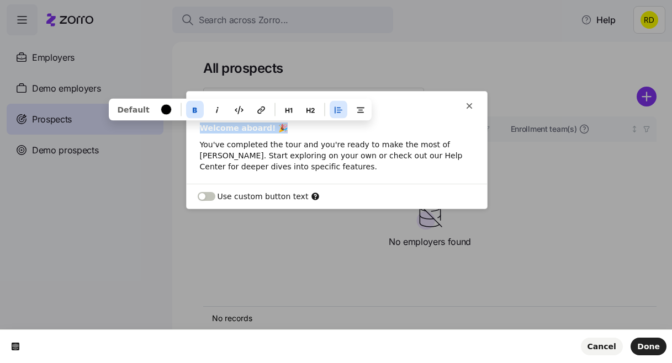
drag, startPoint x: 287, startPoint y: 128, endPoint x: 195, endPoint y: 128, distance: 91.6
click at [195, 128] on div "Welcome aboard! 🎉 You've completed the tour and you're ready to make the most o…" at bounding box center [337, 148] width 300 height 50
click at [287, 111] on icon "button" at bounding box center [288, 109] width 9 height 9
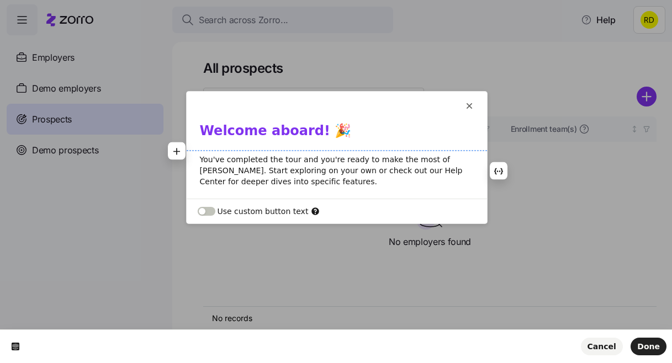
click at [298, 175] on p "You've completed the tour and you're ready to make the most of [PERSON_NAME]. S…" at bounding box center [337, 170] width 274 height 33
click at [266, 173] on p "You've completed the tour and you're ready to make the most of [PERSON_NAME]. S…" at bounding box center [337, 170] width 274 height 33
click at [258, 185] on p "You've completed the tour and you're ready to make the most of [PERSON_NAME]. S…" at bounding box center [337, 170] width 274 height 33
click at [650, 341] on button "Done" at bounding box center [648, 347] width 36 height 18
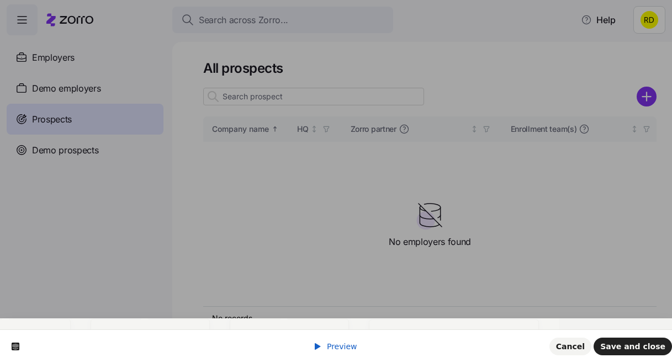
scroll to position [0, 0]
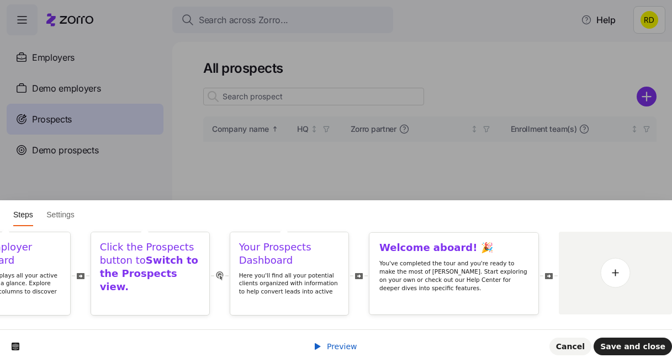
click at [333, 340] on div "Preview Cancel Save and close" at bounding box center [336, 347] width 672 height 34
click at [336, 346] on span "Preview" at bounding box center [342, 346] width 30 height 9
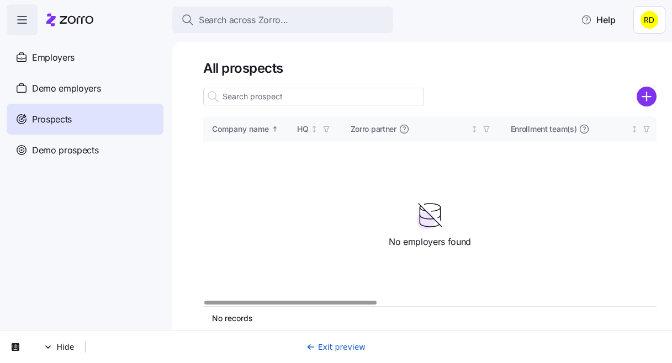
click at [332, 345] on link "Exit preview" at bounding box center [335, 347] width 59 height 9
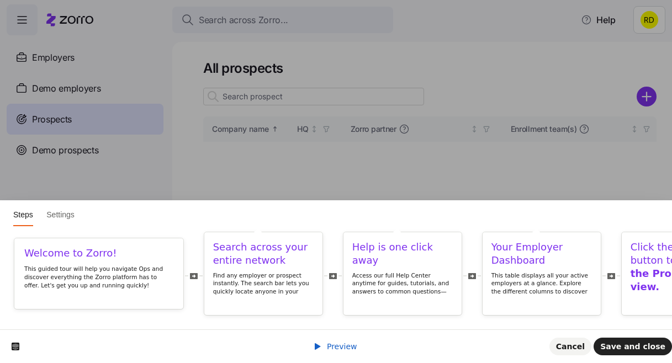
click at [338, 340] on div "Preview Cancel Save and close" at bounding box center [336, 347] width 672 height 34
click at [339, 347] on span "Preview" at bounding box center [342, 346] width 30 height 9
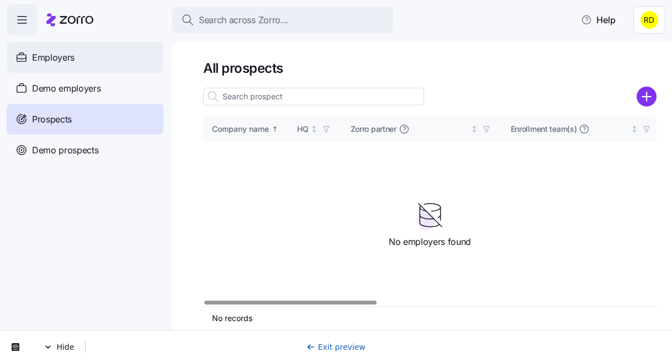
click at [68, 59] on span "Employers" at bounding box center [53, 58] width 43 height 14
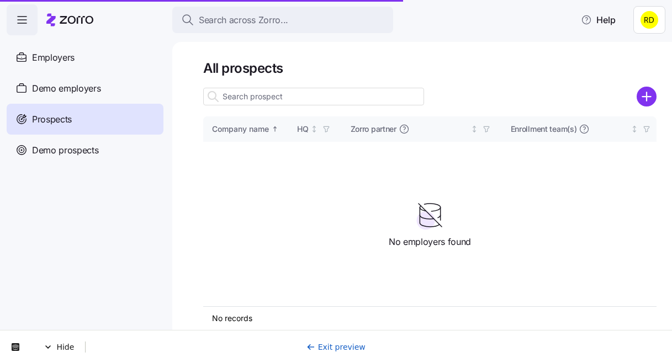
click at [331, 346] on link "Exit preview" at bounding box center [335, 347] width 59 height 9
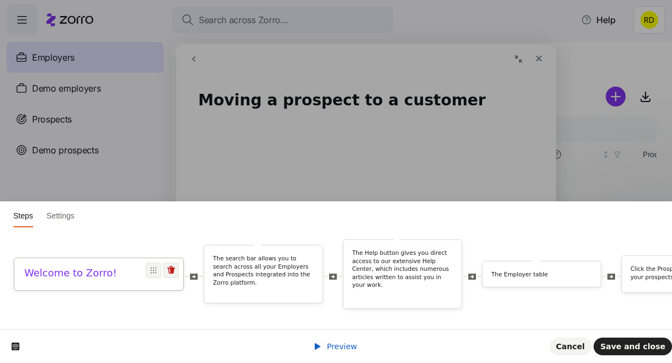
click at [114, 267] on div "Welcome to Zorro!" at bounding box center [98, 274] width 169 height 32
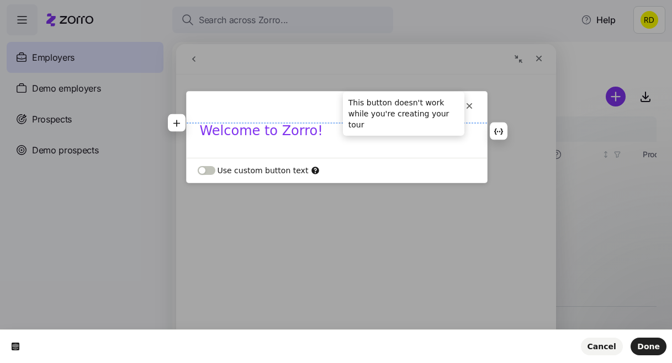
click at [469, 103] on icon at bounding box center [469, 106] width 9 height 9
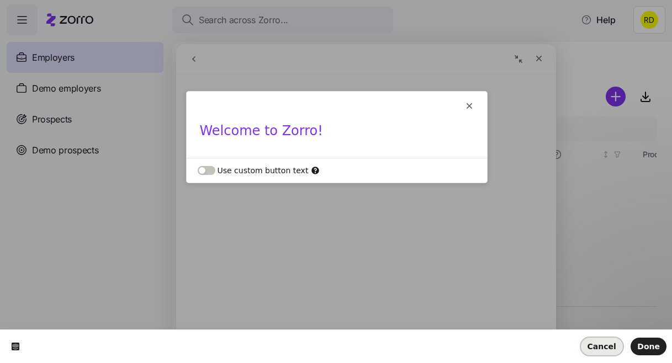
click at [612, 345] on span "Cancel" at bounding box center [601, 346] width 29 height 9
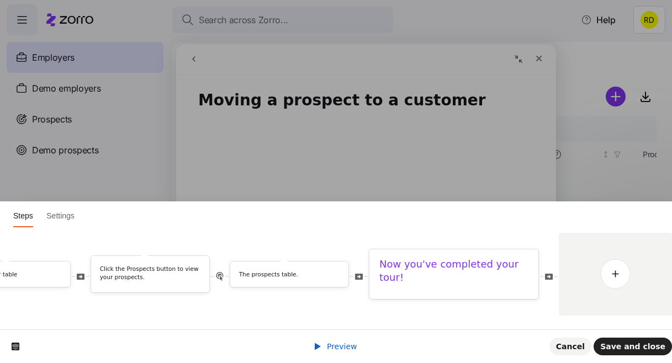
click at [538, 0] on html "Steps Settings Welcome to Zorro! The search bar allows you to search across all…" at bounding box center [336, 0] width 672 height 0
click at [575, 354] on button "Cancel" at bounding box center [570, 347] width 42 height 18
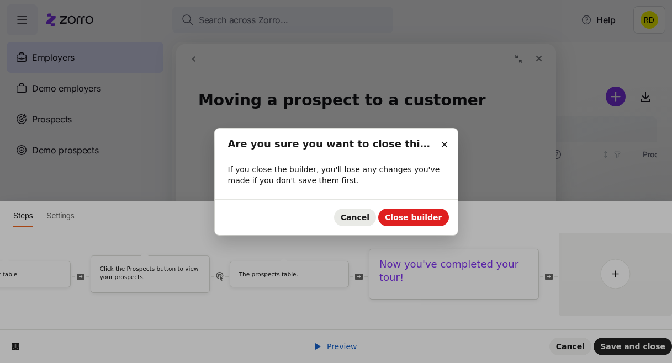
click at [367, 218] on span "Cancel" at bounding box center [355, 217] width 29 height 9
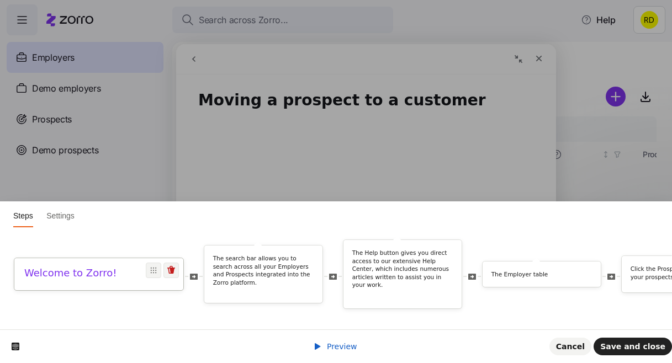
click at [113, 266] on div "Welcome to Zorro!" at bounding box center [98, 274] width 169 height 32
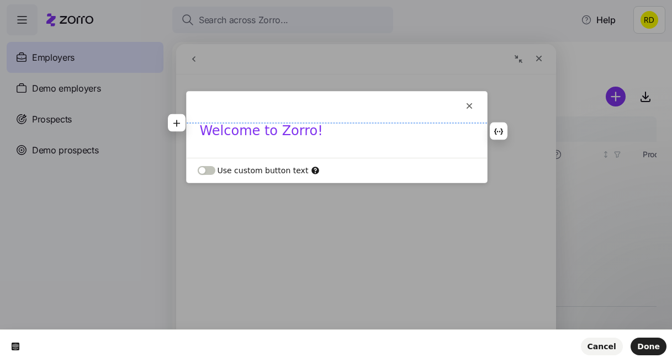
click at [289, 134] on h1 "Welcome to Zorro!" at bounding box center [337, 135] width 274 height 24
click at [303, 134] on h1 "Welcome to Zorro!" at bounding box center [337, 135] width 274 height 24
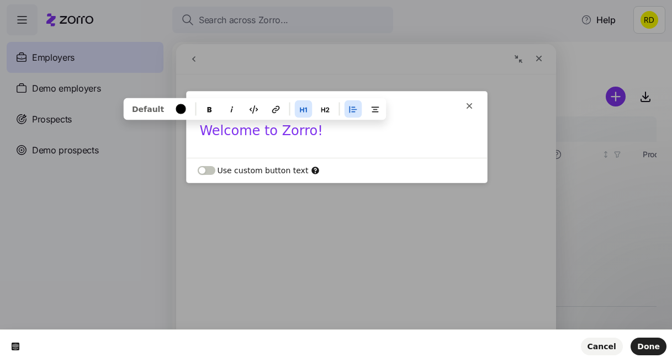
click at [303, 134] on h1 "Welcome to Zorro!" at bounding box center [337, 135] width 274 height 24
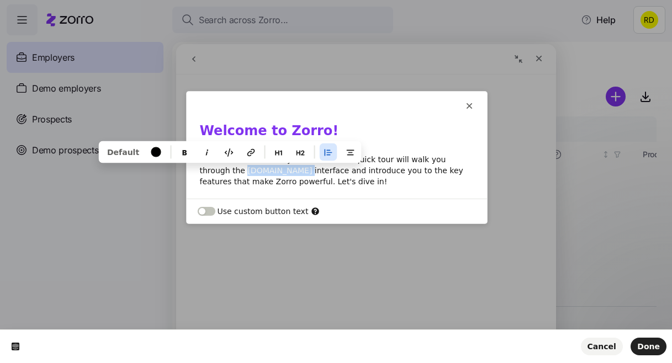
drag, startPoint x: 255, startPoint y: 168, endPoint x: 190, endPoint y: 169, distance: 65.1
click at [190, 169] on div "Welcome to Zorro! We're excited to show you around! This quick tour will walk y…" at bounding box center [337, 156] width 300 height 66
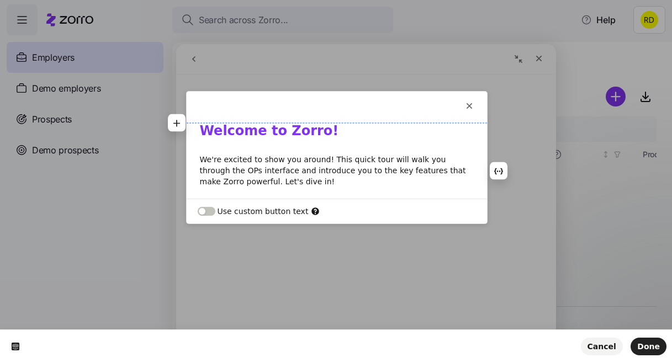
click at [274, 119] on div "This button doesn't work while you're creating your tour Welcome to Zorro! We'r…" at bounding box center [337, 146] width 300 height 108
click at [274, 128] on b "Welcome to Zorro!" at bounding box center [269, 130] width 139 height 15
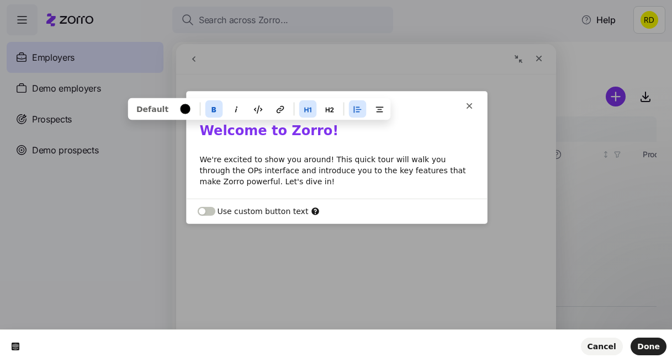
click at [274, 128] on b "Welcome to Zorro!" at bounding box center [269, 130] width 139 height 15
click at [209, 110] on icon "button" at bounding box center [213, 109] width 9 height 9
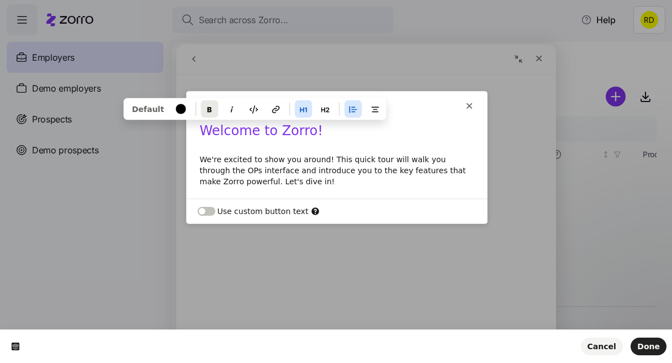
click at [208, 110] on icon "button" at bounding box center [209, 109] width 9 height 9
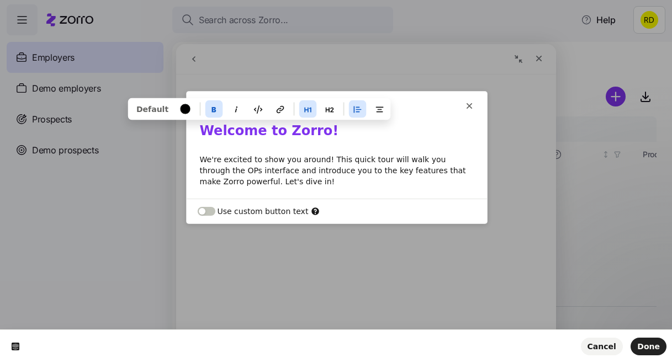
click at [209, 110] on icon "button" at bounding box center [213, 109] width 9 height 9
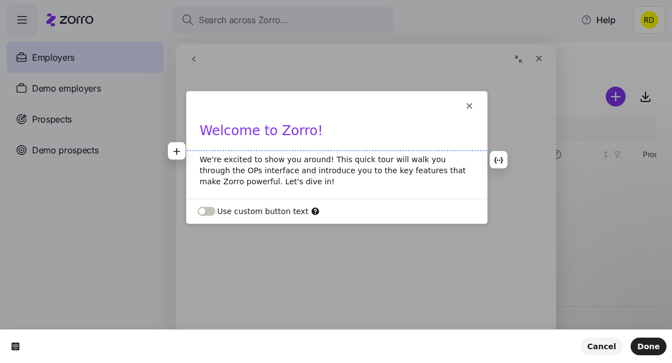
click at [243, 158] on p "We're excited to show you around! This quick tour will walk you through the OPs…" at bounding box center [337, 170] width 274 height 33
click at [244, 137] on h1 "Welcome to Zorro!" at bounding box center [337, 135] width 274 height 24
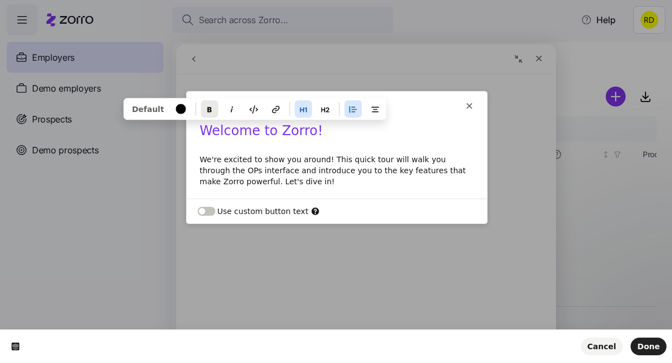
click at [207, 110] on icon "button" at bounding box center [209, 109] width 4 height 5
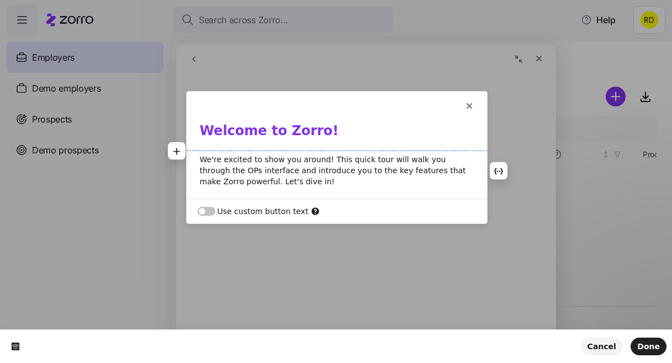
click at [268, 165] on p "We're excited to show you around! This quick tour will walk you through the OPs…" at bounding box center [337, 170] width 274 height 33
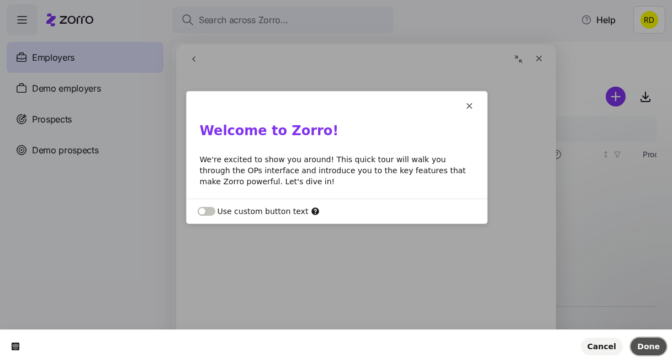
click at [643, 345] on span "Done" at bounding box center [648, 346] width 23 height 9
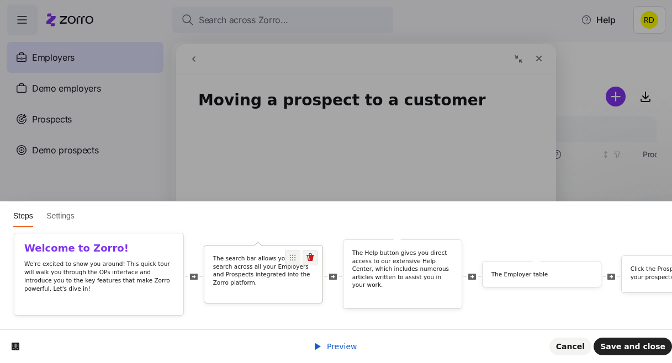
click at [221, 282] on p "The search bar allows you to search across all your Employers and Prospects int…" at bounding box center [263, 270] width 101 height 33
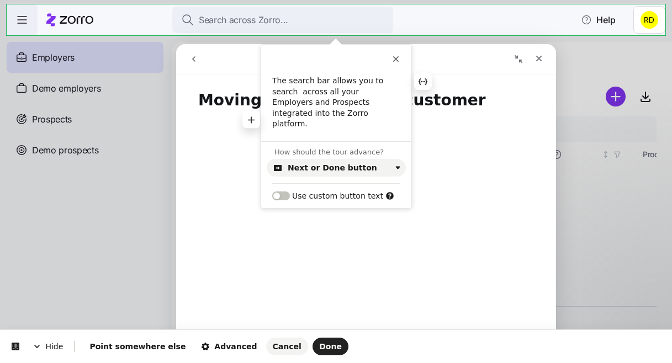
click at [304, 105] on p "The search bar allows you to search across all your Employers and Prospects int…" at bounding box center [336, 103] width 128 height 54
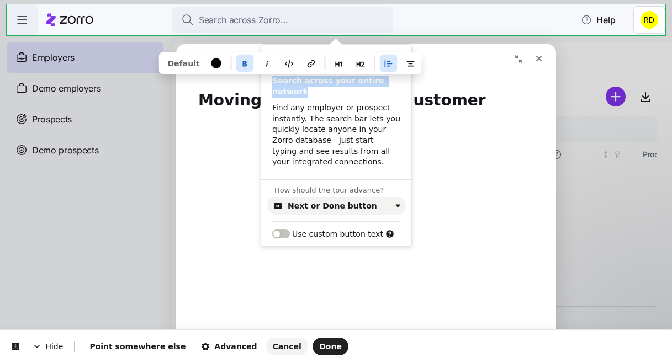
drag, startPoint x: 306, startPoint y: 92, endPoint x: 264, endPoint y: 81, distance: 43.4
click at [264, 81] on div "Search across your entire network Find any employer or prospect instantly. The …" at bounding box center [336, 122] width 150 height 93
click at [336, 65] on icon "button" at bounding box center [339, 63] width 9 height 9
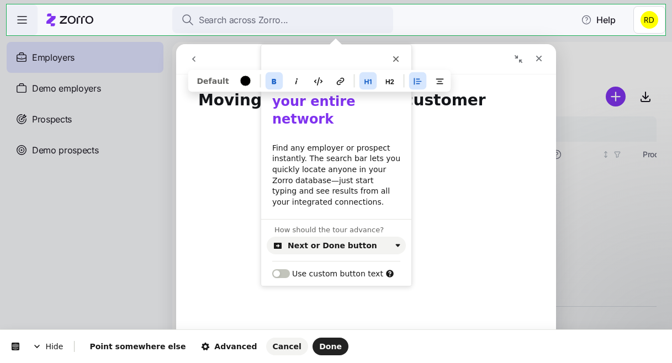
click at [353, 176] on p "Find any employer or prospect instantly. The search bar lets you quickly locate…" at bounding box center [336, 175] width 128 height 65
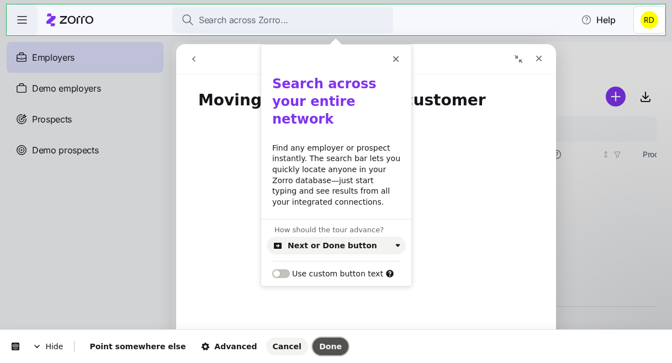
click at [319, 349] on span "Done" at bounding box center [330, 346] width 23 height 9
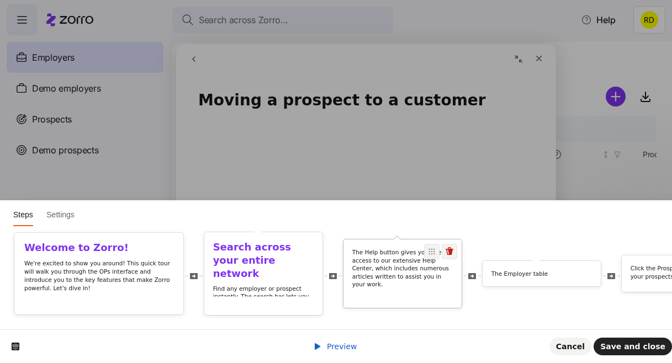
click at [396, 286] on p "The Help button gives you direct access to our extensive Help Center, which inc…" at bounding box center [402, 268] width 101 height 40
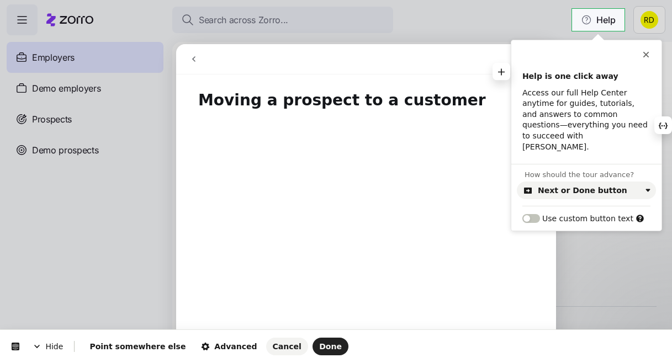
click at [564, 72] on b "Help is one click away" at bounding box center [570, 76] width 96 height 9
click at [561, 73] on b "Help is one click away" at bounding box center [570, 76] width 96 height 9
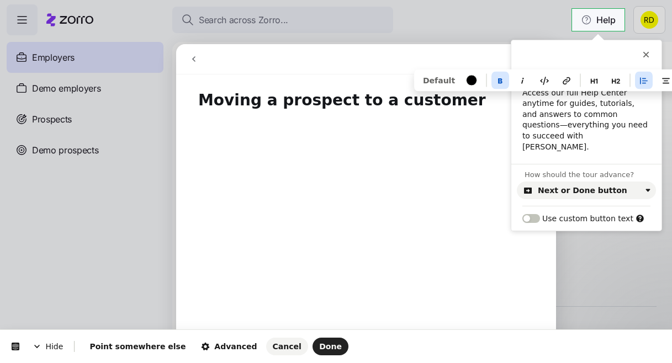
click at [561, 73] on b "Help is one click away" at bounding box center [570, 76] width 96 height 9
click at [569, 77] on icon "button" at bounding box center [573, 81] width 9 height 9
click at [570, 135] on div "Help is one click away Access our full Help Center anytime for guides, tutorial…" at bounding box center [586, 117] width 150 height 93
click at [551, 82] on p "Help is one click away" at bounding box center [586, 76] width 128 height 11
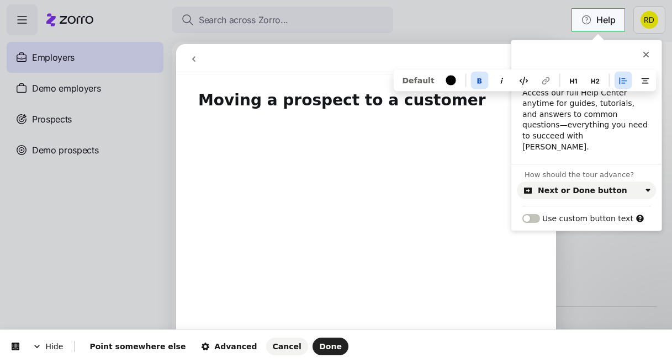
click at [551, 82] on p "Help is one click away" at bounding box center [586, 76] width 128 height 11
click at [560, 77] on b "Help is one click away" at bounding box center [570, 76] width 96 height 9
click at [593, 77] on icon "button" at bounding box center [594, 81] width 9 height 9
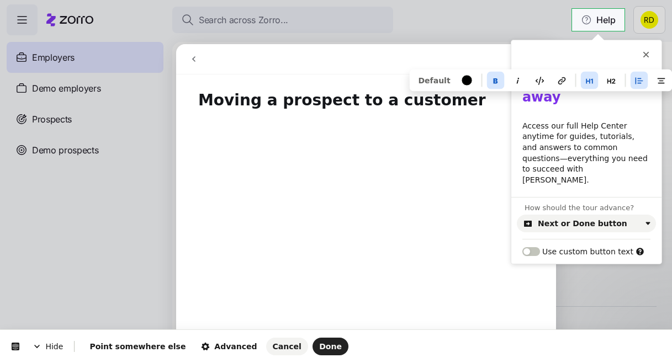
click at [579, 136] on p "Access our full Help Center anytime for guides, tutorials, and answers to commo…" at bounding box center [586, 153] width 128 height 65
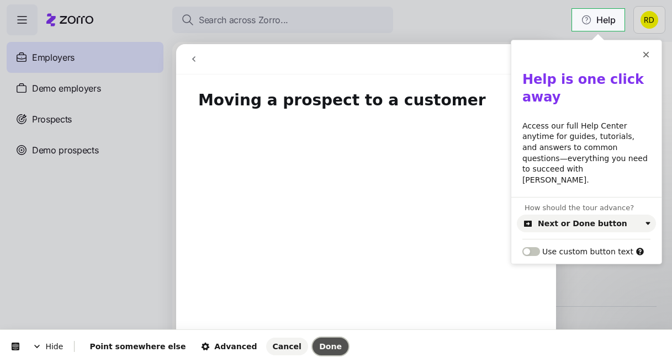
click at [319, 345] on span "Done" at bounding box center [330, 346] width 23 height 9
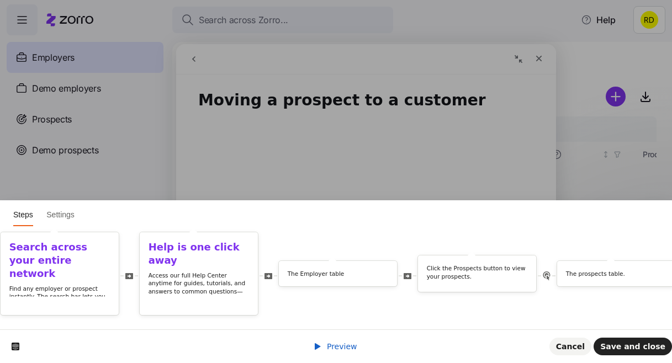
scroll to position [0, 199]
click at [320, 268] on div "The Employer table" at bounding box center [342, 273] width 118 height 25
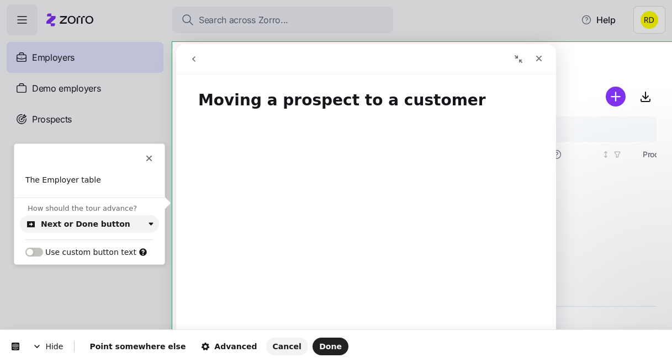
click at [539, 0] on html "Hide Point somewhere else Advanced Cancel Done This button doesn't work while y…" at bounding box center [336, 0] width 672 height 0
click at [75, 173] on div "This button doesn't work while you're creating your tour The Employer table" at bounding box center [89, 171] width 150 height 54
click at [73, 178] on p "The Employer table" at bounding box center [89, 180] width 128 height 11
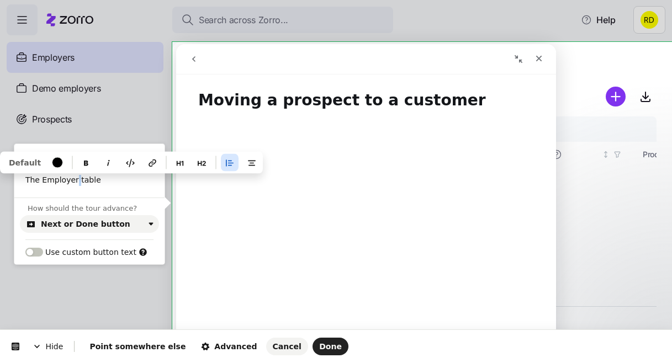
click at [73, 178] on p "The Employer table" at bounding box center [89, 180] width 128 height 11
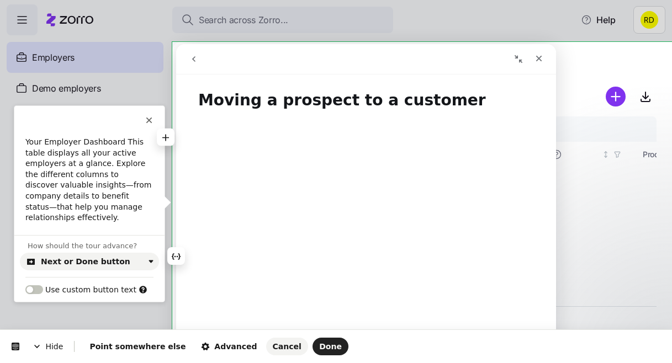
click at [118, 141] on p "Your Employer Dashboard This table displays all your active employers at a glan…" at bounding box center [89, 180] width 128 height 87
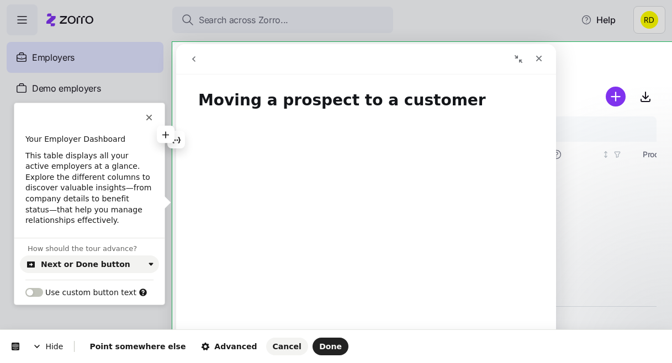
click at [45, 137] on p "Your Employer Dashboard" at bounding box center [89, 139] width 128 height 11
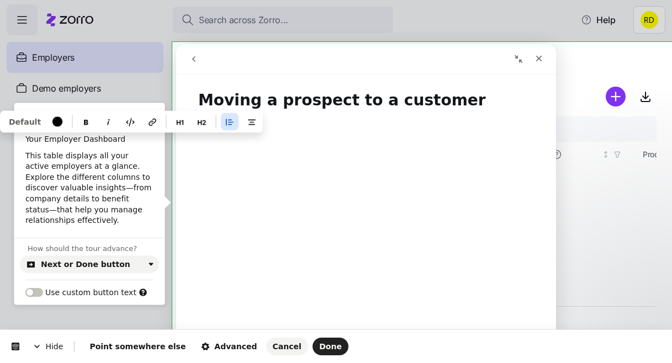
click at [45, 137] on p "Your Employer Dashboard" at bounding box center [89, 139] width 128 height 11
click at [80, 116] on button "button" at bounding box center [86, 122] width 18 height 18
click at [177, 121] on icon "button" at bounding box center [180, 122] width 7 height 5
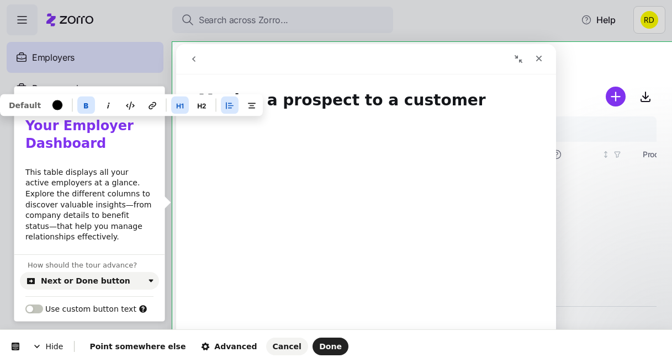
click at [85, 189] on p "This table displays all your active employers at a glance. Explore the differen…" at bounding box center [89, 205] width 128 height 76
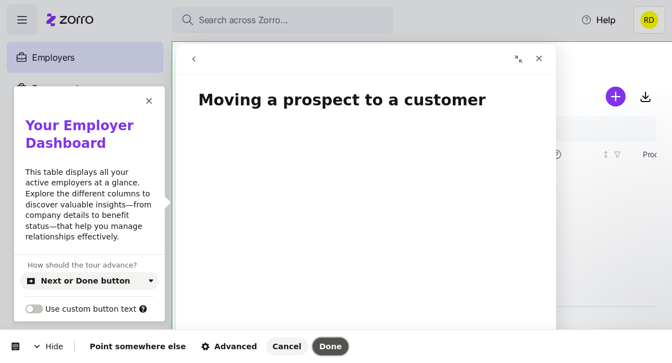
click at [312, 341] on button "Done" at bounding box center [330, 347] width 36 height 18
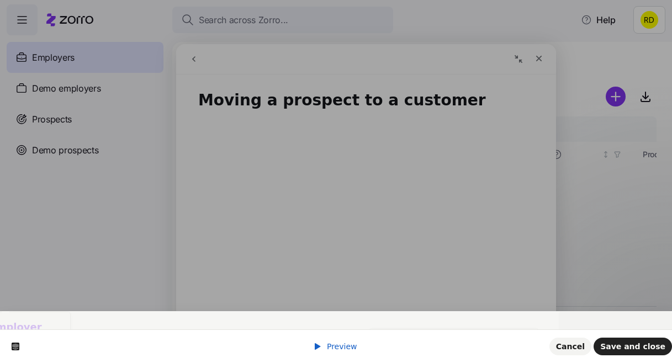
scroll to position [0, 0]
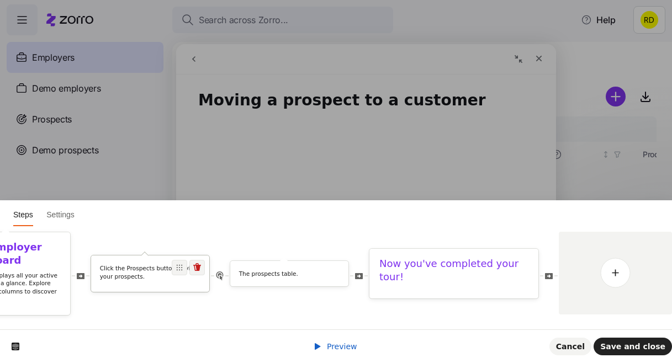
click at [143, 274] on p "Click the Prospects button to view your prospects." at bounding box center [150, 272] width 101 height 16
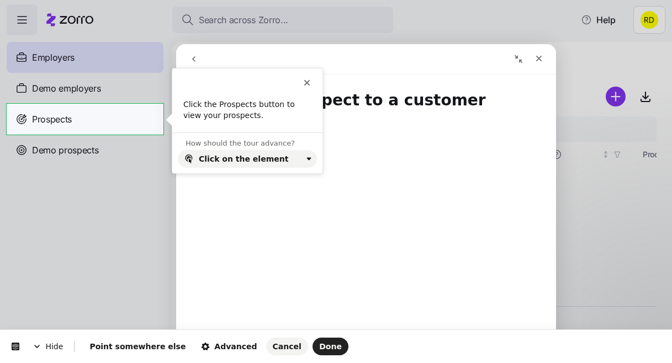
click at [208, 99] on p "Click the Prospects button to view your prospects." at bounding box center [247, 110] width 128 height 22
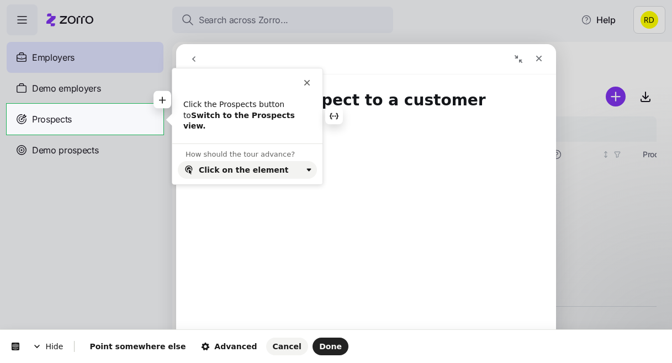
click at [253, 112] on b "Switch to the Prospects view." at bounding box center [240, 121] width 114 height 20
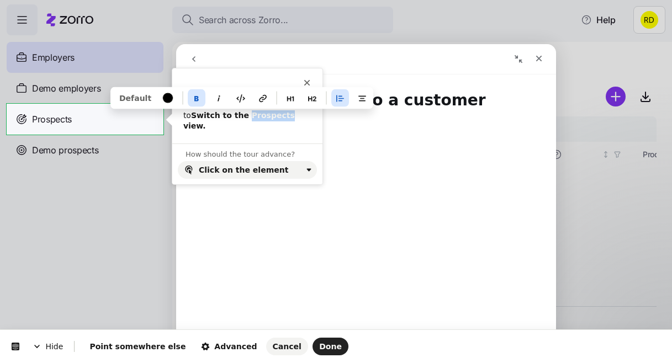
click at [253, 112] on b "Switch to the Prospects view." at bounding box center [240, 121] width 114 height 20
click at [282, 89] on button "button" at bounding box center [291, 98] width 18 height 18
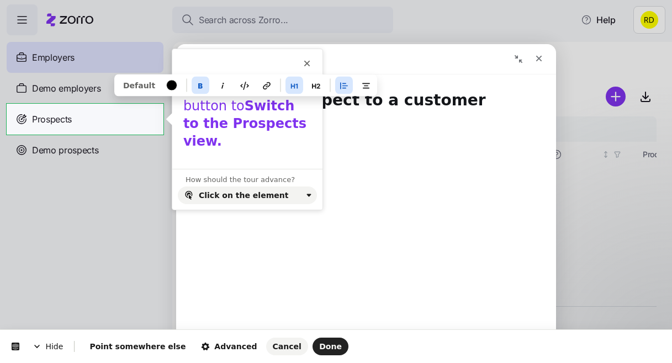
click at [605, 0] on html "Hide Point somewhere else Advanced Cancel Done This button doesn't work while y…" at bounding box center [336, 0] width 672 height 0
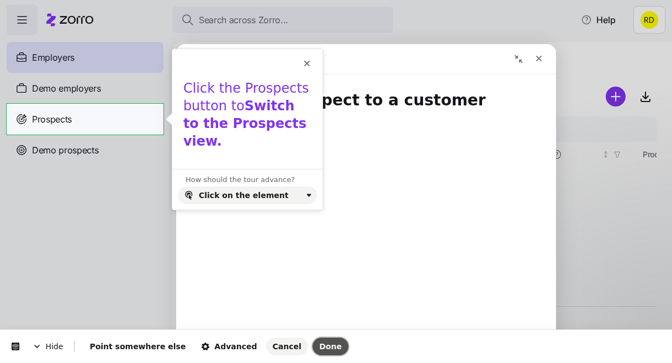
click at [319, 346] on span "Done" at bounding box center [330, 346] width 23 height 9
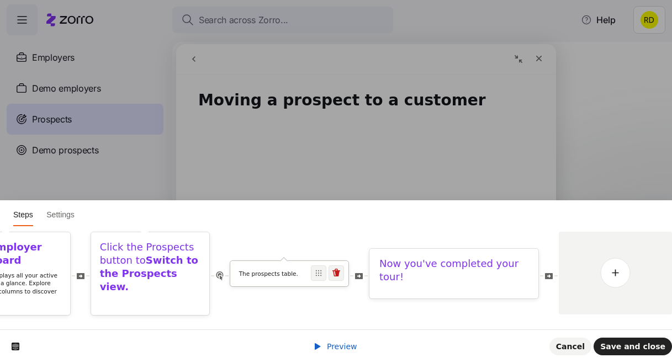
click at [272, 274] on p "The prospects table." at bounding box center [289, 274] width 101 height 8
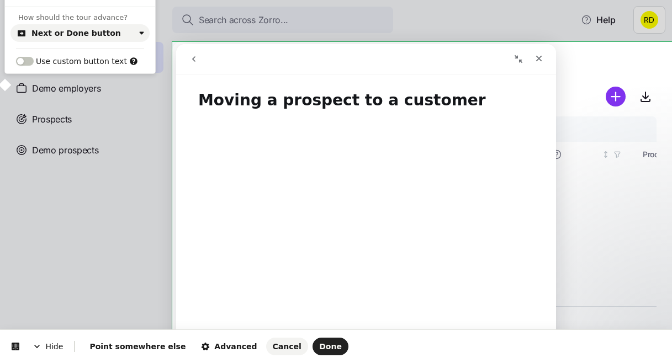
click at [101, 19] on span "How should the tour advance?" at bounding box center [72, 17] width 109 height 8
click at [312, 340] on button "Done" at bounding box center [330, 347] width 36 height 18
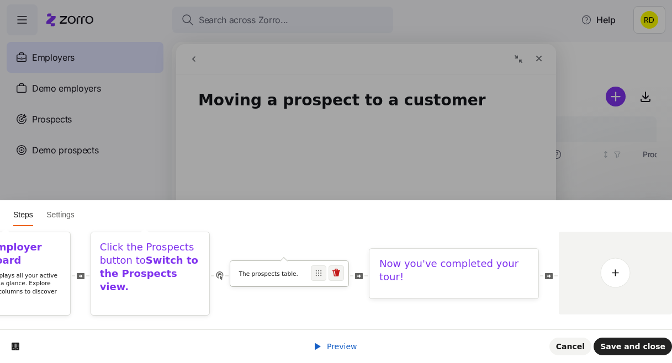
click at [254, 277] on p "The prospects table." at bounding box center [289, 274] width 101 height 8
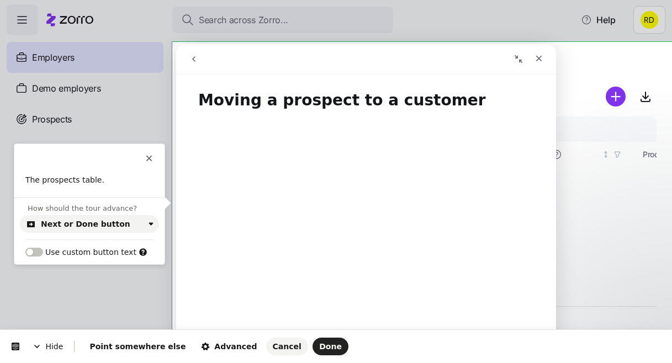
click at [88, 189] on div "The prospects table." at bounding box center [89, 186] width 150 height 23
click at [93, 185] on p "The prospects table." at bounding box center [89, 180] width 128 height 11
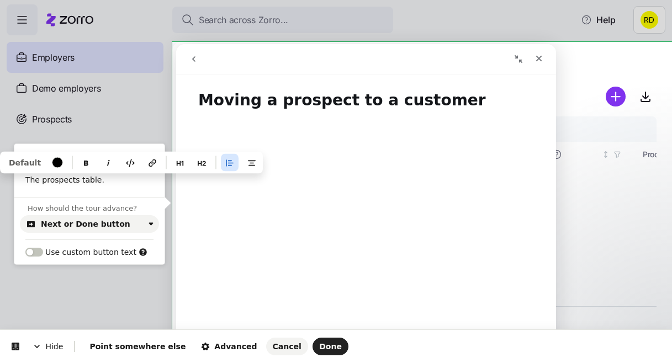
click at [107, 183] on p "The prospects table." at bounding box center [89, 180] width 128 height 11
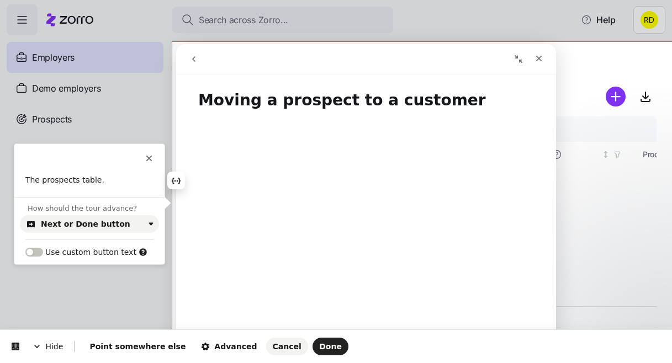
click at [107, 183] on p "The prospects table." at bounding box center [89, 180] width 128 height 11
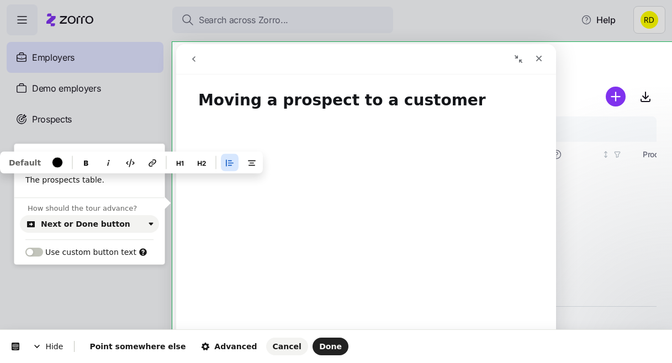
click at [107, 183] on p "The prospects table." at bounding box center [89, 180] width 128 height 11
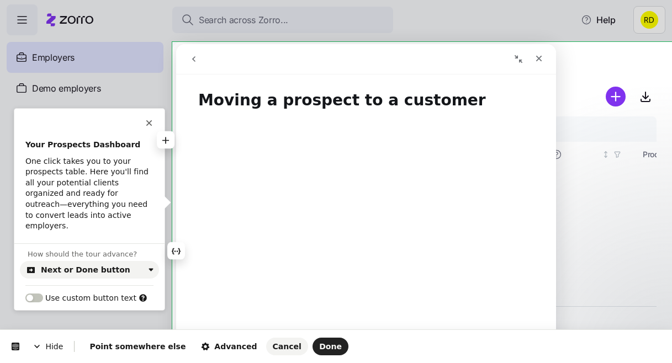
click at [82, 143] on b "Your Prospects Dashboard" at bounding box center [82, 144] width 115 height 9
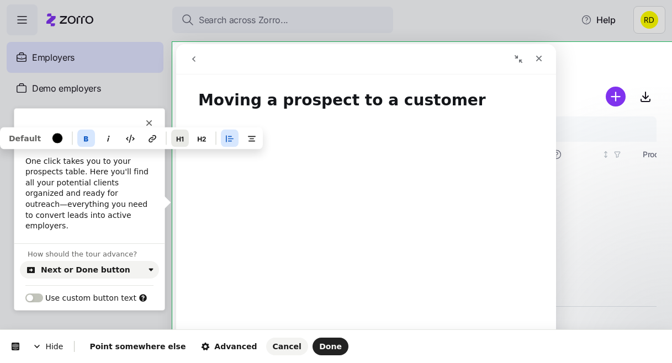
click at [178, 137] on icon "button" at bounding box center [180, 139] width 7 height 5
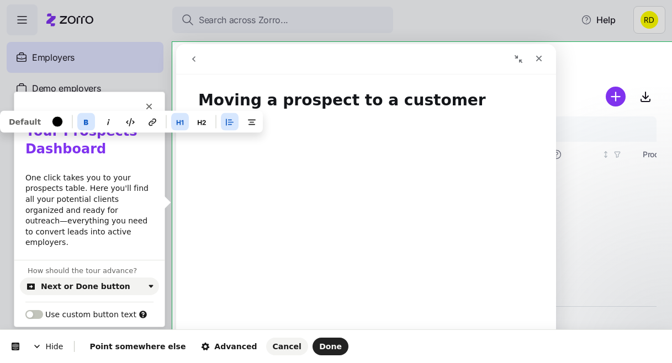
click at [69, 200] on p "One click takes you to your prospects table. Here you'll find all your potentia…" at bounding box center [89, 211] width 128 height 76
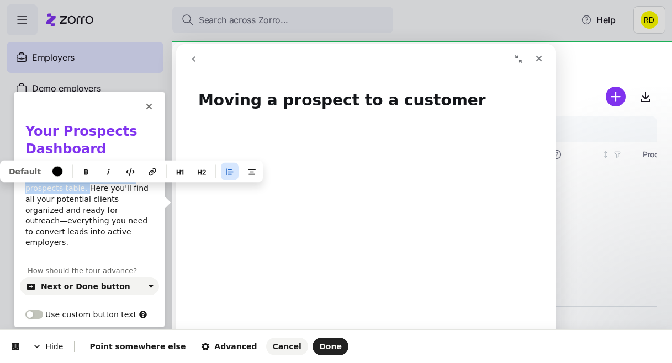
drag, startPoint x: 84, startPoint y: 189, endPoint x: 22, endPoint y: 179, distance: 62.6
click at [22, 179] on div "Your Prospects Dashboard One click takes you to your prospects table. Here you'…" at bounding box center [89, 186] width 150 height 126
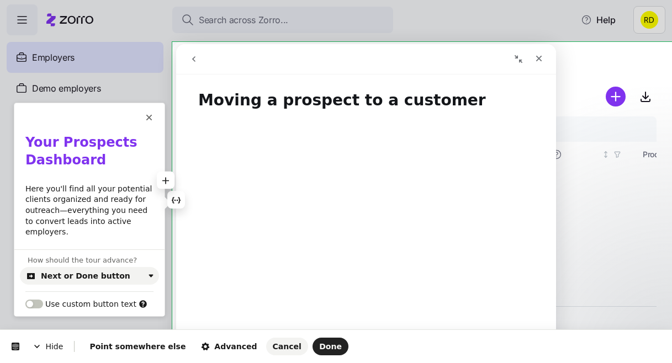
click at [96, 203] on p "Here you'll find all your potential clients organized and ready for outreach—ev…" at bounding box center [89, 211] width 128 height 54
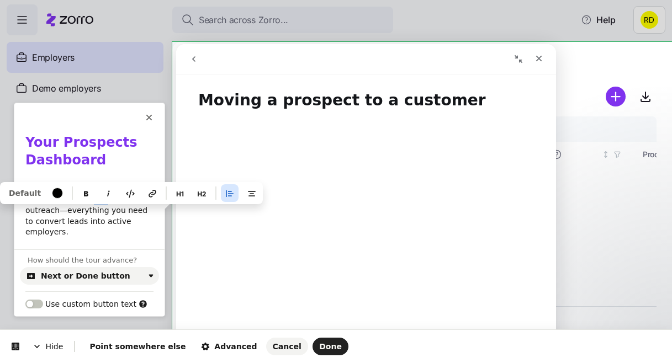
click at [96, 203] on p "Here you'll find all your potential clients organized and ready for outreach—ev…" at bounding box center [89, 211] width 128 height 54
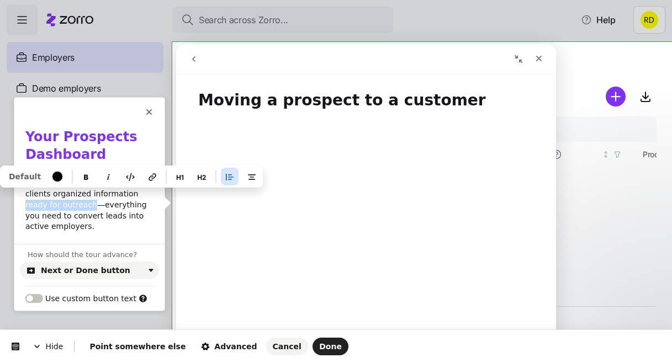
drag, startPoint x: 67, startPoint y: 204, endPoint x: 129, endPoint y: 198, distance: 62.7
click at [129, 198] on p "Here you'll find all your potential clients organized information ready for out…" at bounding box center [89, 205] width 128 height 54
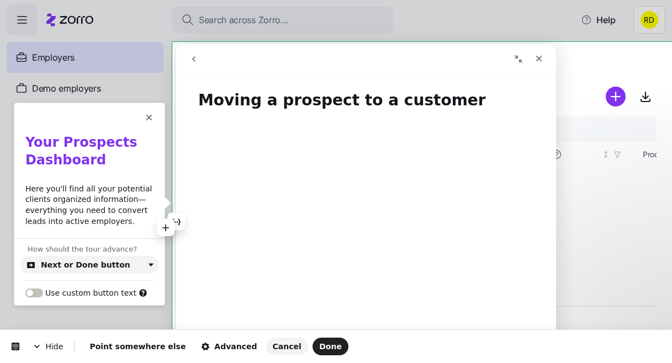
click at [127, 218] on p "Here you'll find all your potential clients organized information—everything yo…" at bounding box center [89, 205] width 128 height 43
click at [319, 348] on span "Done" at bounding box center [330, 346] width 23 height 9
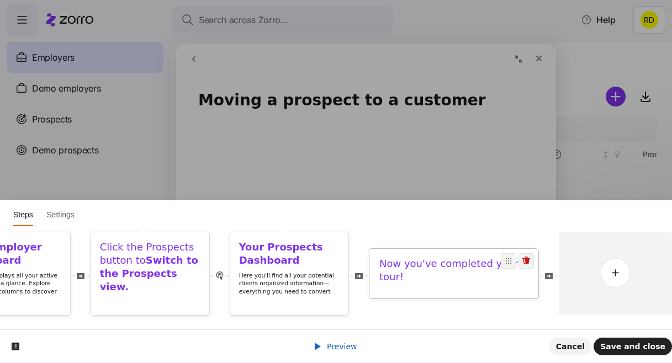
click at [434, 276] on h1 "Now you've completed your tour!" at bounding box center [453, 271] width 149 height 26
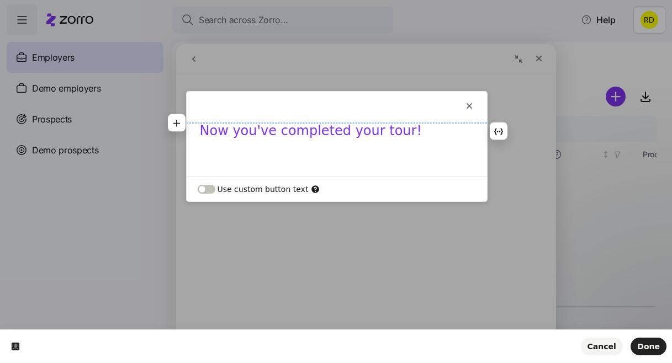
click at [262, 134] on h1 "Now you've completed your tour!" at bounding box center [337, 135] width 274 height 24
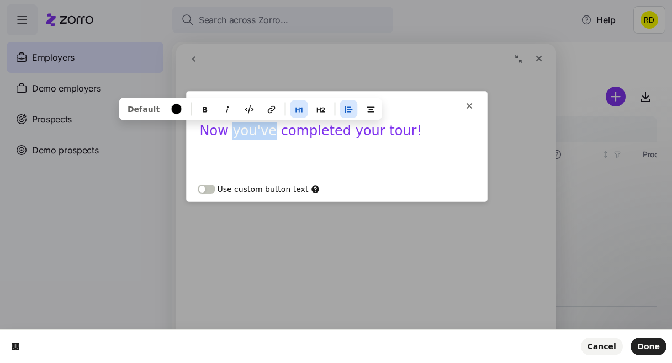
click at [262, 134] on h1 "Now you've completed your tour!" at bounding box center [337, 135] width 274 height 24
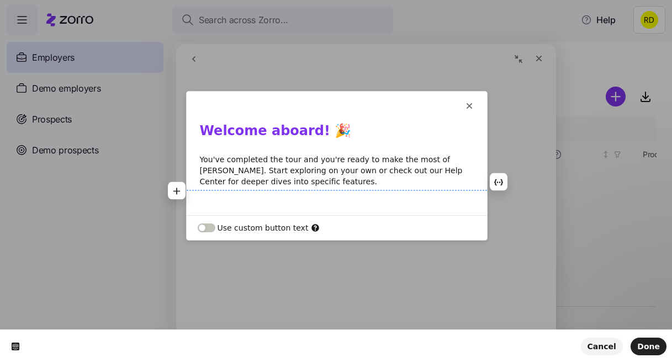
click at [279, 187] on p "You've completed the tour and you're ready to make the most of [PERSON_NAME]. S…" at bounding box center [337, 170] width 274 height 33
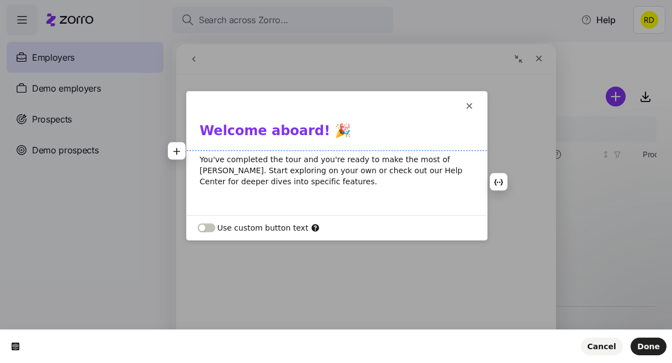
click at [243, 151] on div "Welcome aboard! 🎉 You've completed the tour and you're ready to make the most o…" at bounding box center [337, 164] width 300 height 82
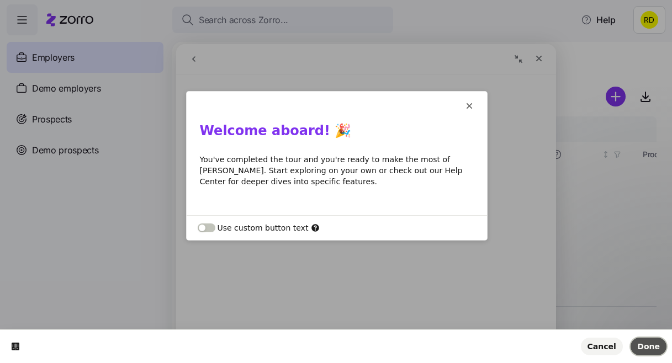
click at [655, 348] on span "Done" at bounding box center [648, 346] width 23 height 9
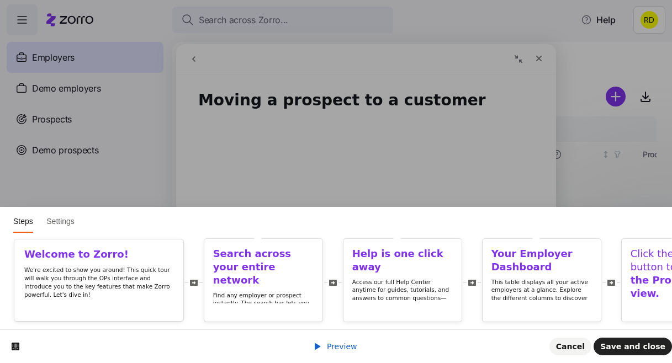
scroll to position [0, 531]
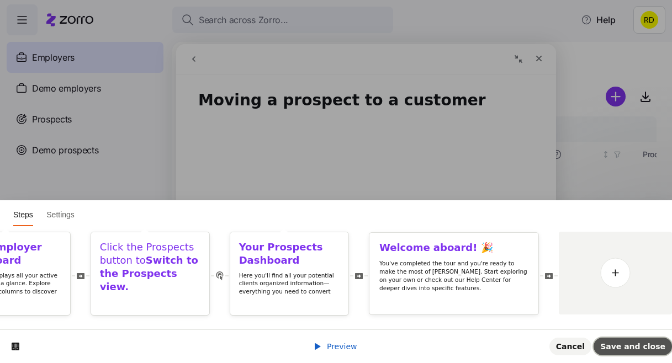
click at [654, 350] on span "Save and close" at bounding box center [632, 346] width 65 height 9
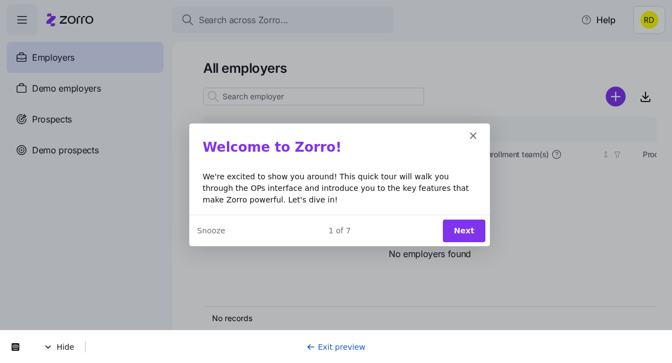
click at [472, 229] on button "Next" at bounding box center [463, 230] width 43 height 23
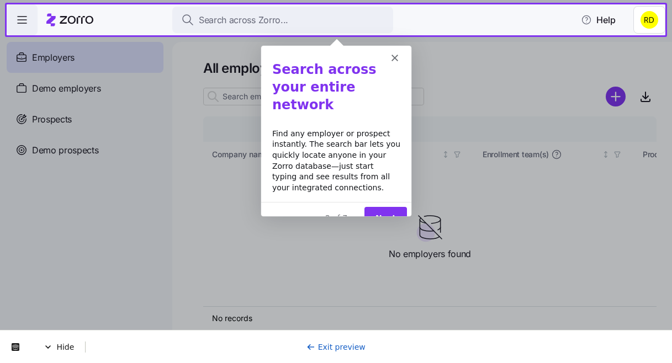
click at [378, 206] on button "Next" at bounding box center [384, 217] width 43 height 23
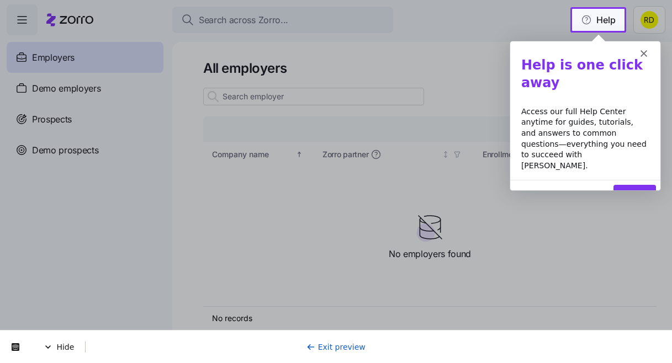
click at [634, 184] on button "Next" at bounding box center [634, 195] width 43 height 23
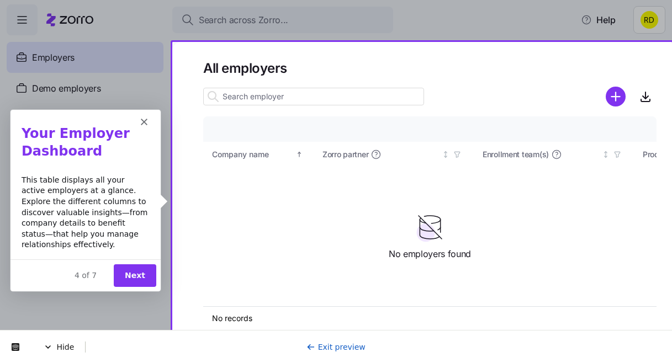
click at [132, 269] on button "Next" at bounding box center [134, 275] width 43 height 23
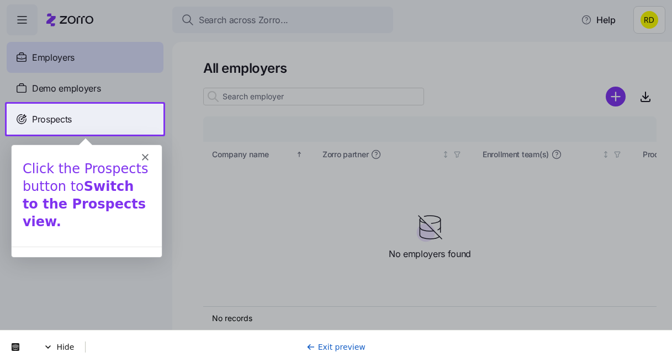
click at [66, 125] on span "Prospects" at bounding box center [52, 120] width 40 height 14
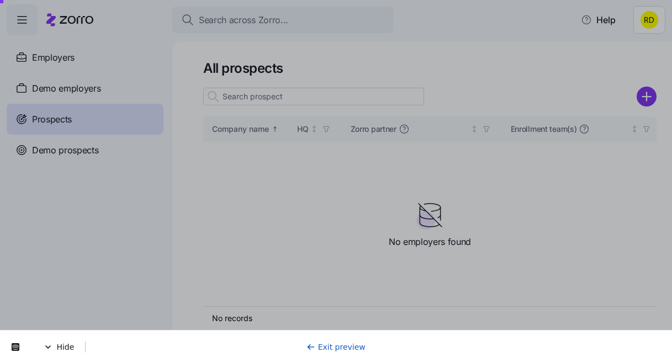
click at [330, 119] on div "Product tour overlay" at bounding box center [336, 181] width 672 height 363
click at [337, 190] on div "Product tour overlay" at bounding box center [336, 181] width 672 height 363
click at [210, 94] on div "Product tour overlay" at bounding box center [336, 181] width 672 height 363
click at [167, 9] on div "Product tour overlay" at bounding box center [336, 181] width 672 height 363
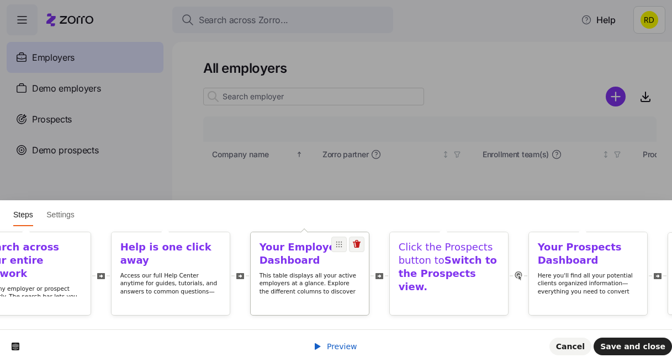
scroll to position [0, 251]
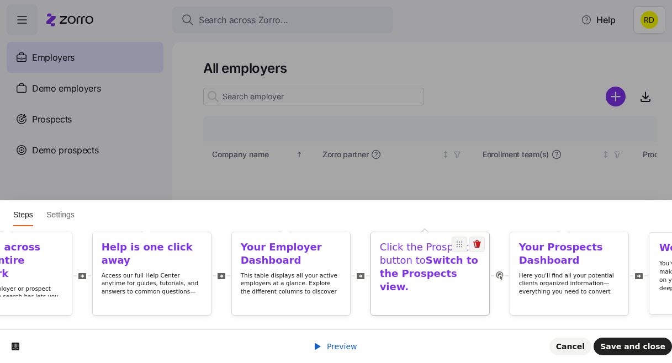
click at [393, 259] on h1 "Click the Prospects button to Switch to the Prospects view." at bounding box center [430, 267] width 101 height 53
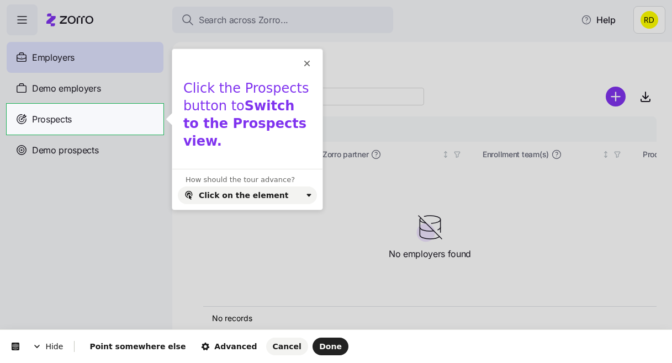
click at [73, 0] on html "Hide Point somewhere else Advanced Cancel Done This button doesn't work while y…" at bounding box center [336, 0] width 672 height 0
click at [319, 347] on span "Done" at bounding box center [330, 346] width 23 height 9
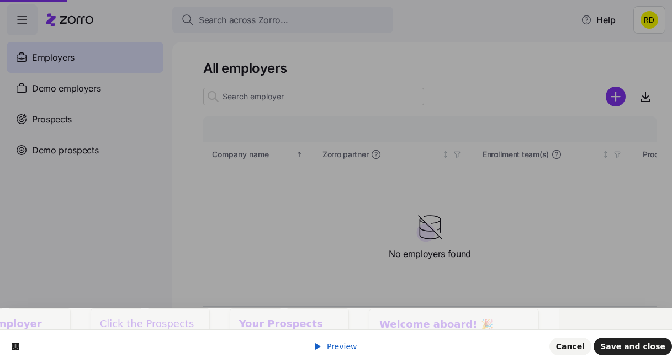
scroll to position [0, 0]
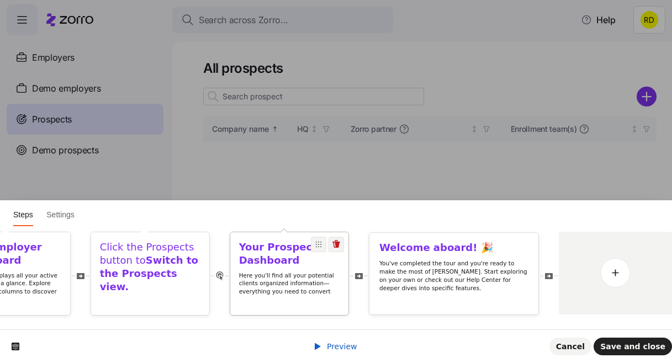
click at [316, 291] on p "Here you'll find all your potential clients organized information—everything yo…" at bounding box center [289, 288] width 101 height 33
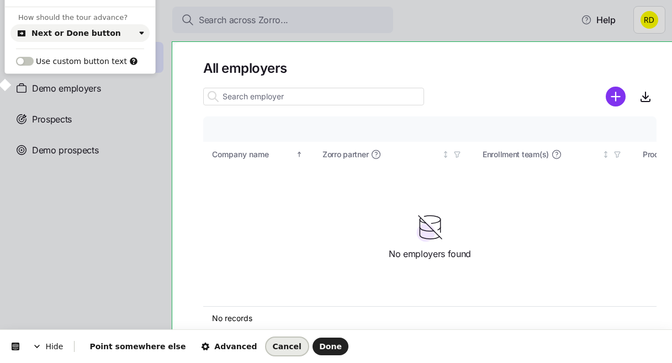
click at [273, 351] on span "Cancel" at bounding box center [287, 346] width 29 height 9
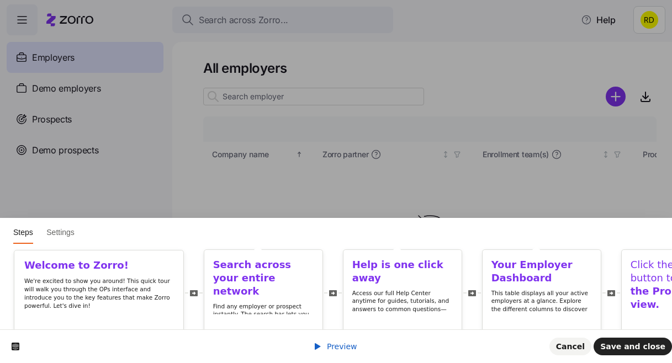
scroll to position [0, 531]
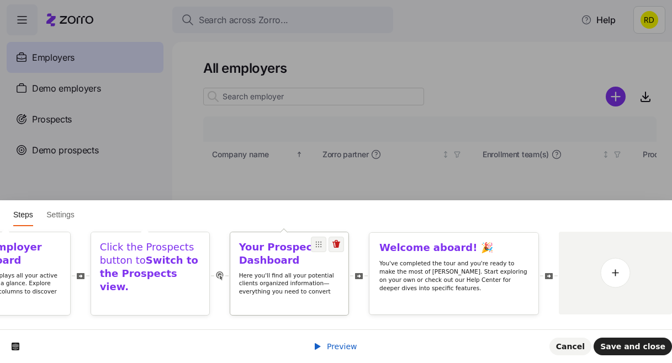
click at [312, 280] on p "Here you'll find all your potential clients organized information—everything yo…" at bounding box center [289, 288] width 101 height 33
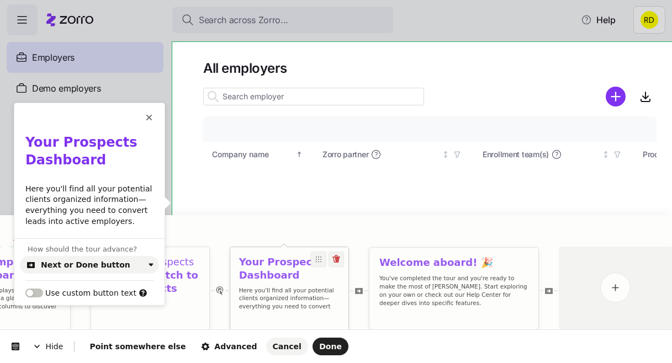
scroll to position [0, 0]
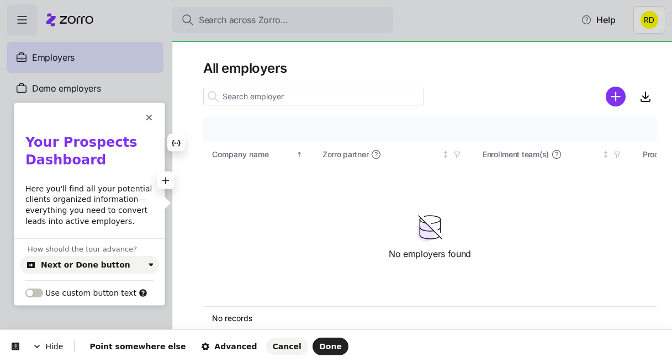
click at [110, 198] on p "Here you'll find all your potential clients organized information—everything yo…" at bounding box center [89, 205] width 128 height 43
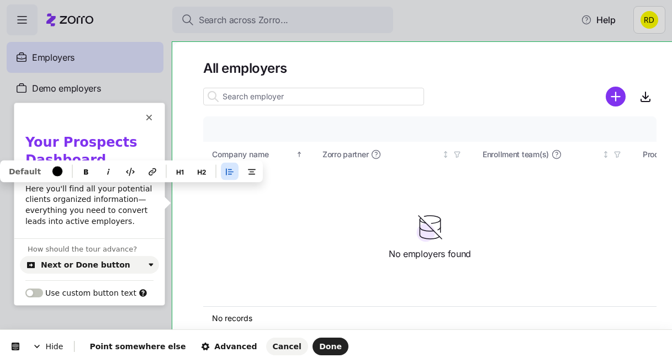
click at [110, 198] on p "Here you'll find all your potential clients organized information—everything yo…" at bounding box center [89, 205] width 128 height 43
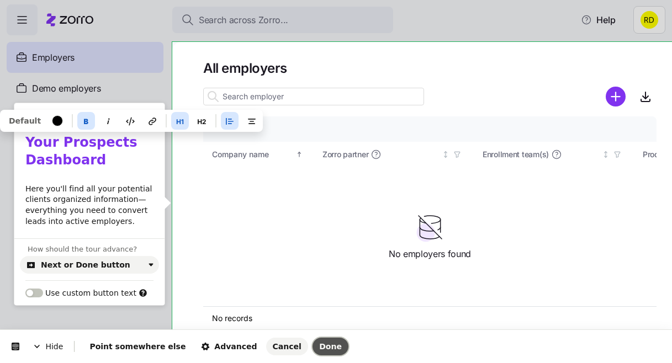
click at [319, 348] on span "Done" at bounding box center [330, 346] width 23 height 9
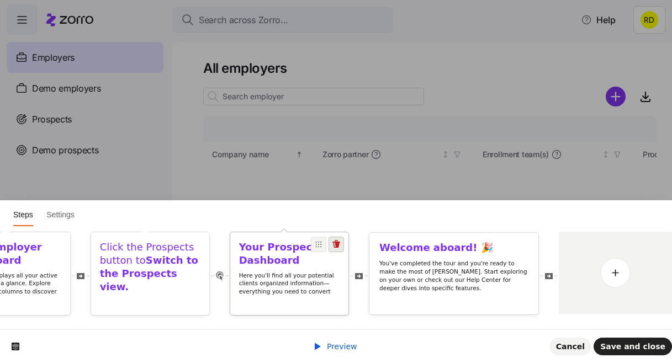
click at [333, 240] on icon at bounding box center [336, 244] width 9 height 9
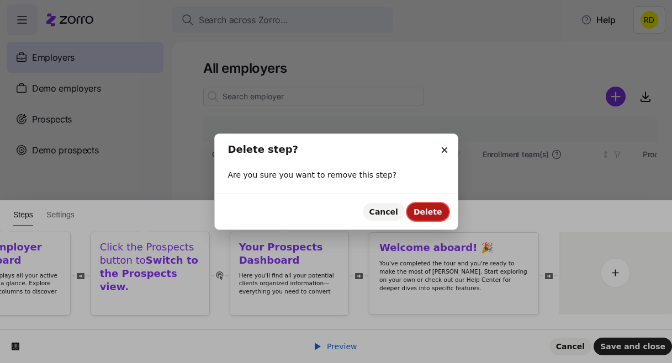
click at [426, 216] on button "Delete" at bounding box center [428, 212] width 42 height 18
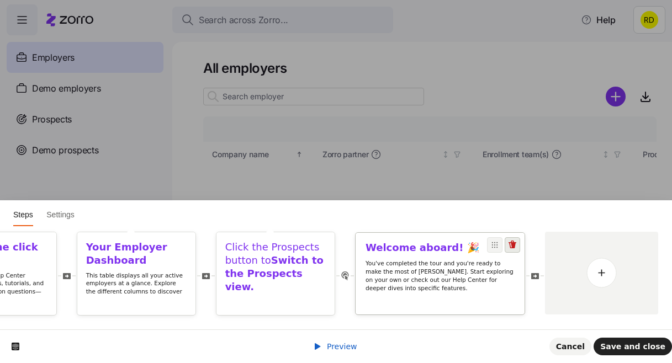
click at [516, 243] on icon at bounding box center [512, 245] width 8 height 8
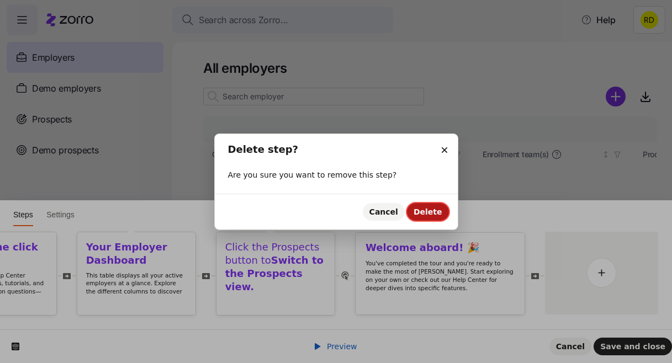
click at [415, 210] on button "Delete" at bounding box center [428, 212] width 42 height 18
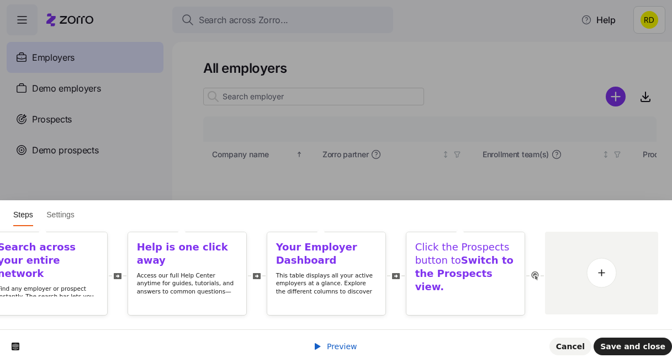
scroll to position [0, 215]
click at [426, 275] on h1 "Click the Prospects button to Switch to the Prospects view." at bounding box center [465, 267] width 101 height 53
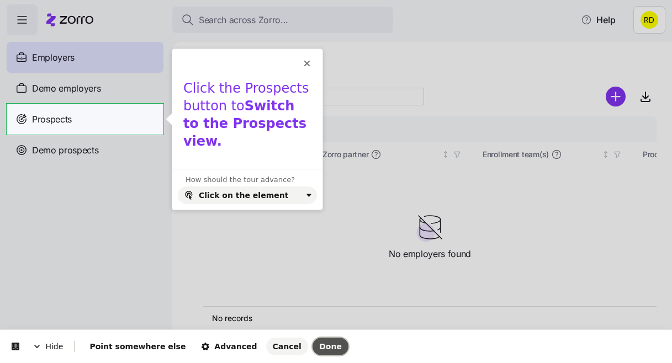
click at [313, 341] on button "Done" at bounding box center [330, 347] width 36 height 18
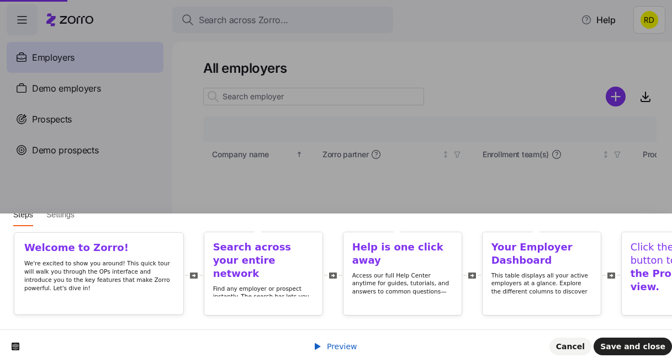
scroll to position [0, 0]
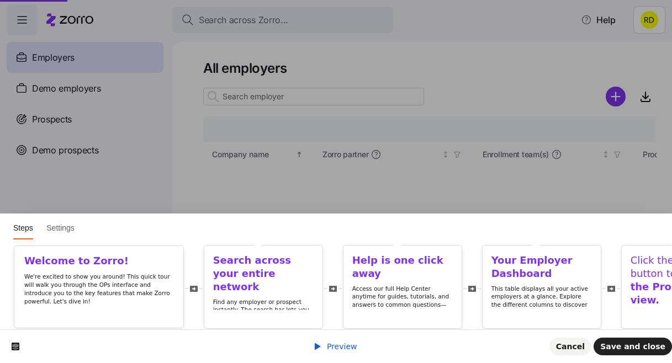
scroll to position [0, 201]
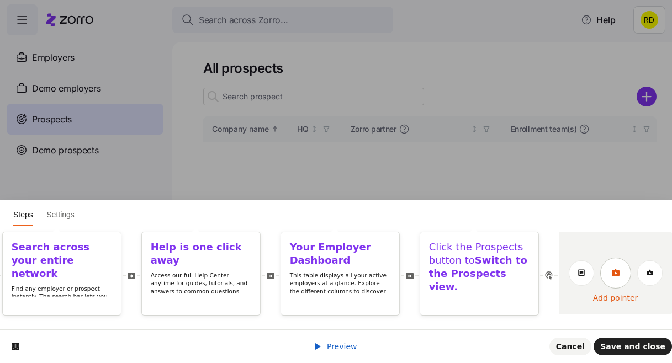
click at [612, 272] on icon at bounding box center [615, 272] width 8 height 7
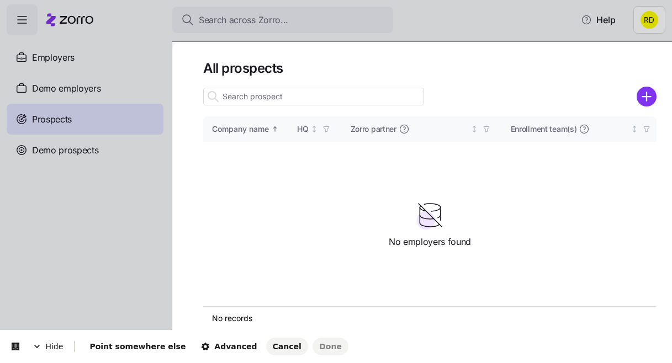
click at [213, 48] on body "Search across Zorro... Help Employers Demo employers Prospects Demo prospects A…" at bounding box center [336, 178] width 672 height 357
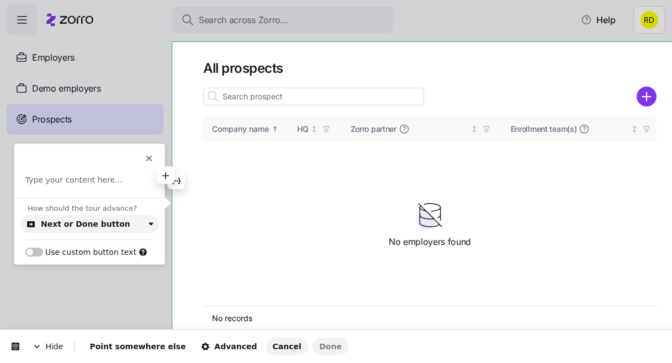
click at [93, 179] on p at bounding box center [89, 180] width 128 height 11
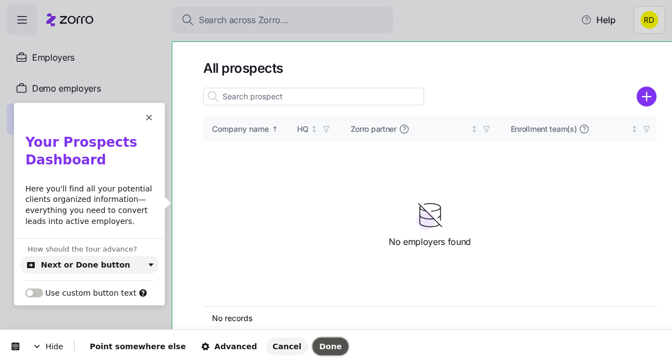
click at [312, 338] on button "Done" at bounding box center [330, 347] width 36 height 18
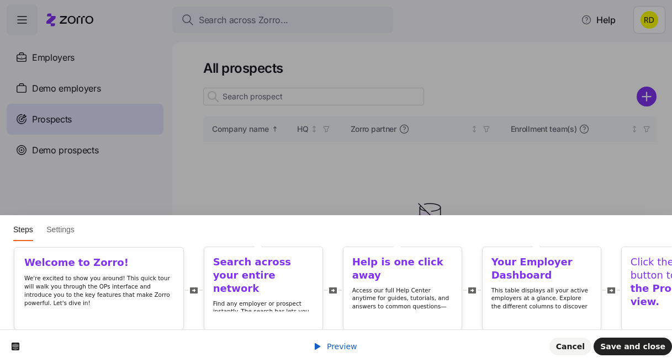
scroll to position [0, 341]
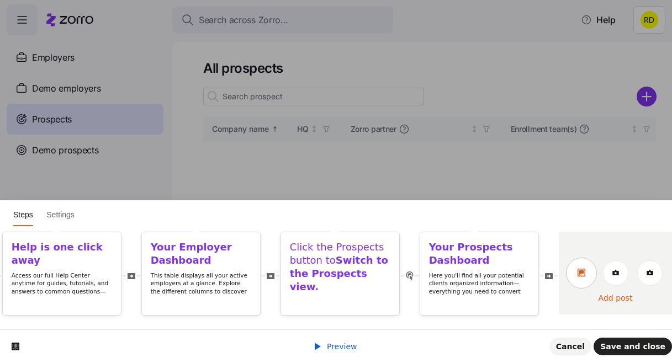
click at [587, 273] on link at bounding box center [581, 273] width 31 height 31
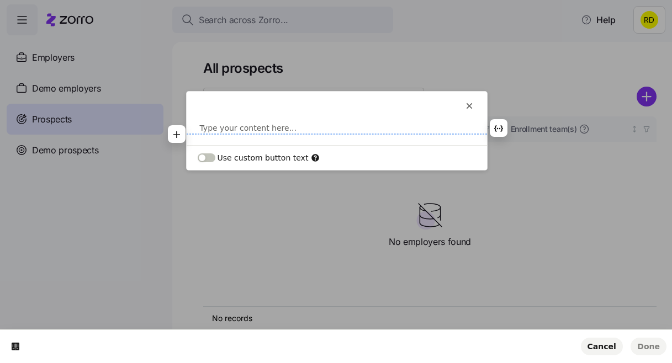
click at [242, 131] on p at bounding box center [337, 128] width 274 height 11
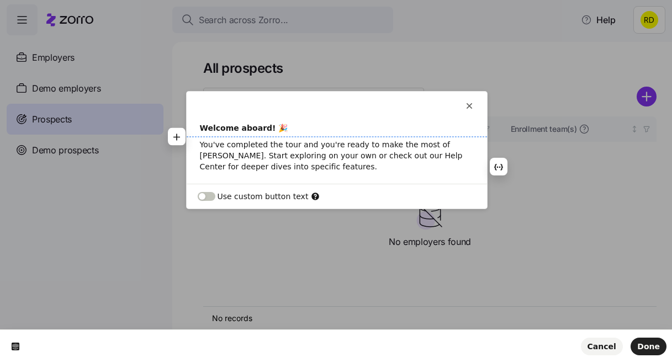
click at [247, 130] on b "Welcome aboard! 🎉" at bounding box center [244, 128] width 88 height 9
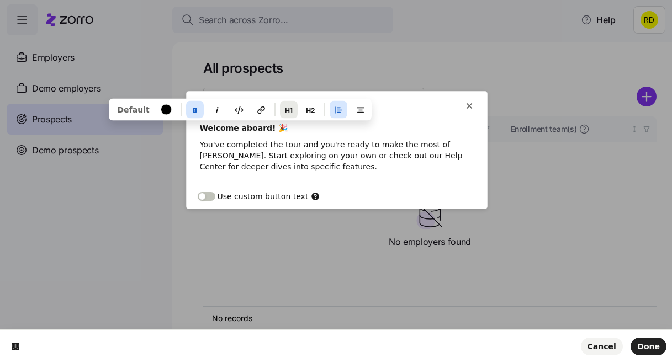
click at [284, 107] on icon "button" at bounding box center [288, 109] width 9 height 9
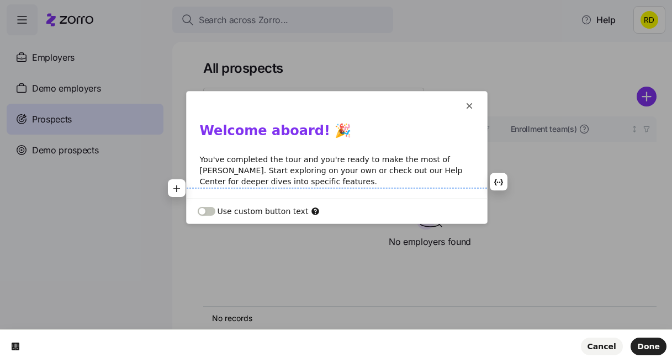
click at [306, 178] on p "You've completed the tour and you're ready to make the most of [PERSON_NAME]. S…" at bounding box center [337, 170] width 274 height 33
click at [646, 342] on span "Done" at bounding box center [648, 346] width 23 height 9
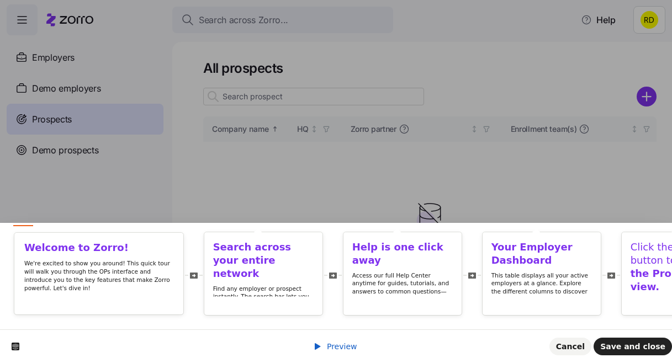
scroll to position [0, 531]
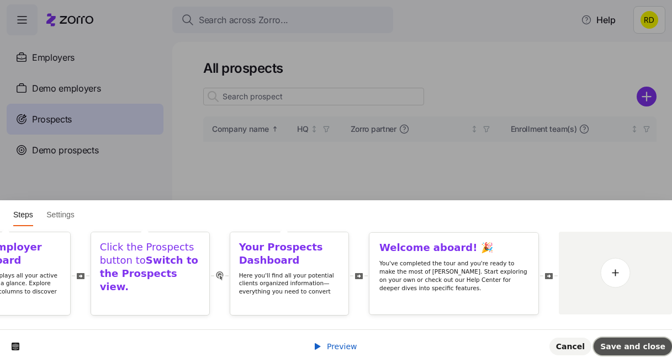
click at [647, 348] on span "Save and close" at bounding box center [632, 346] width 65 height 9
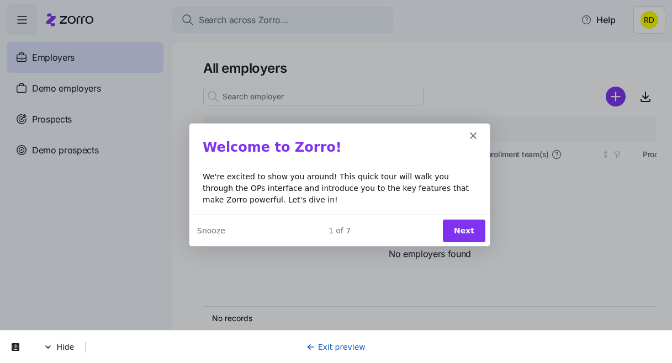
click at [459, 229] on button "Next" at bounding box center [463, 230] width 43 height 23
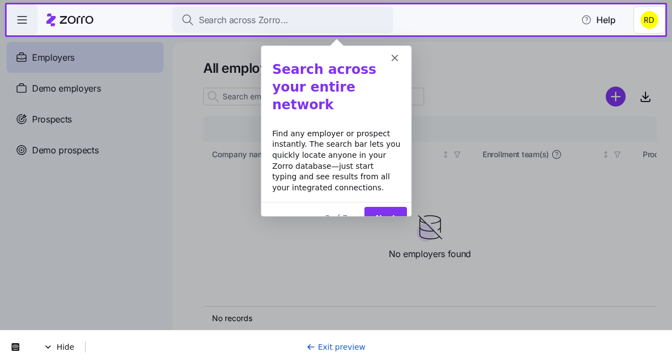
click at [393, 206] on button "Next" at bounding box center [384, 217] width 43 height 23
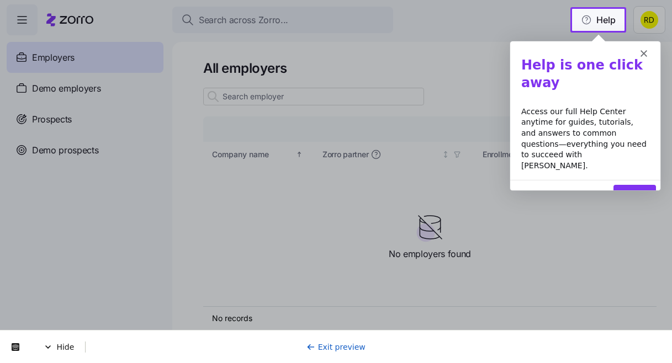
click at [637, 184] on button "Next" at bounding box center [634, 195] width 43 height 23
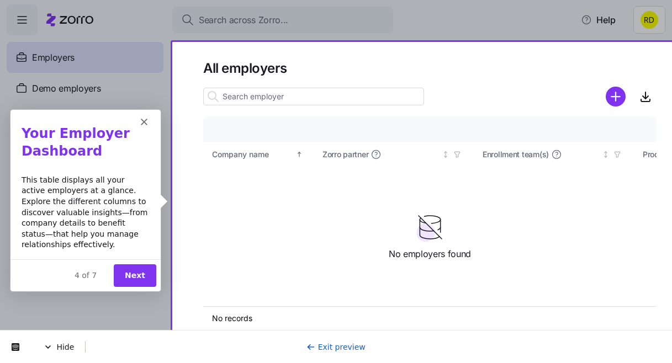
click at [123, 269] on button "Next" at bounding box center [134, 275] width 43 height 23
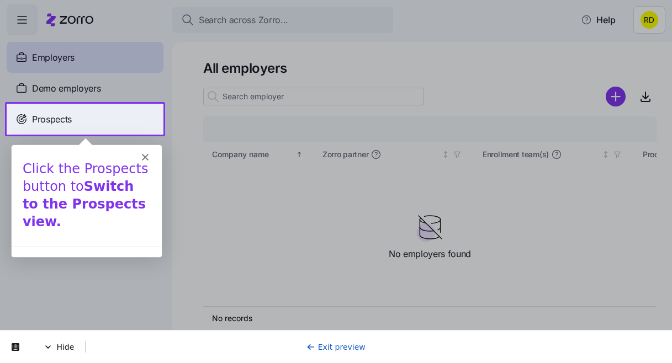
click at [67, 123] on span "Prospects" at bounding box center [52, 120] width 40 height 14
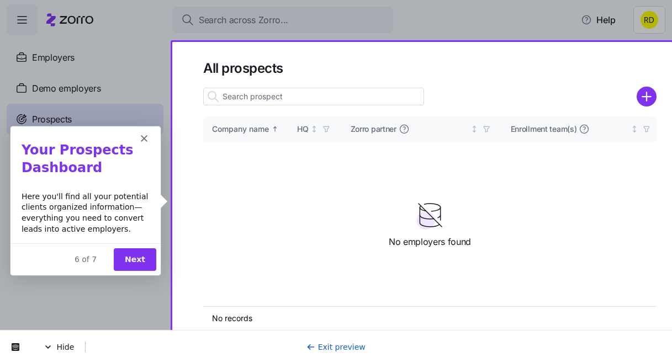
click at [129, 273] on div "6 of 7 Next" at bounding box center [85, 258] width 150 height 32
click at [132, 259] on button "Next" at bounding box center [134, 258] width 43 height 23
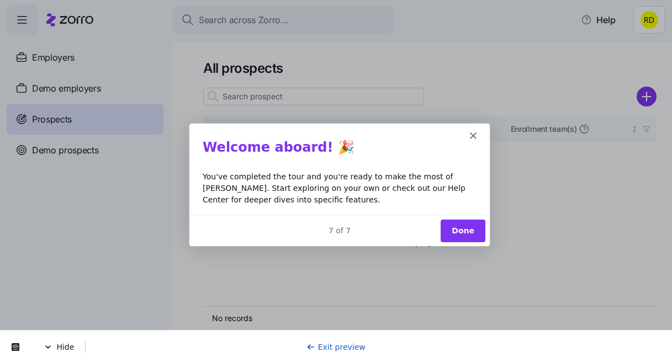
click at [373, 188] on div "You've completed the tour and you're ready to make the most of [PERSON_NAME]. S…" at bounding box center [338, 187] width 274 height 35
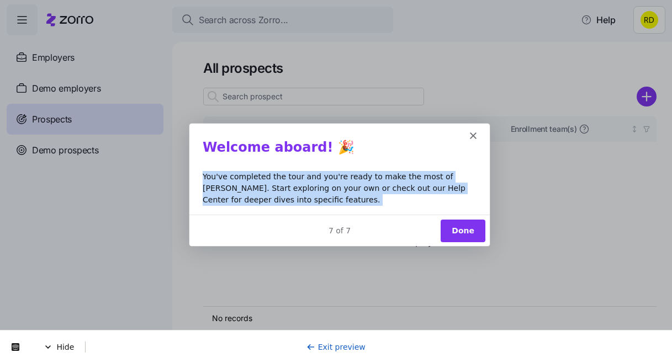
click at [373, 188] on div "You've completed the tour and you're ready to make the most of [PERSON_NAME]. S…" at bounding box center [338, 187] width 274 height 35
click at [380, 192] on div "You've completed the tour and you're ready to make the most of [PERSON_NAME]. S…" at bounding box center [338, 187] width 274 height 35
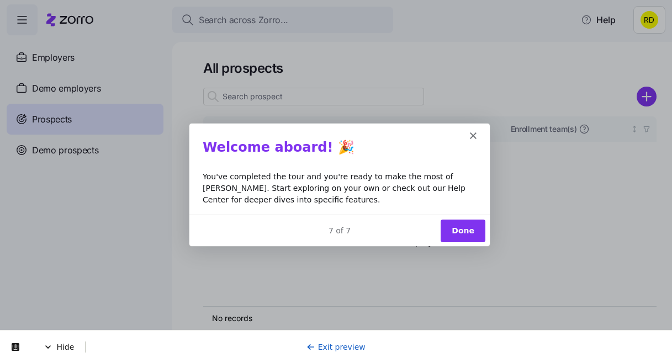
click at [452, 224] on button "Done" at bounding box center [461, 230] width 45 height 23
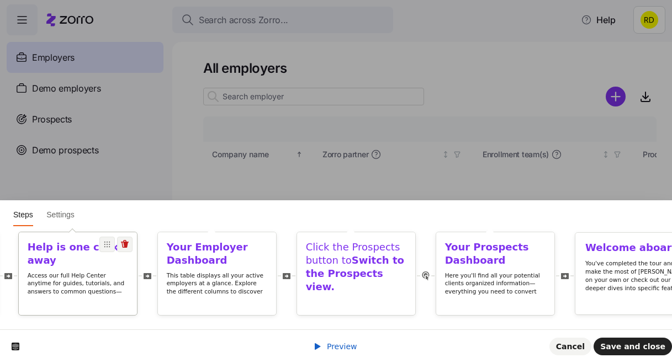
scroll to position [0, 544]
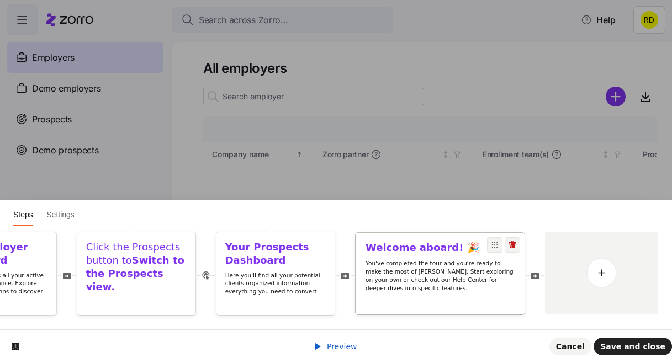
click at [460, 296] on div "Welcome aboard! 🎉 You've completed the tour and you're ready to make the most o…" at bounding box center [440, 274] width 169 height 82
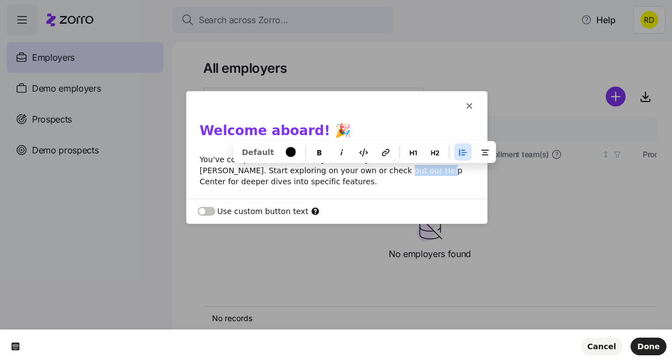
drag, startPoint x: 341, startPoint y: 170, endPoint x: 383, endPoint y: 171, distance: 41.4
click at [383, 171] on p "You've completed the tour and you're ready to make the most of [PERSON_NAME]. S…" at bounding box center [337, 170] width 274 height 33
click at [382, 155] on icon "button" at bounding box center [385, 152] width 9 height 9
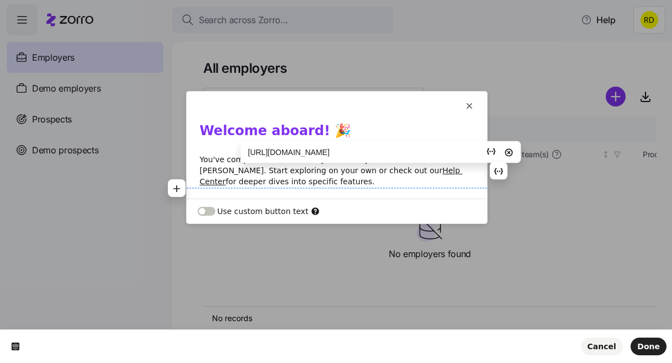
type input "[URL][DOMAIN_NAME]"
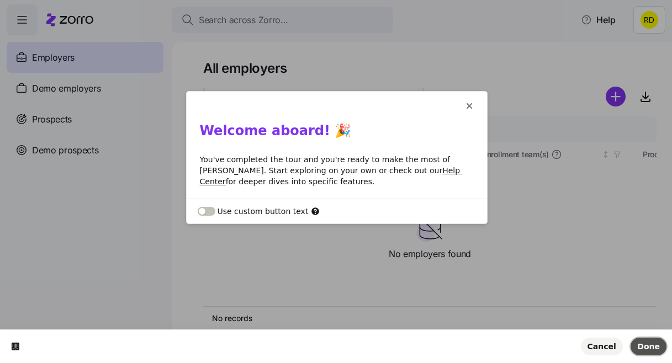
click at [650, 352] on button "Done" at bounding box center [648, 347] width 36 height 18
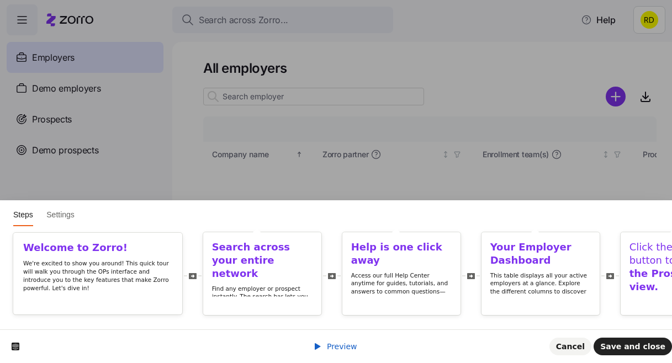
scroll to position [0, 0]
click at [323, 342] on span at bounding box center [318, 346] width 11 height 9
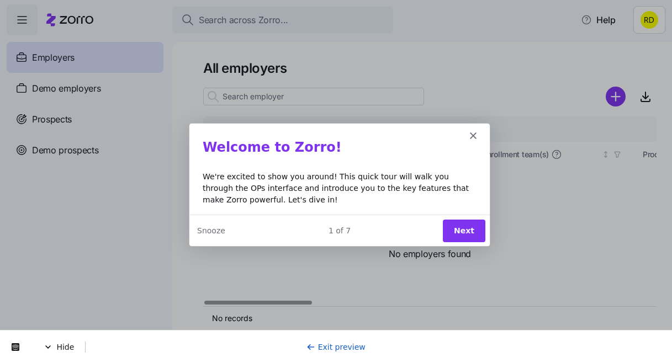
click at [466, 229] on button "Next" at bounding box center [463, 230] width 43 height 23
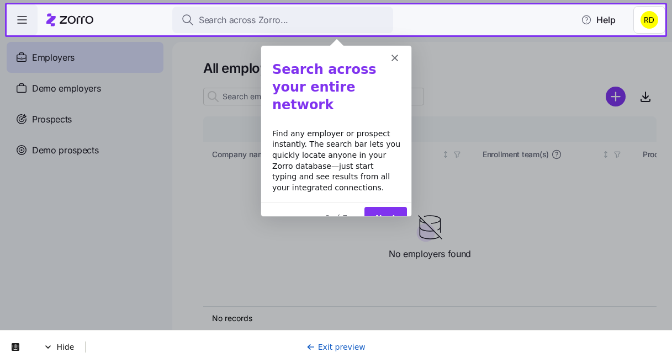
click at [399, 206] on button "Next" at bounding box center [384, 217] width 43 height 23
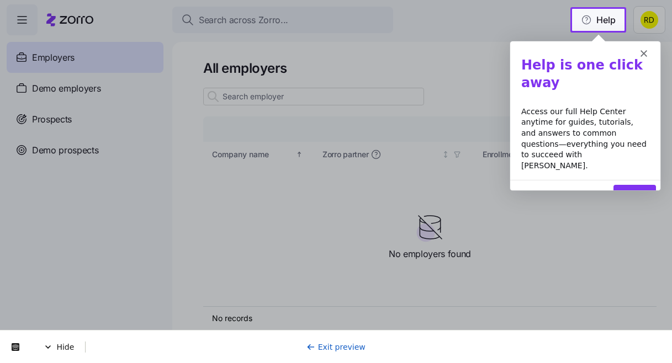
click at [621, 184] on button "Next" at bounding box center [634, 195] width 43 height 23
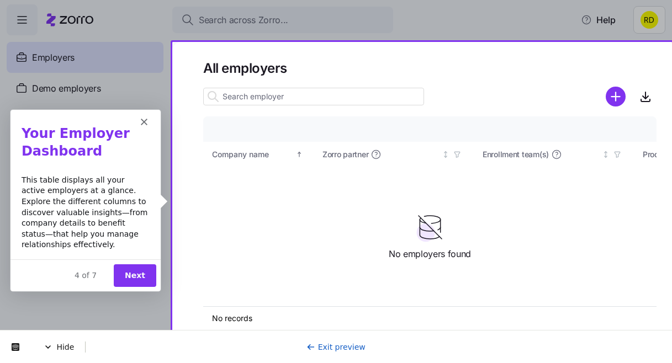
click at [139, 267] on button "Next" at bounding box center [134, 275] width 43 height 23
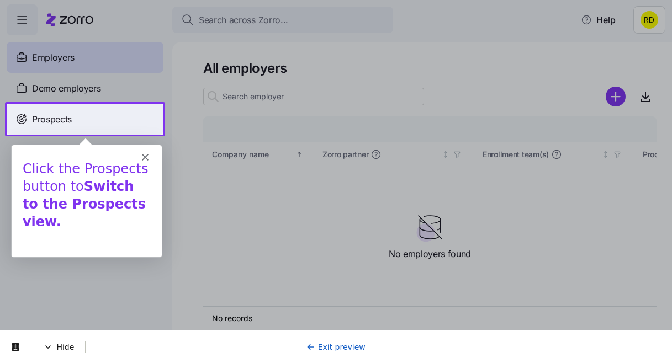
click at [85, 123] on div "Prospects" at bounding box center [85, 119] width 157 height 31
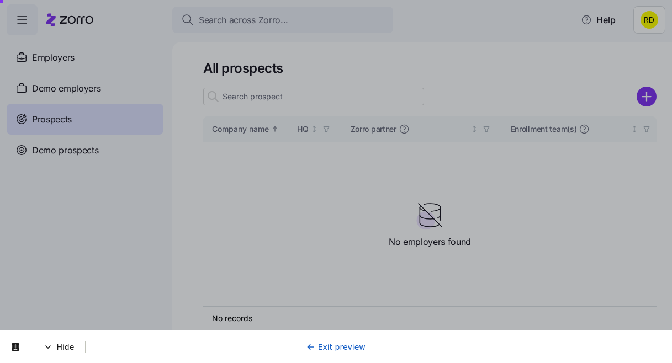
click at [340, 347] on link "Exit preview" at bounding box center [335, 347] width 59 height 9
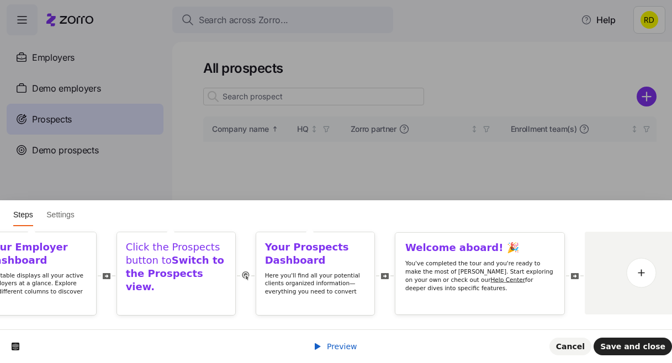
scroll to position [0, 544]
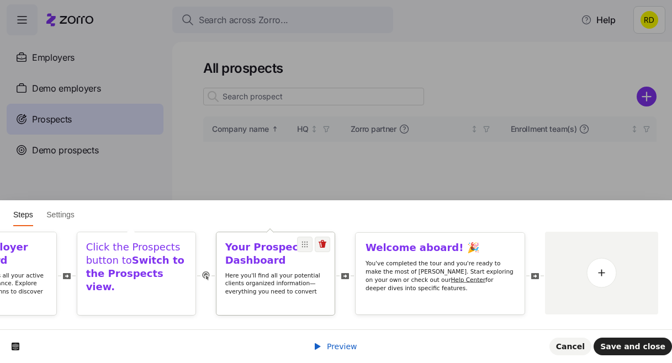
click at [311, 274] on p "Here you'll find all your potential clients organized information—everything yo…" at bounding box center [275, 288] width 101 height 33
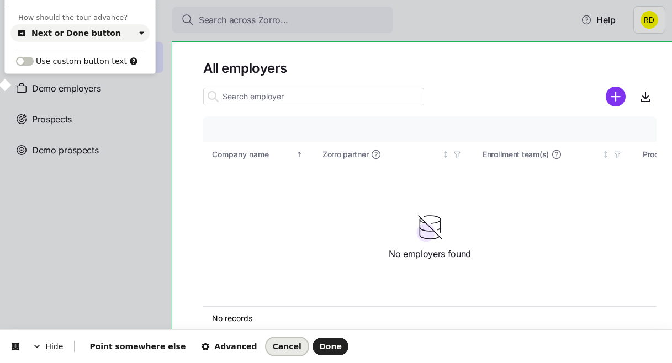
click at [273, 347] on span "Cancel" at bounding box center [287, 346] width 29 height 9
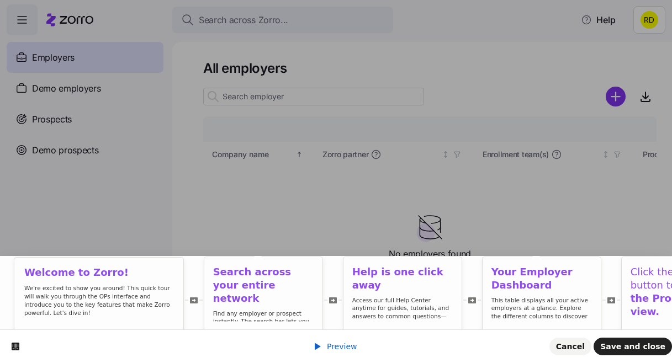
scroll to position [0, 531]
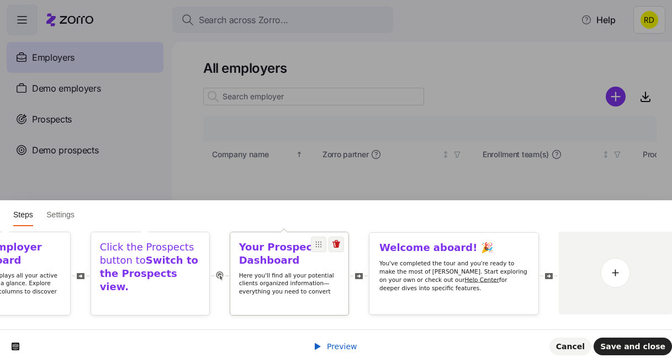
click at [300, 277] on p "Here you'll find all your potential clients organized information—everything yo…" at bounding box center [289, 288] width 101 height 33
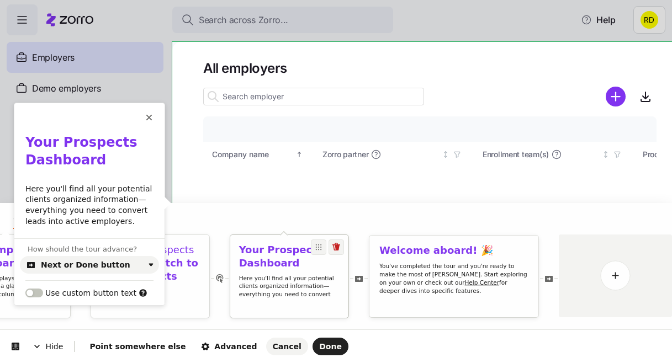
scroll to position [0, 0]
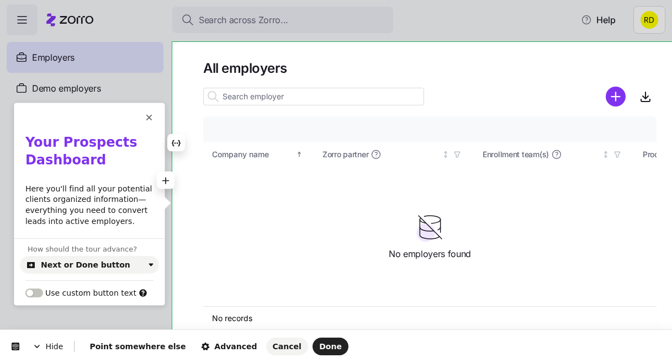
click at [86, 198] on p "Here you'll find all your potential clients organized information—everything yo…" at bounding box center [89, 205] width 128 height 43
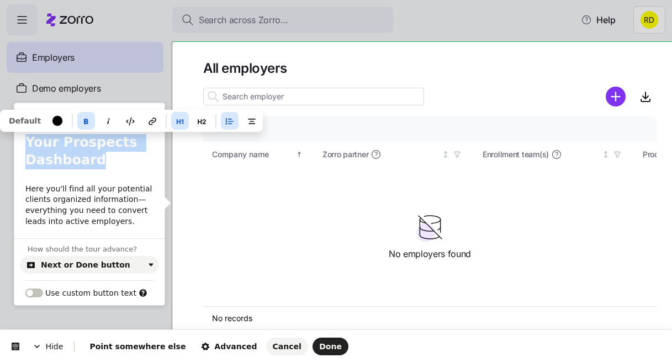
copy b "Your Prospects Dashboard"
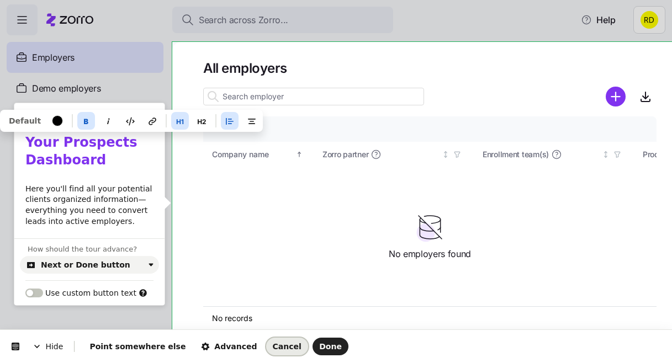
click at [273, 346] on span "Cancel" at bounding box center [287, 346] width 29 height 9
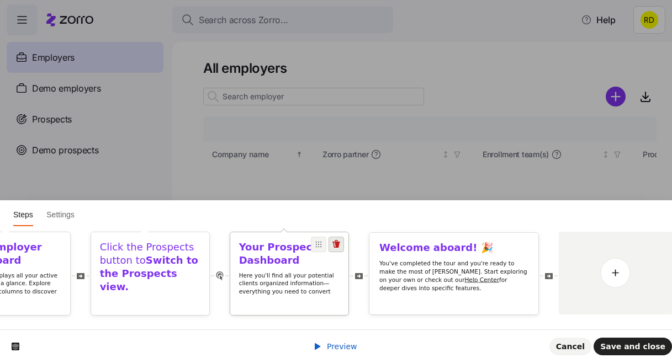
click at [338, 248] on icon at bounding box center [336, 244] width 9 height 9
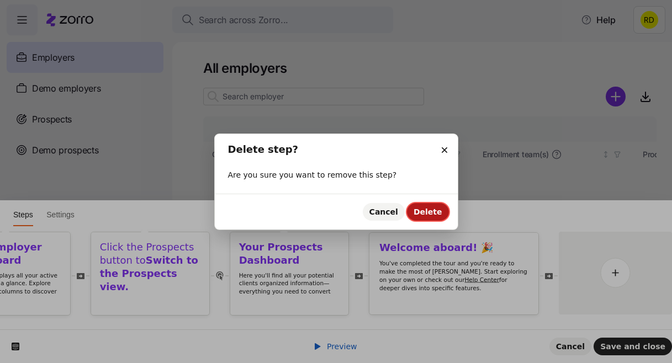
click at [421, 212] on span "Delete" at bounding box center [427, 212] width 29 height 9
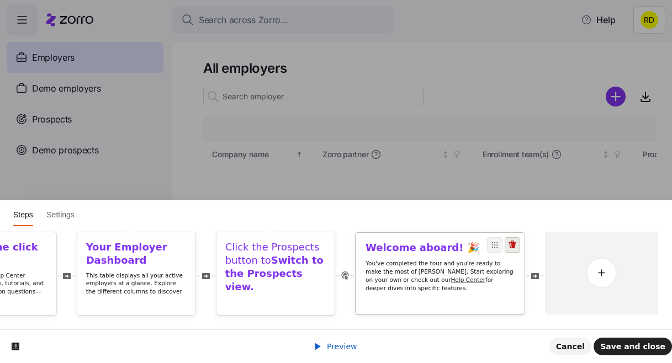
click at [516, 248] on icon at bounding box center [512, 245] width 9 height 9
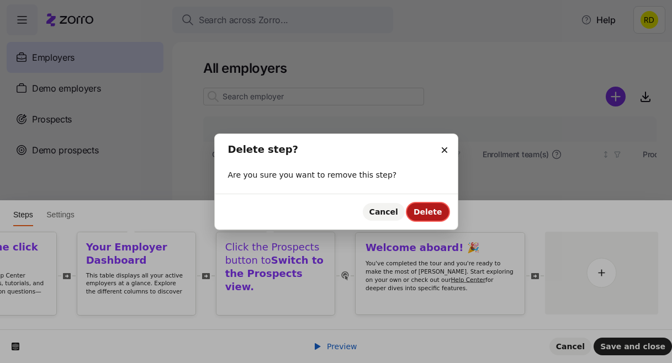
click at [426, 208] on span "Delete" at bounding box center [427, 212] width 29 height 9
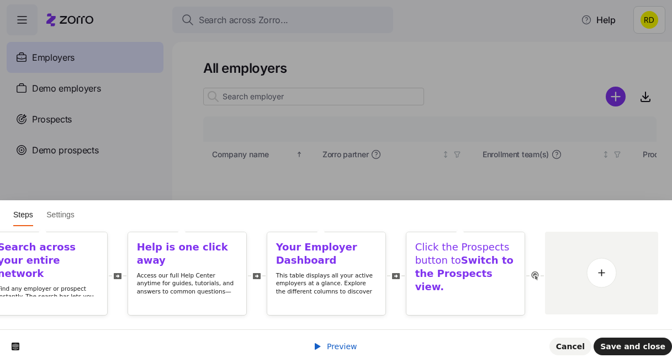
scroll to position [0, 215]
click at [455, 283] on b "Switch to the Prospects view." at bounding box center [464, 274] width 98 height 38
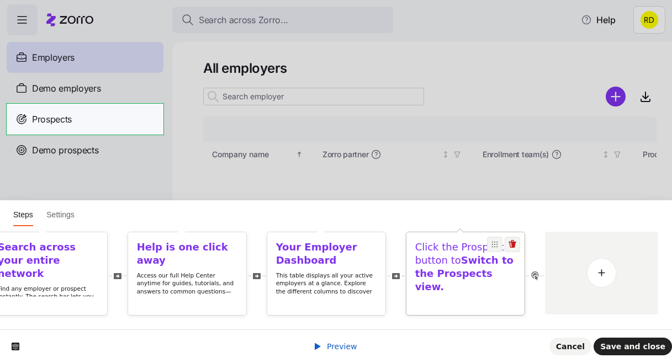
scroll to position [0, 0]
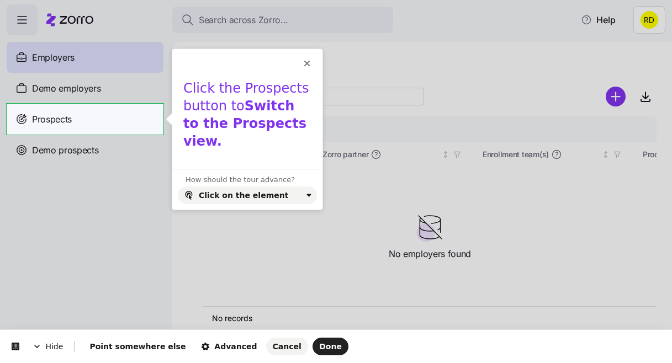
click at [93, 0] on html "Hide Point somewhere else Advanced Cancel Done This button doesn't work while y…" at bounding box center [336, 0] width 672 height 0
click at [319, 343] on span "Done" at bounding box center [330, 346] width 23 height 9
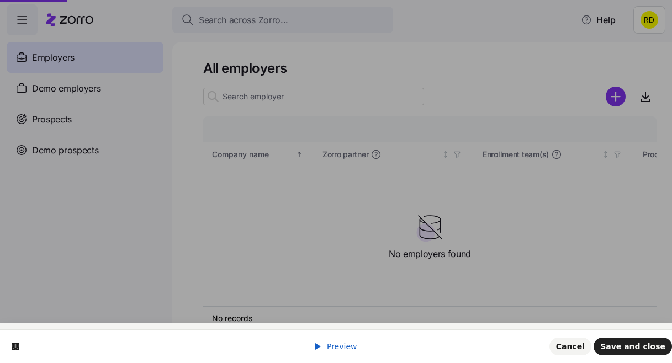
scroll to position [0, 201]
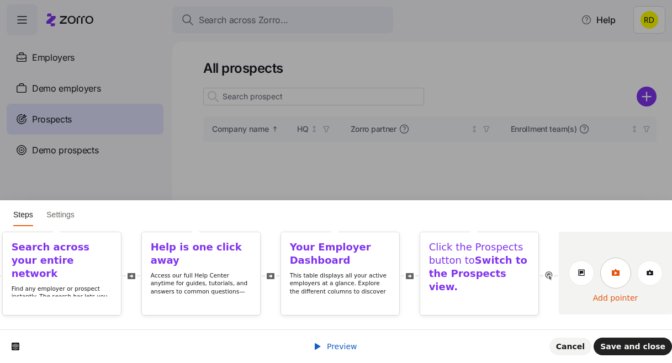
click at [606, 277] on link at bounding box center [615, 273] width 31 height 31
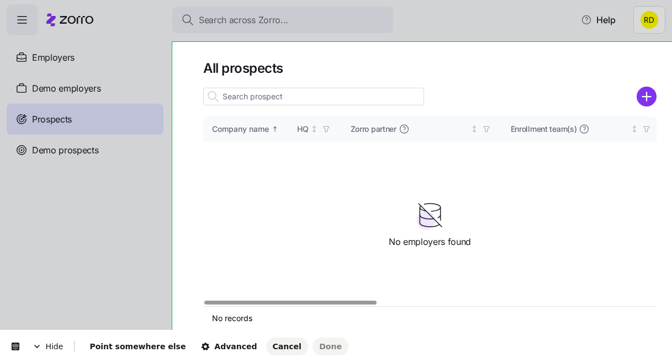
click at [197, 55] on body "Search across Zorro... Help Employers Demo employers Prospects Demo prospects A…" at bounding box center [336, 178] width 672 height 357
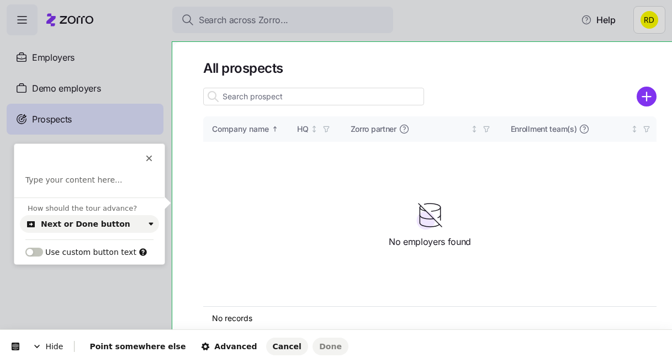
click at [82, 184] on p at bounding box center [89, 180] width 128 height 11
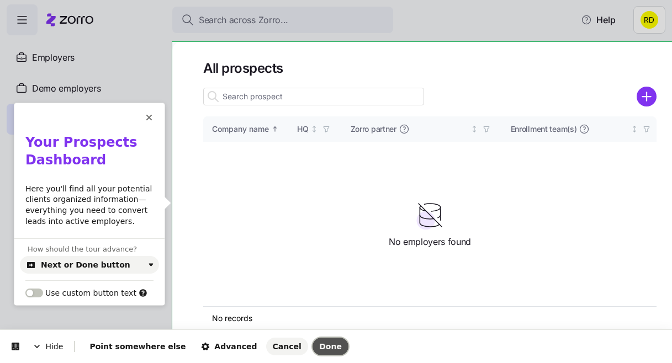
click at [319, 343] on span "Done" at bounding box center [330, 346] width 23 height 9
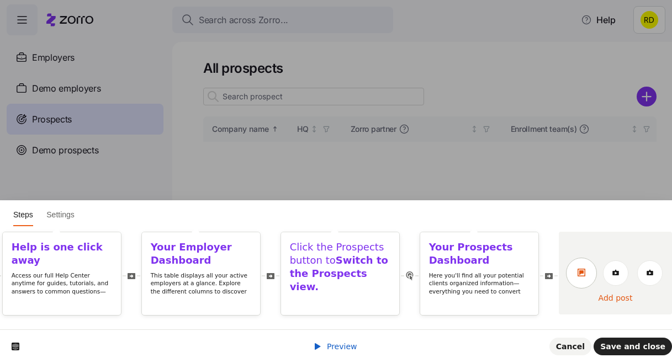
click at [577, 273] on icon at bounding box center [581, 273] width 8 height 8
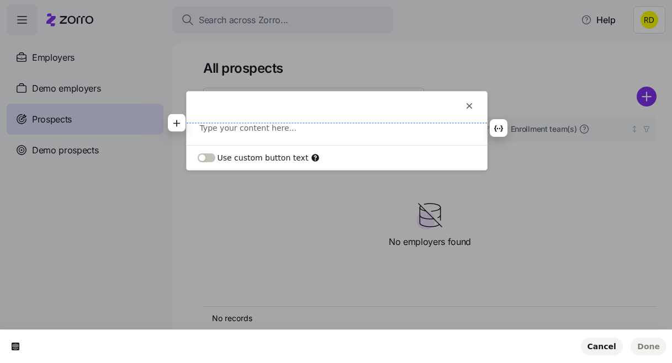
click at [217, 126] on p at bounding box center [337, 128] width 274 height 11
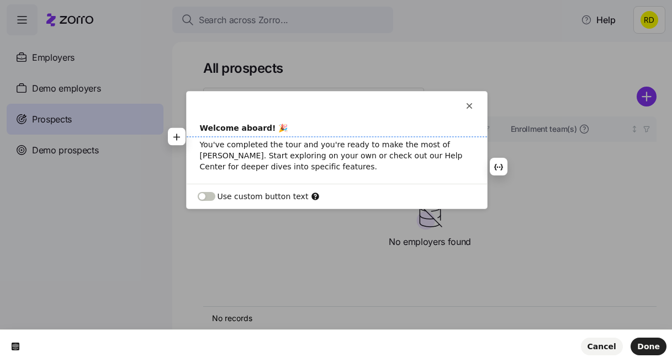
click at [234, 127] on b "Welcome aboard! 🎉" at bounding box center [244, 128] width 88 height 9
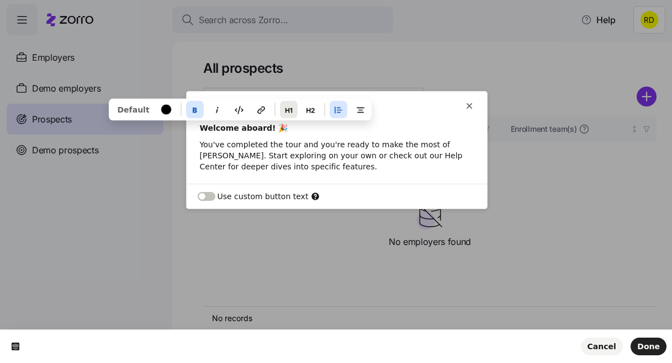
click at [286, 110] on icon "button" at bounding box center [288, 110] width 7 height 5
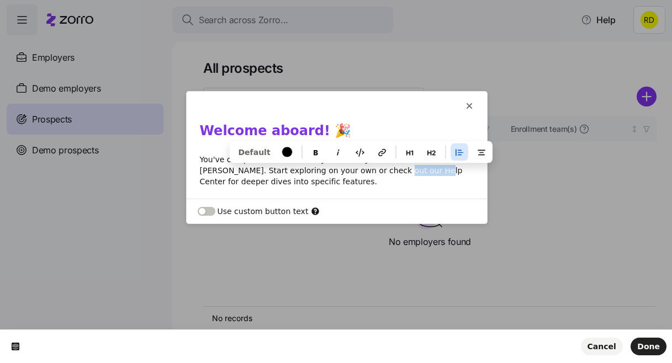
drag, startPoint x: 342, startPoint y: 172, endPoint x: 378, endPoint y: 169, distance: 36.5
click at [378, 169] on p "You've completed the tour and you're ready to make the most of Zorro. Start exp…" at bounding box center [337, 170] width 274 height 33
drag, startPoint x: 383, startPoint y: 170, endPoint x: 341, endPoint y: 173, distance: 41.5
click at [341, 173] on p "You've completed the tour and you're ready to make the most of Zorro. Start exp…" at bounding box center [337, 170] width 274 height 33
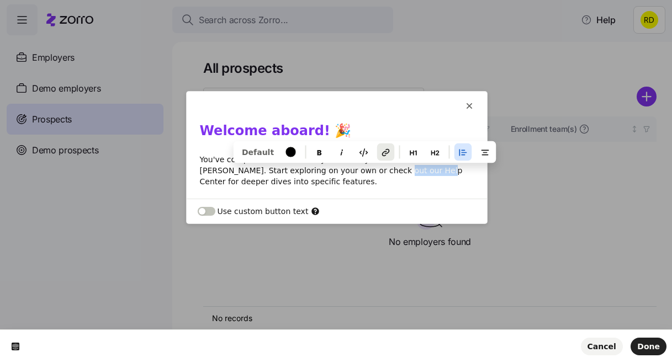
click at [376, 157] on button "button" at bounding box center [385, 153] width 18 height 18
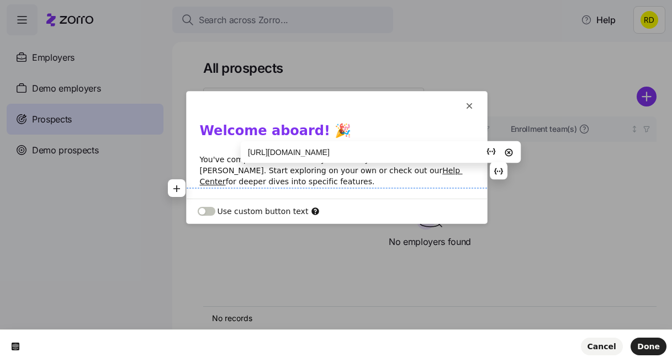
type input "https://help.myzorro.co/en/"
click at [407, 188] on div "Welcome aboard! 🎉 You've completed the tour and you're ready to make the most o…" at bounding box center [337, 161] width 300 height 77
click at [449, 150] on input "https://help.myzorro.co/en/" at bounding box center [362, 152] width 240 height 17
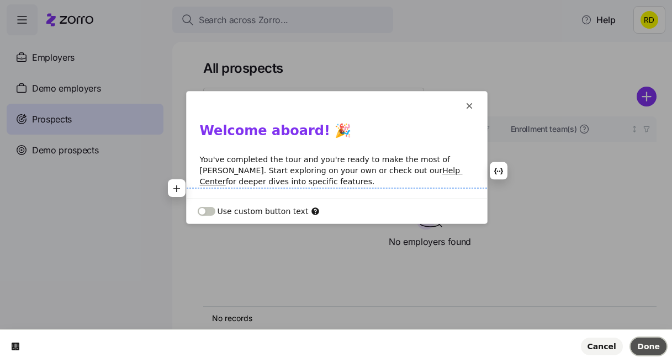
click at [654, 352] on button "Done" at bounding box center [648, 347] width 36 height 18
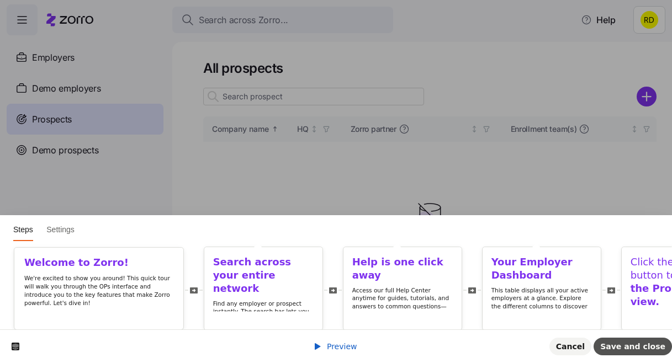
scroll to position [0, 531]
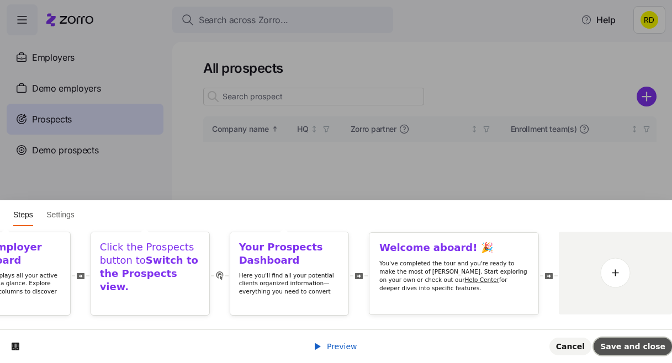
click at [654, 350] on span "Save and close" at bounding box center [632, 346] width 65 height 9
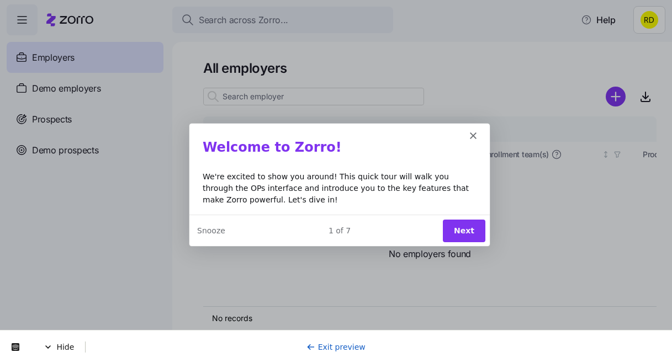
click at [459, 231] on button "Next" at bounding box center [463, 230] width 43 height 23
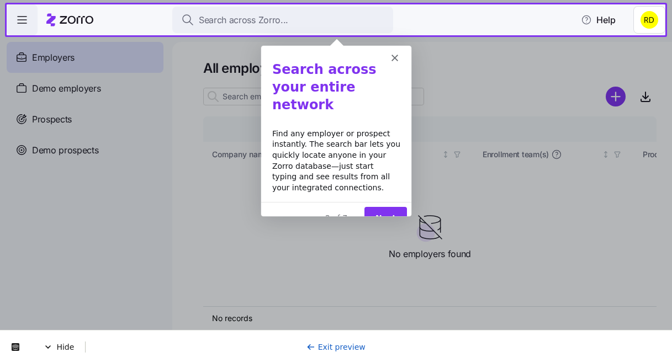
click at [389, 206] on button "Next" at bounding box center [384, 217] width 43 height 23
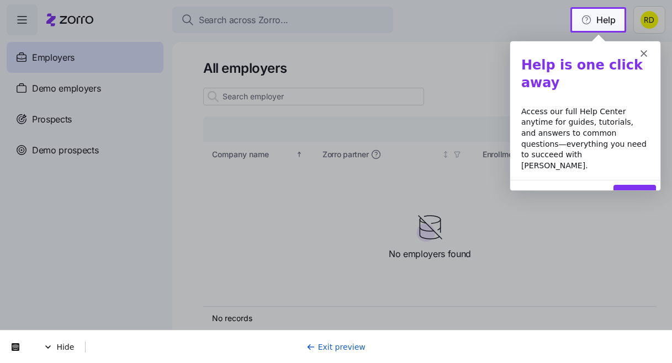
click at [638, 184] on button "Next" at bounding box center [634, 195] width 43 height 23
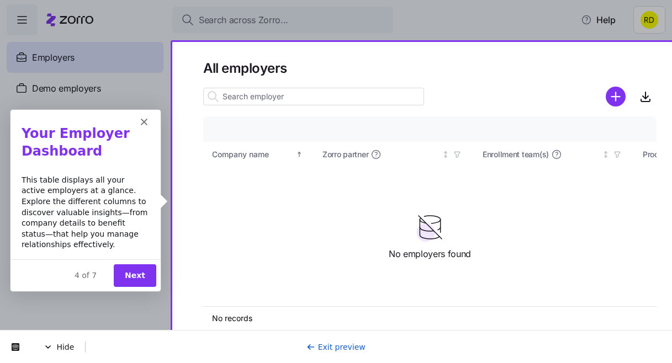
click at [123, 277] on button "Next" at bounding box center [134, 275] width 43 height 23
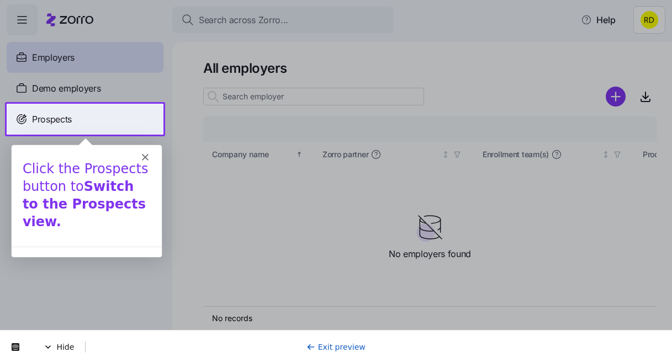
click at [67, 113] on span "Prospects" at bounding box center [52, 120] width 40 height 14
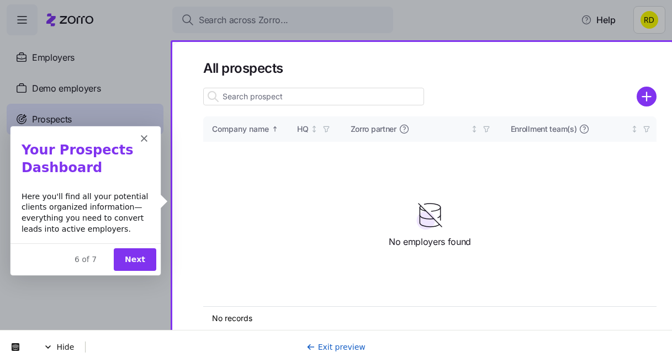
click at [138, 258] on button "Next" at bounding box center [134, 258] width 43 height 23
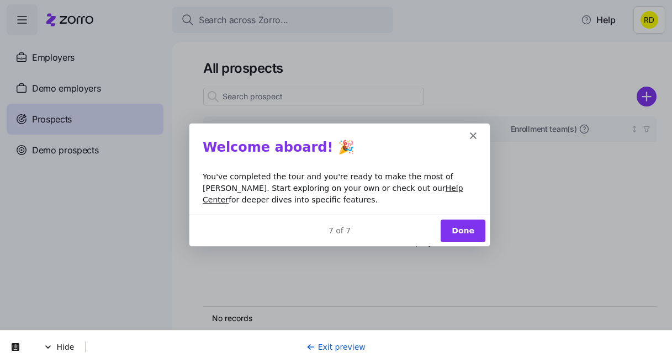
click at [466, 229] on button "Done" at bounding box center [461, 230] width 45 height 23
